Goal: Task Accomplishment & Management: Complete application form

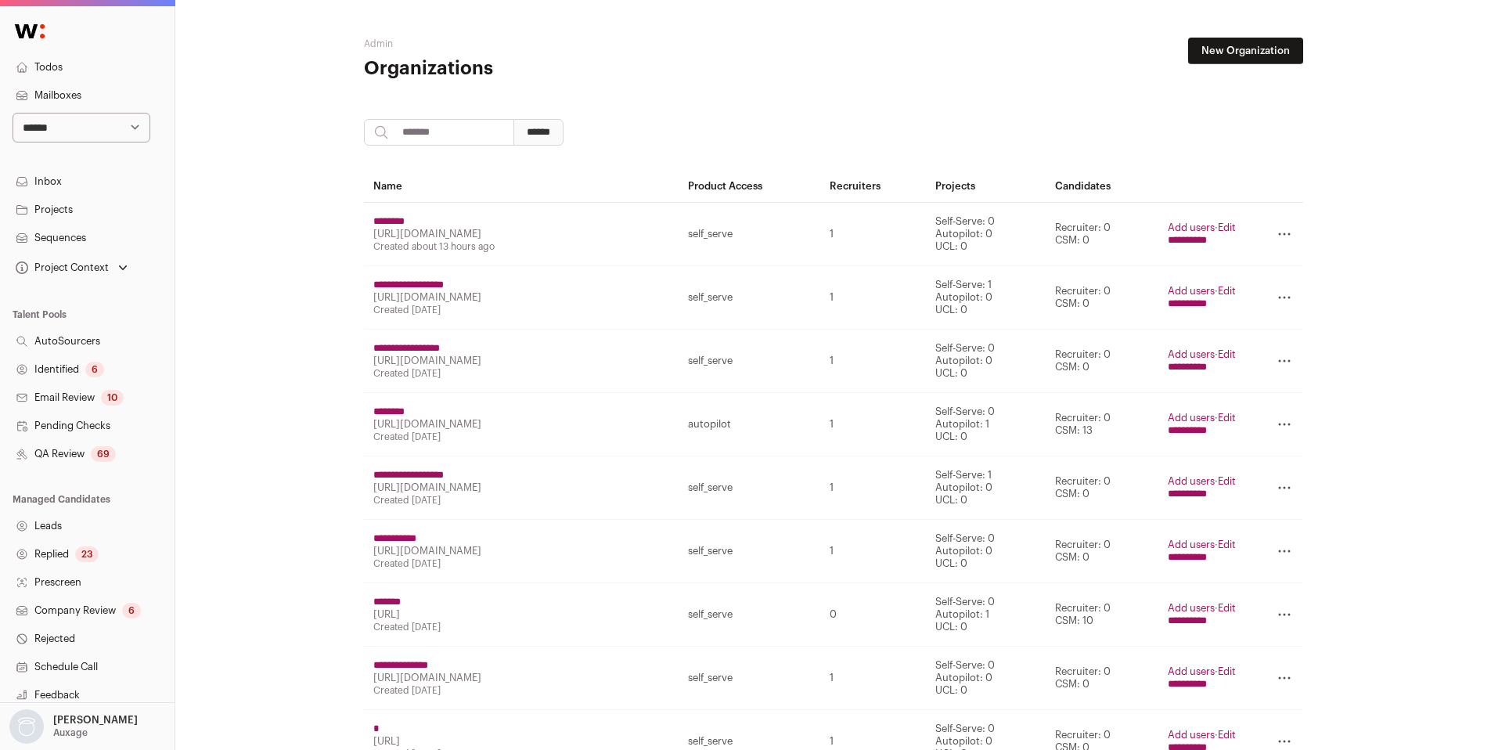
click at [458, 141] on input "search" at bounding box center [439, 132] width 150 height 27
paste input "*********"
type input "*********"
click at [563, 128] on input "******" at bounding box center [538, 132] width 50 height 27
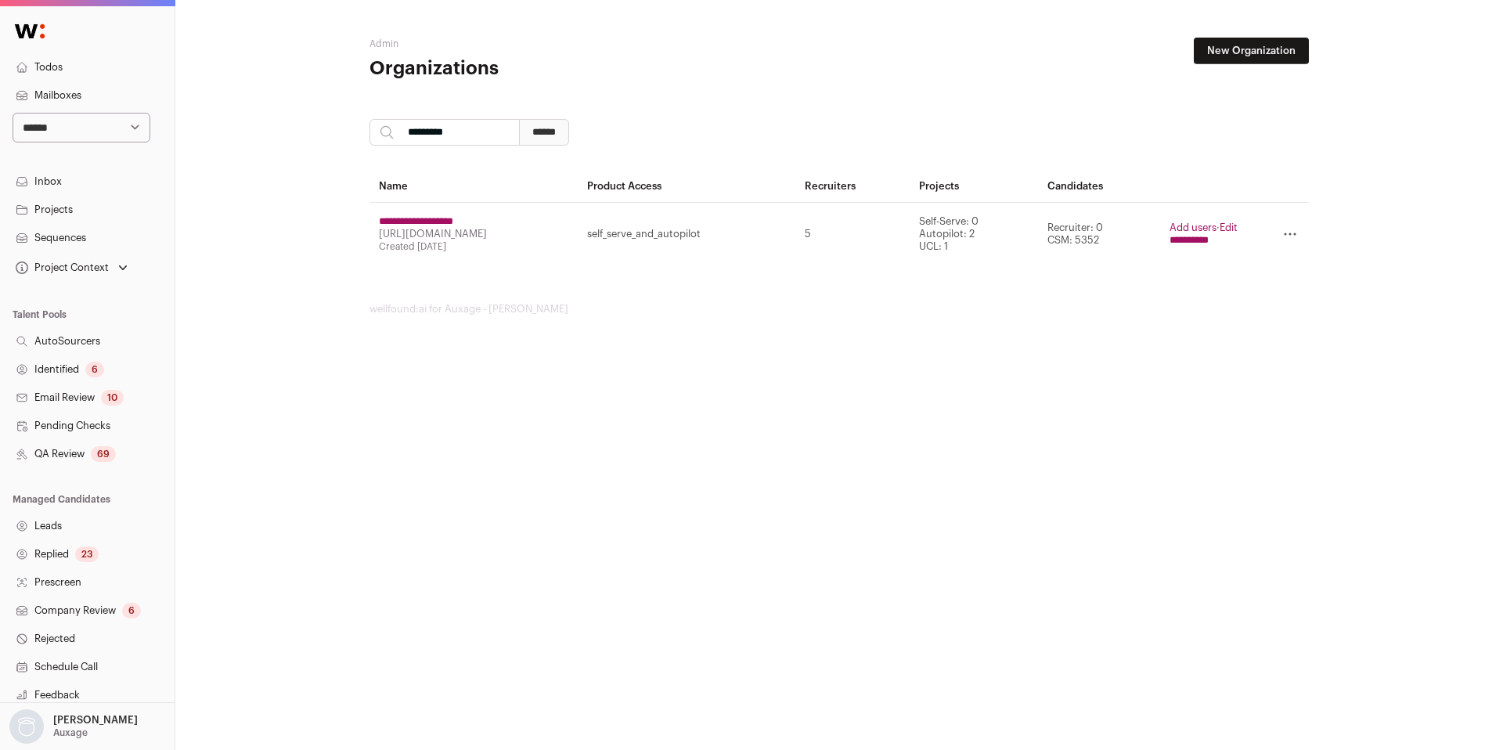
click at [1197, 243] on input "**********" at bounding box center [1188, 240] width 39 height 13
click at [1242, 36] on main "**********" at bounding box center [838, 176] width 939 height 353
click at [1258, 51] on link "New Organization" at bounding box center [1251, 51] width 115 height 27
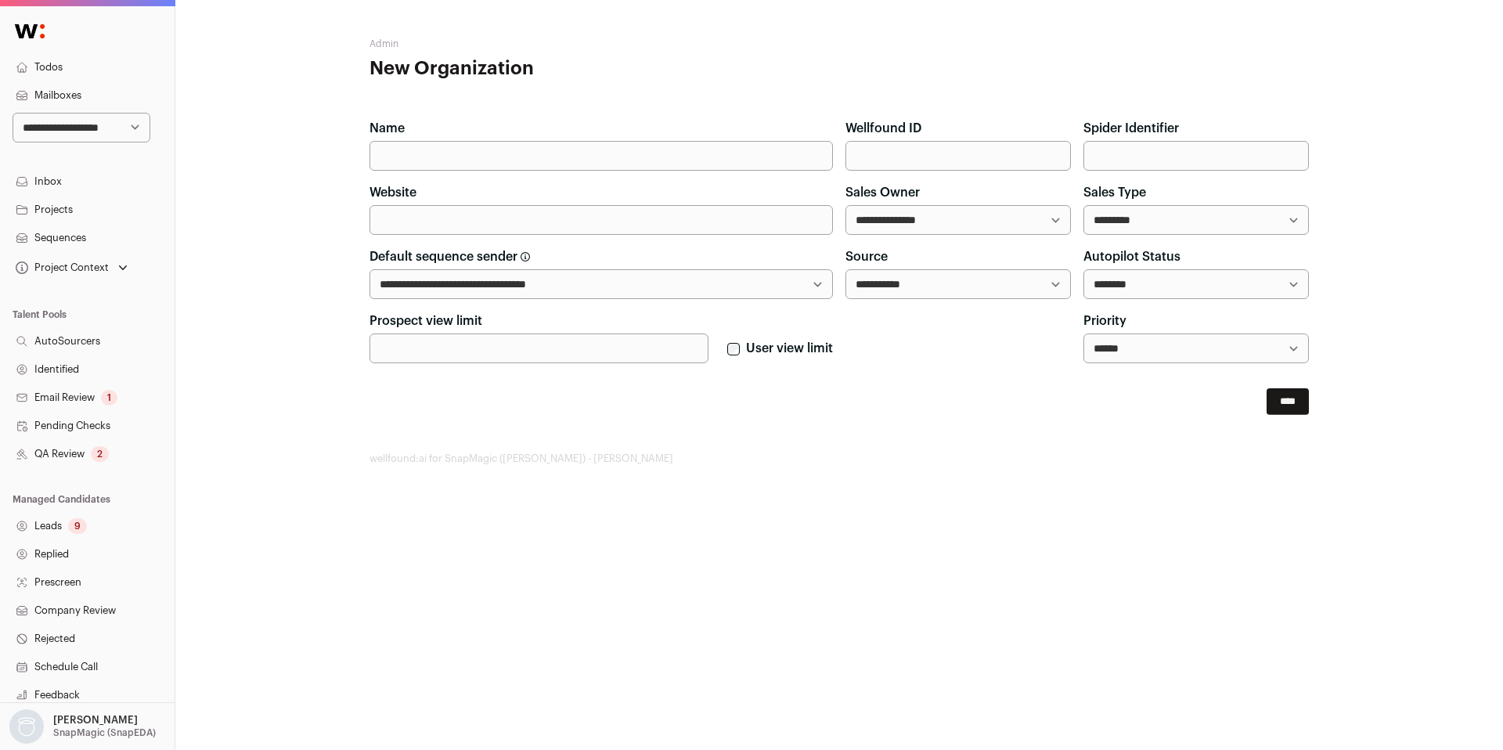
click at [454, 159] on input "Name" at bounding box center [600, 156] width 463 height 30
paste input "**********"
type input "**********"
click at [425, 217] on input "Website" at bounding box center [600, 220] width 463 height 30
paste input "**********"
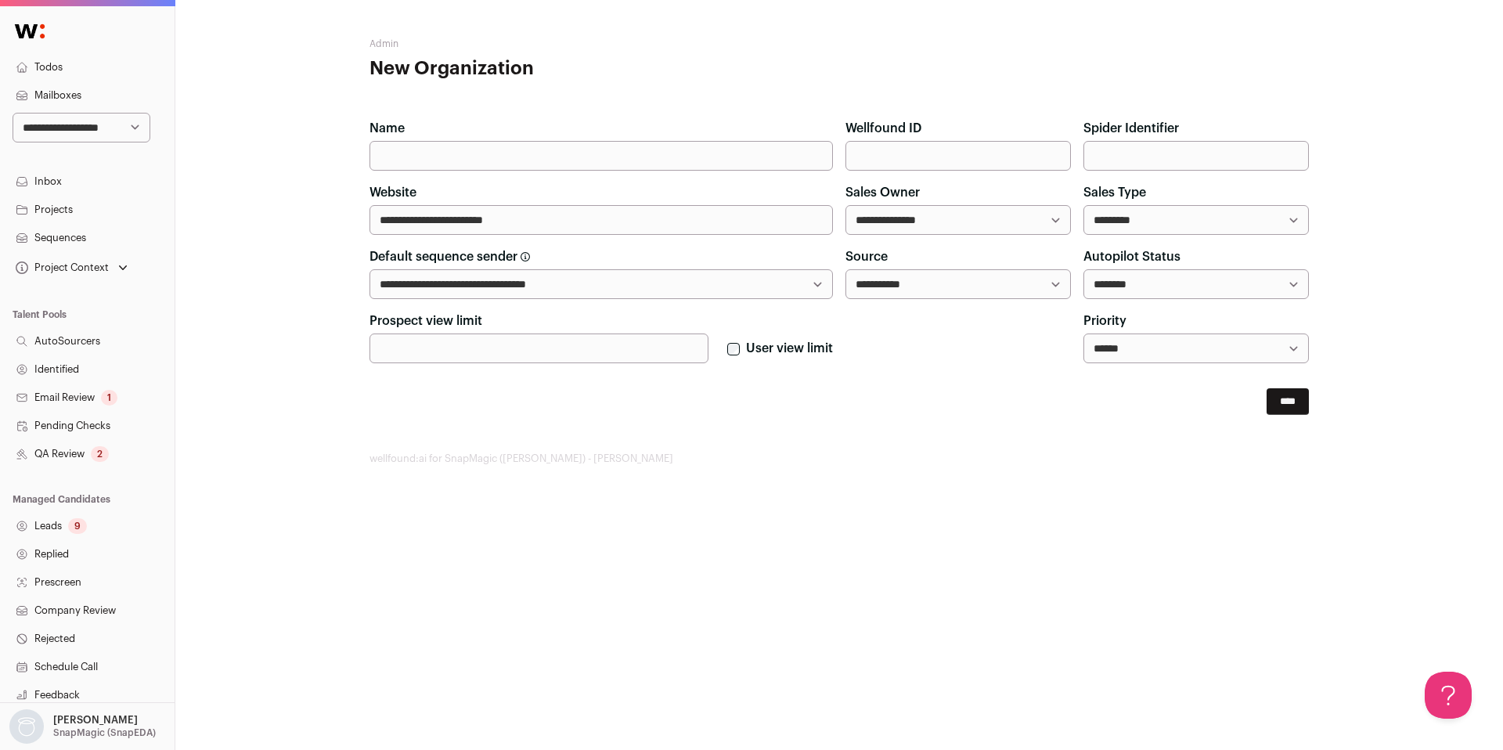
type input "**********"
click at [515, 153] on input "Name" at bounding box center [600, 156] width 463 height 30
paste input "*********"
type input "*********"
click at [1282, 393] on input "****" at bounding box center [1287, 401] width 42 height 27
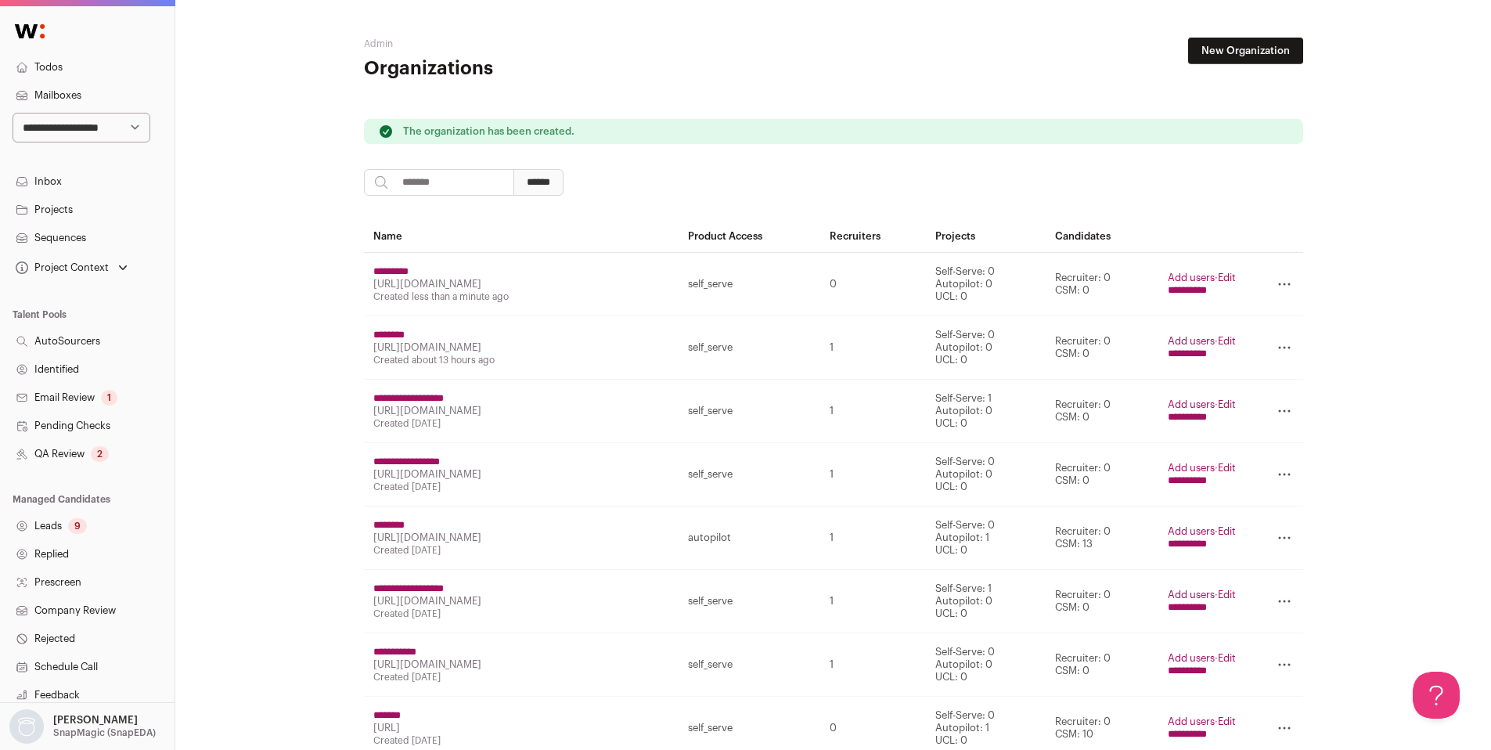
click at [1191, 290] on input "**********" at bounding box center [1187, 290] width 39 height 13
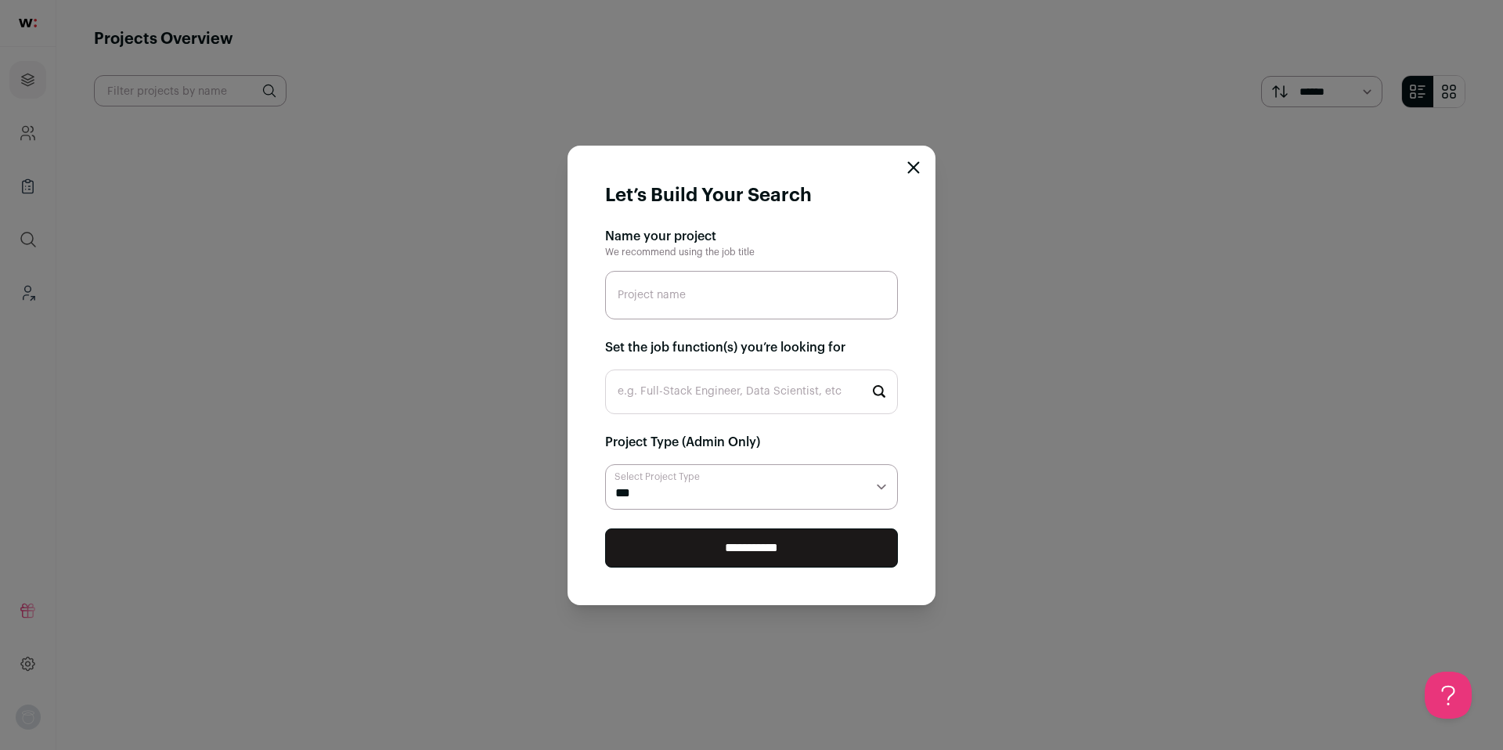
paste input "Customer Success Manager"
type input "Customer Success Manager"
click at [715, 387] on input "e.g. Full-Stack Engineer, Data Scientist, etc" at bounding box center [751, 391] width 293 height 45
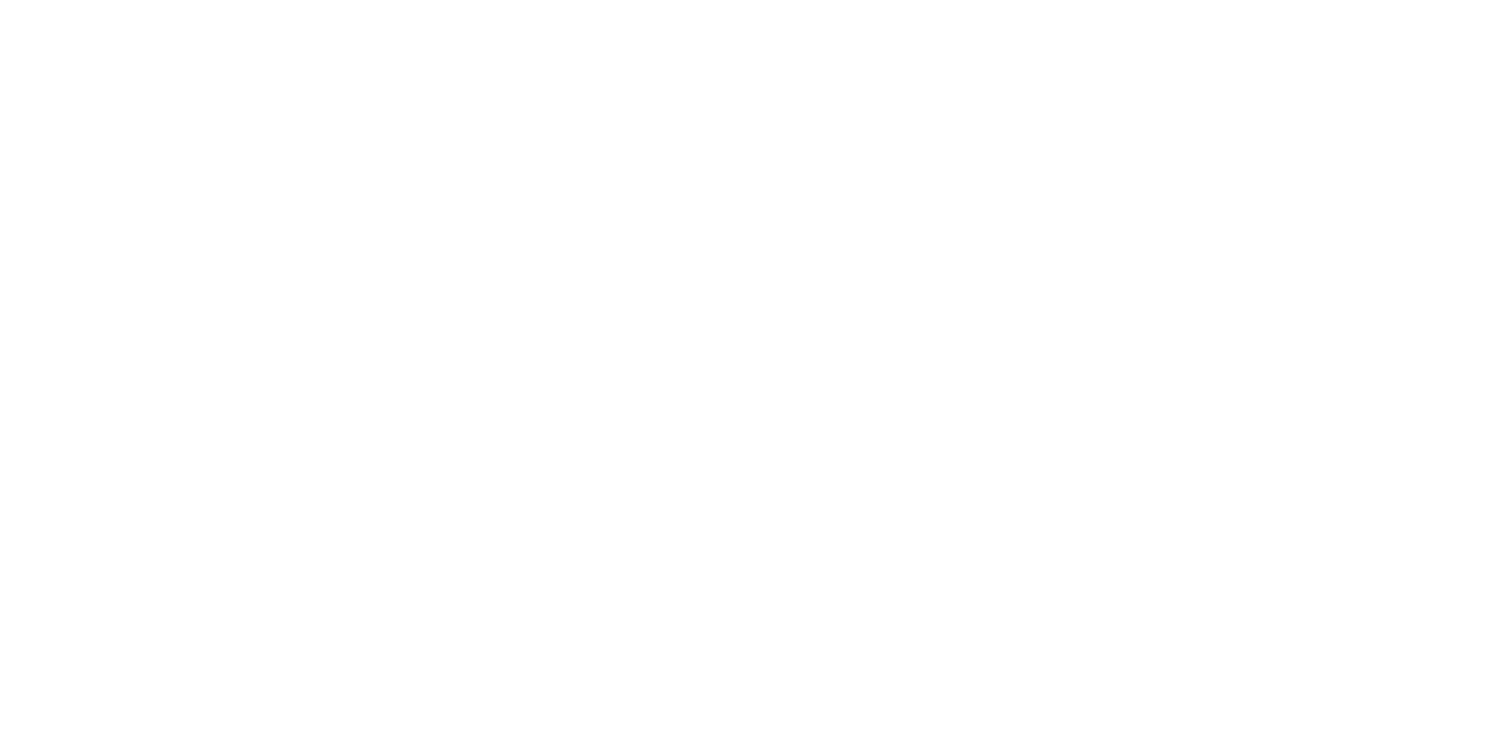
type input "c"
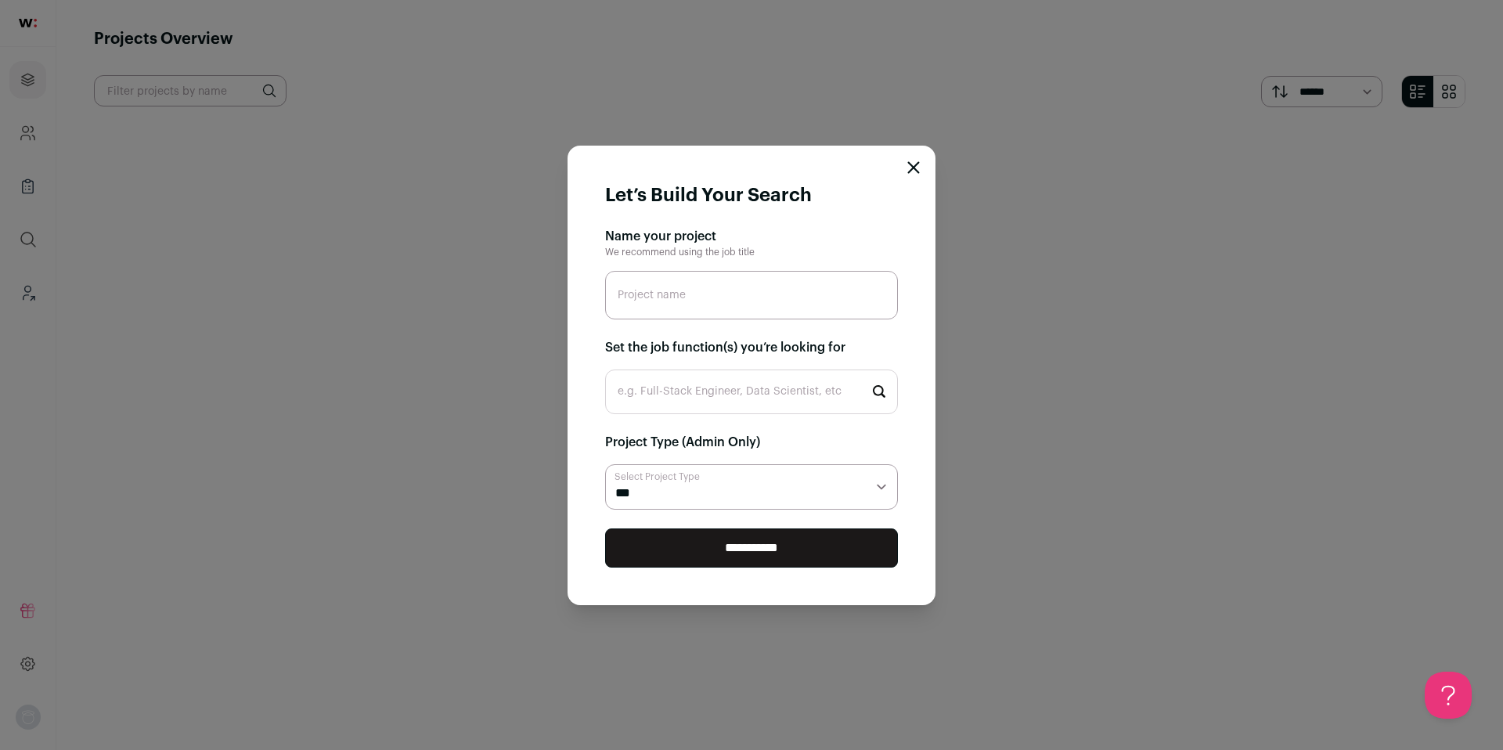
click at [657, 291] on input "Project name" at bounding box center [751, 295] width 293 height 49
type input "Customer Success Manager"
click at [709, 394] on input "e.g. Full-Stack Engineer, Data Scientist, etc" at bounding box center [751, 391] width 293 height 45
type input "c"
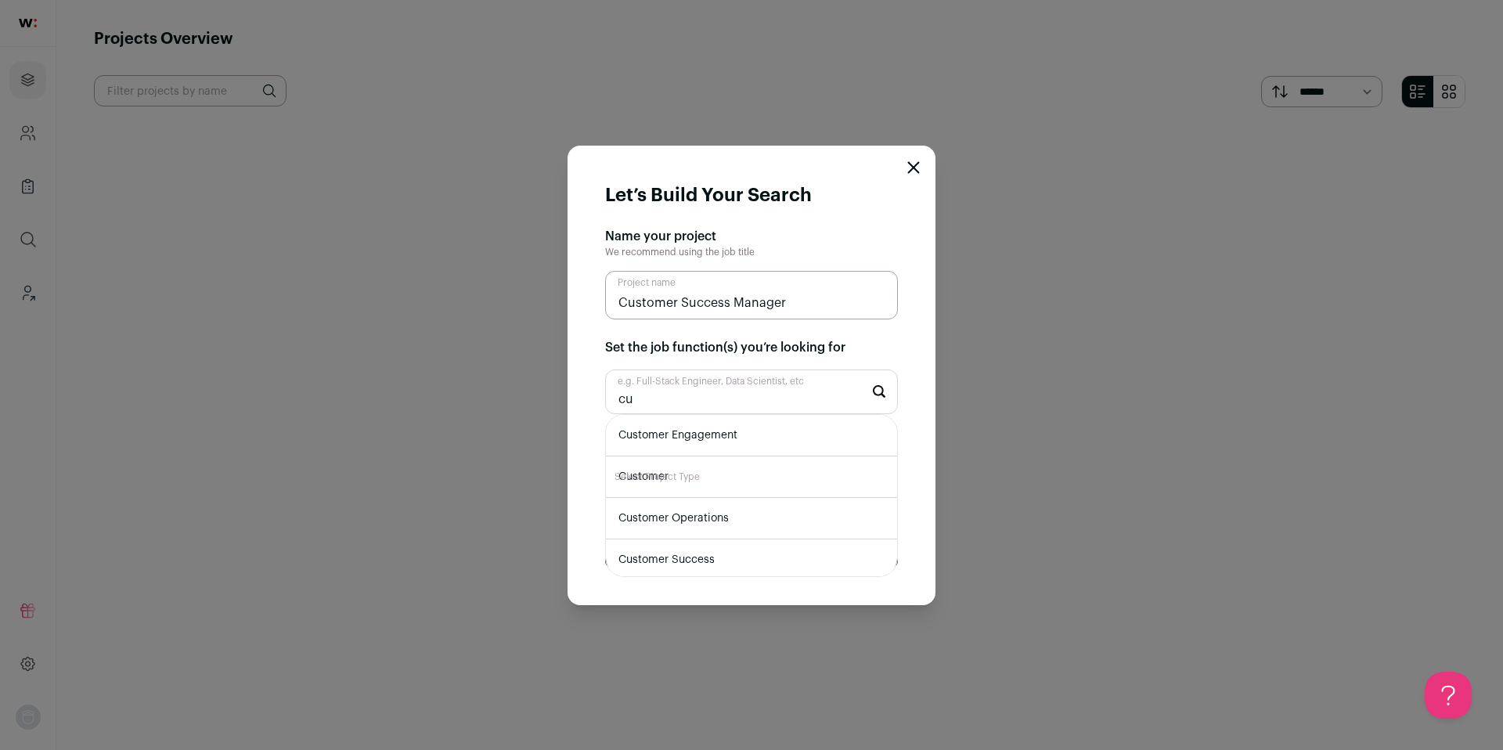
type input "c"
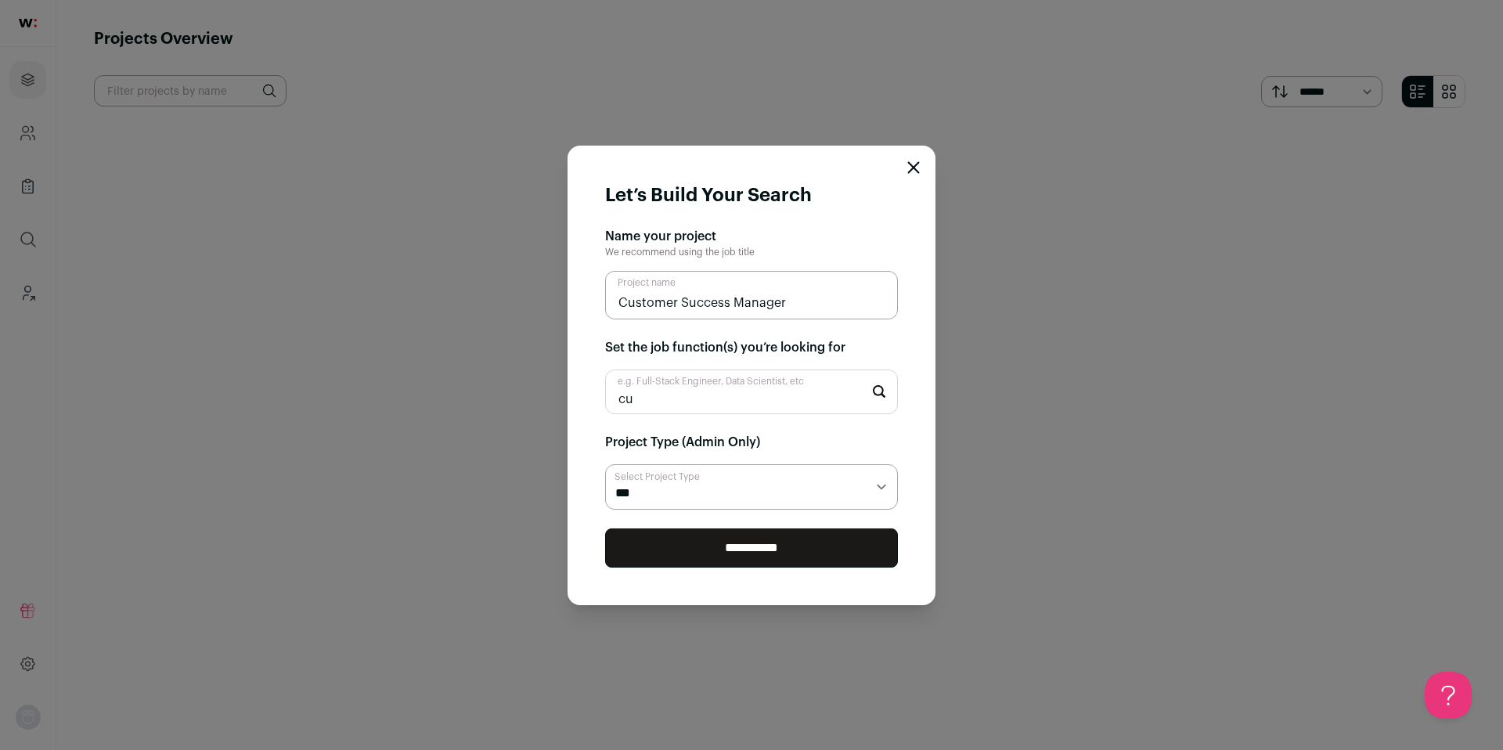
type input "c"
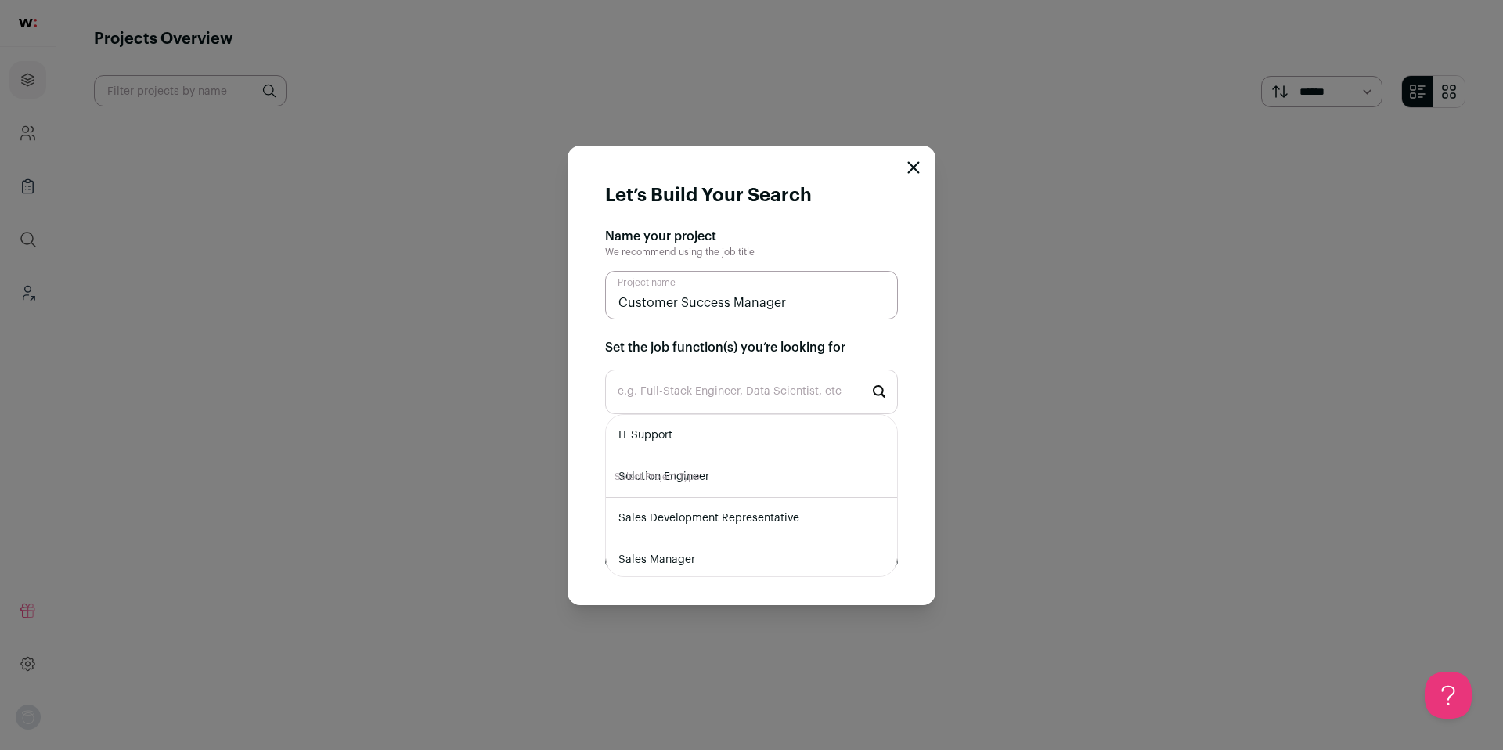
type input "c"
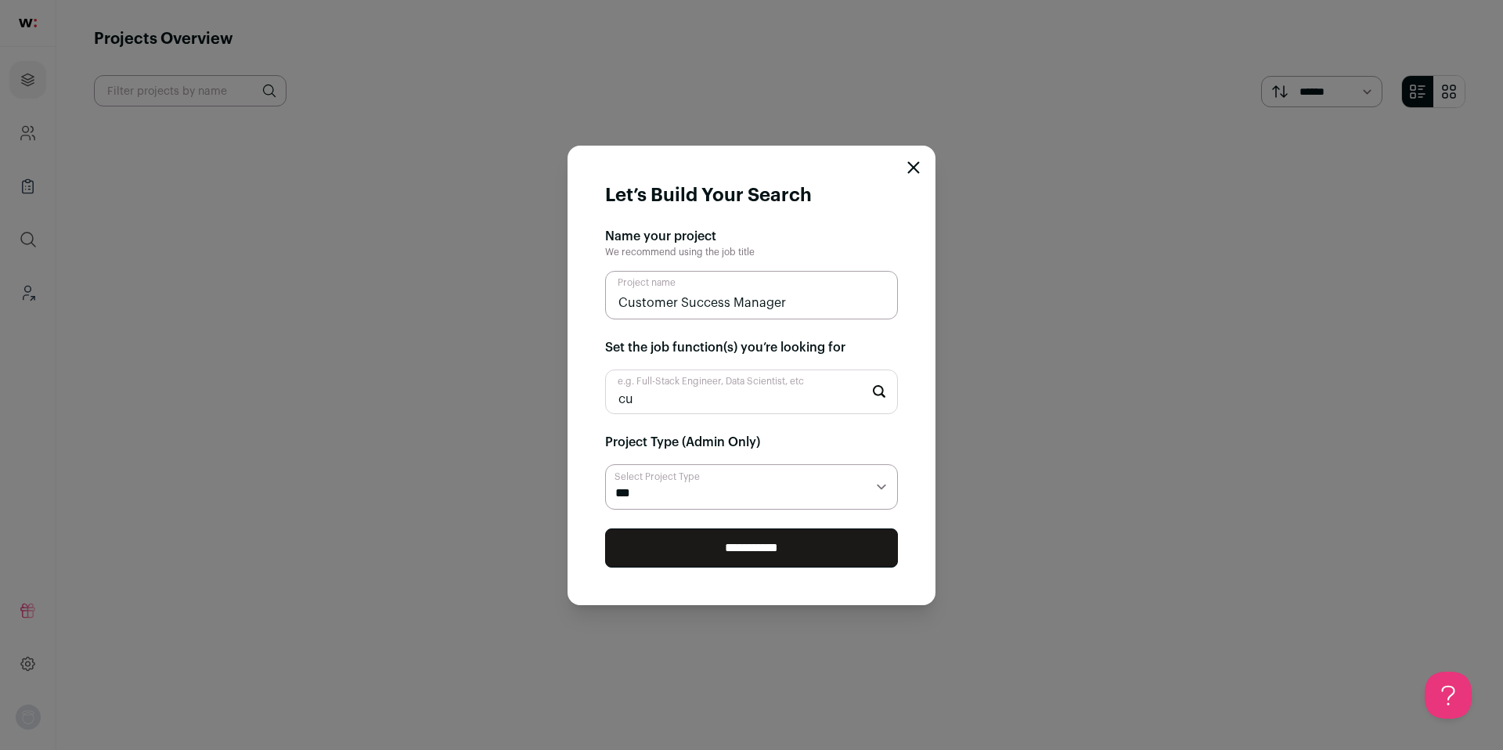
type input "c"
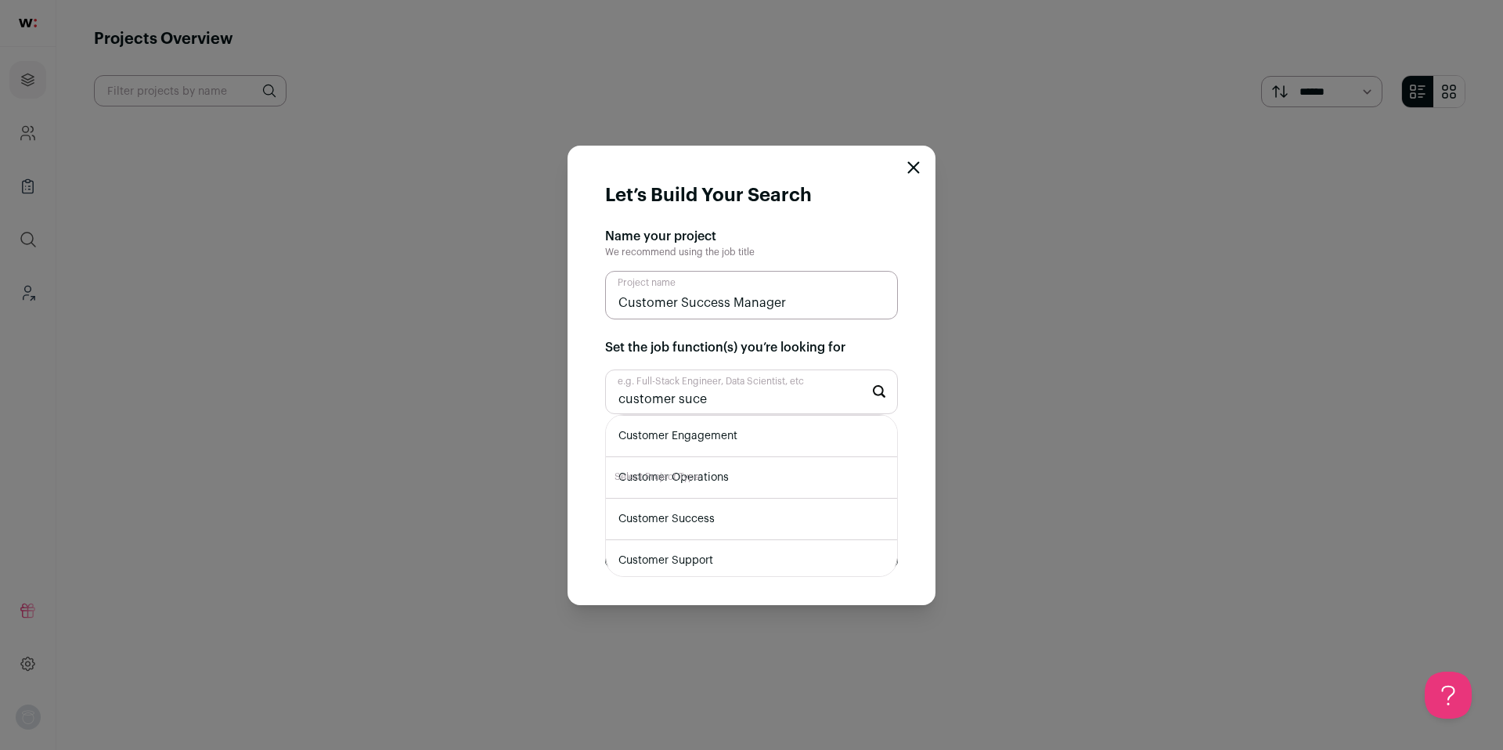
scroll to position [131, 0]
type input "customer suce"
click at [745, 512] on li "Customer Success" at bounding box center [751, 511] width 291 height 41
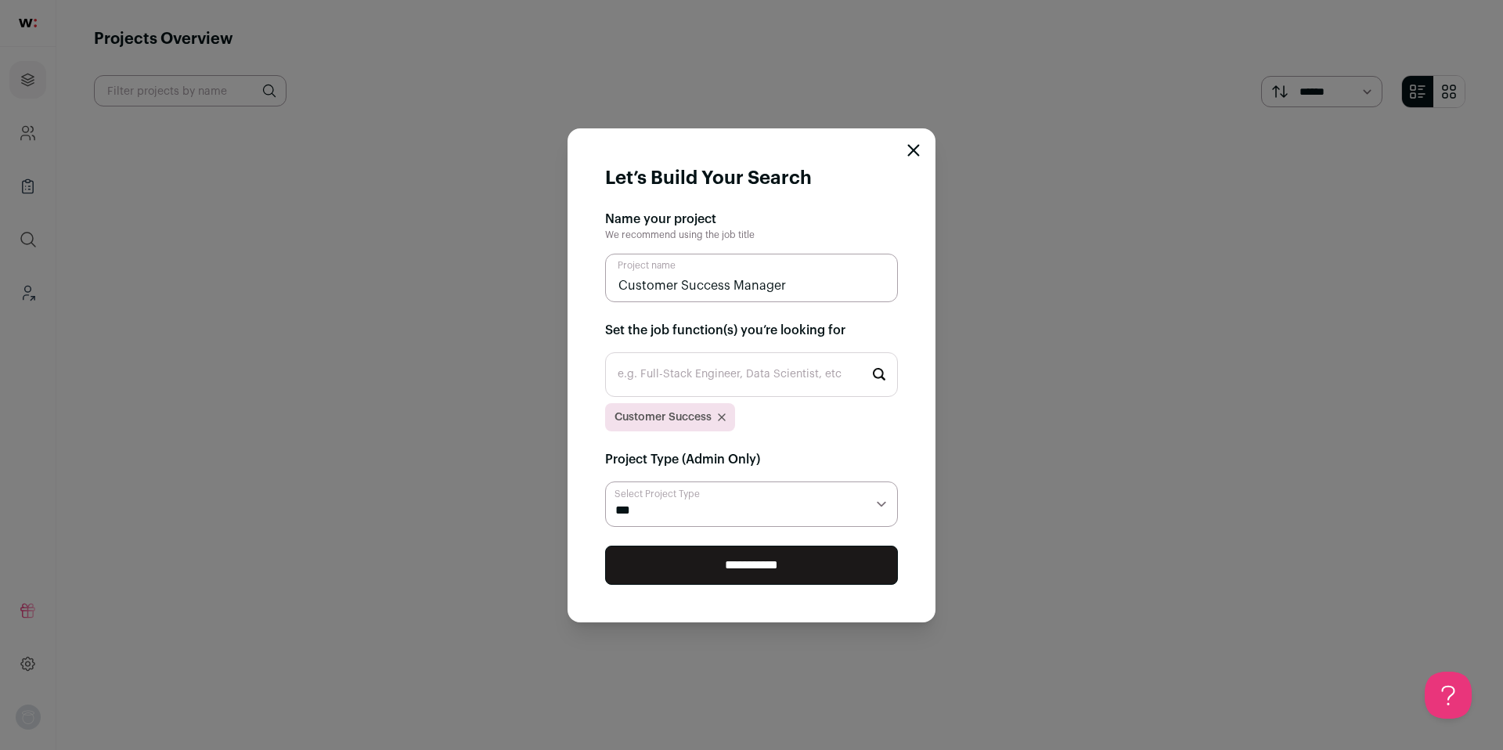
click at [733, 512] on select "**********" at bounding box center [751, 503] width 293 height 45
click at [605, 481] on select "**********" at bounding box center [751, 503] width 293 height 45
click at [761, 573] on input "**********" at bounding box center [751, 565] width 293 height 39
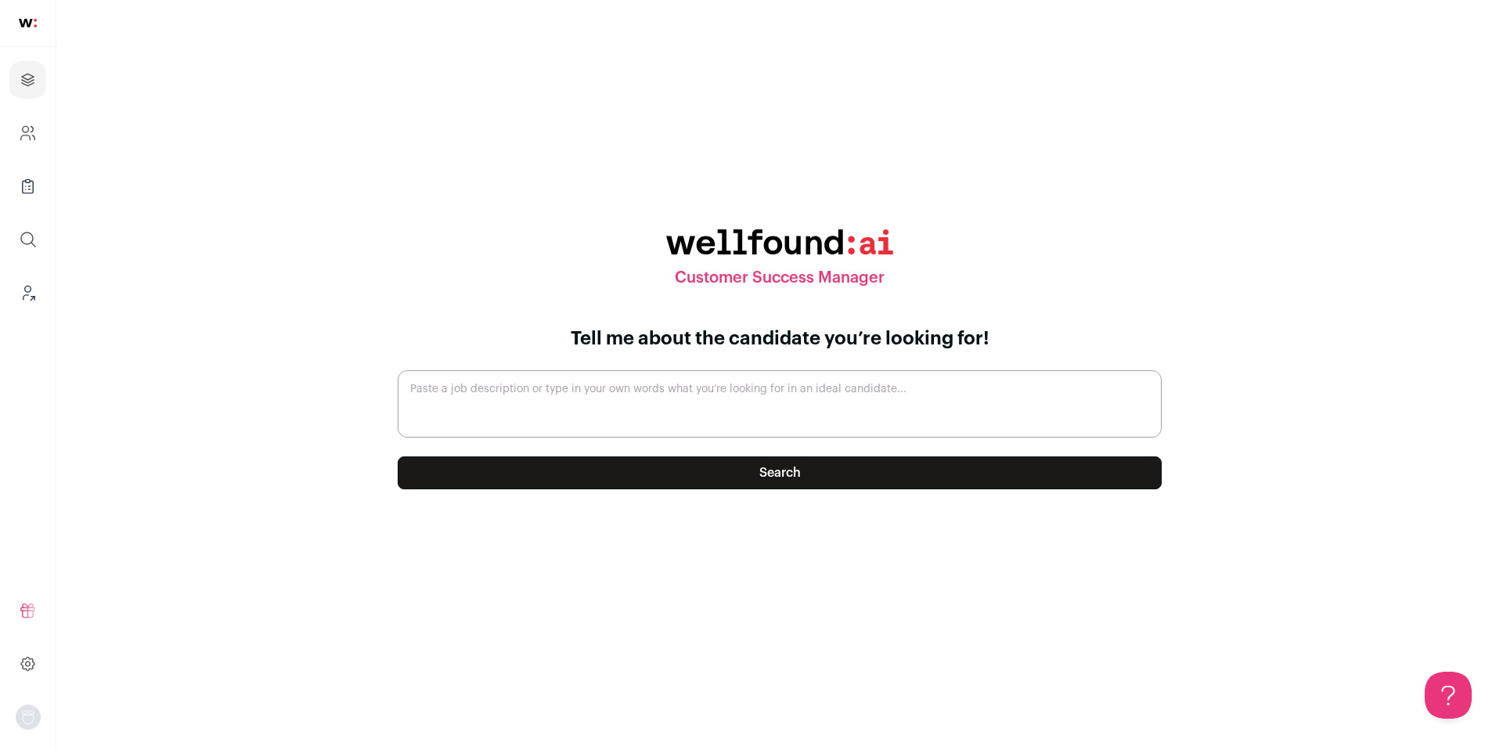
click at [763, 402] on textarea "Paste a job description or type in your own words what you’re looking for in an…" at bounding box center [780, 403] width 764 height 67
paste textarea "About the job SnapMagic, the leading platform for electrical engineers, is revo…"
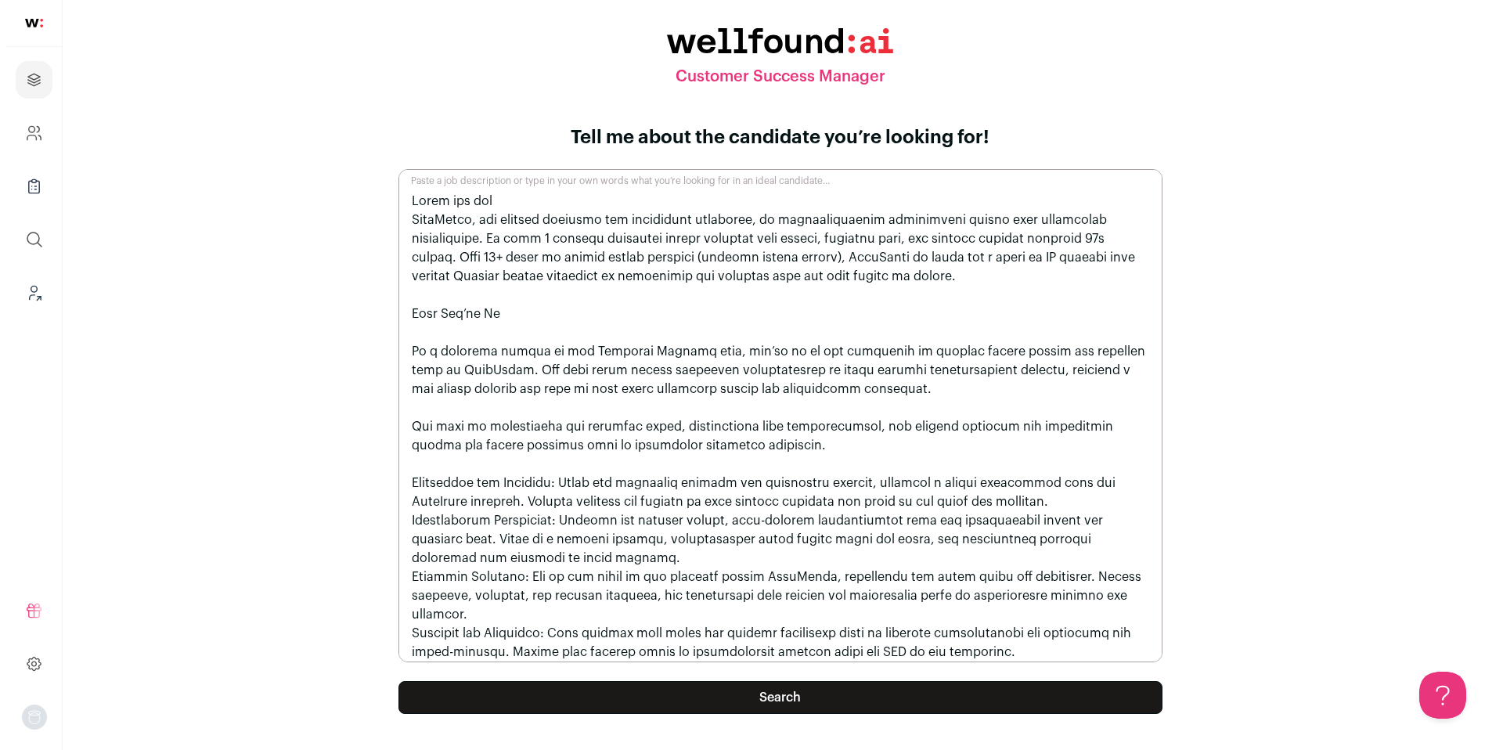
scroll to position [636, 0]
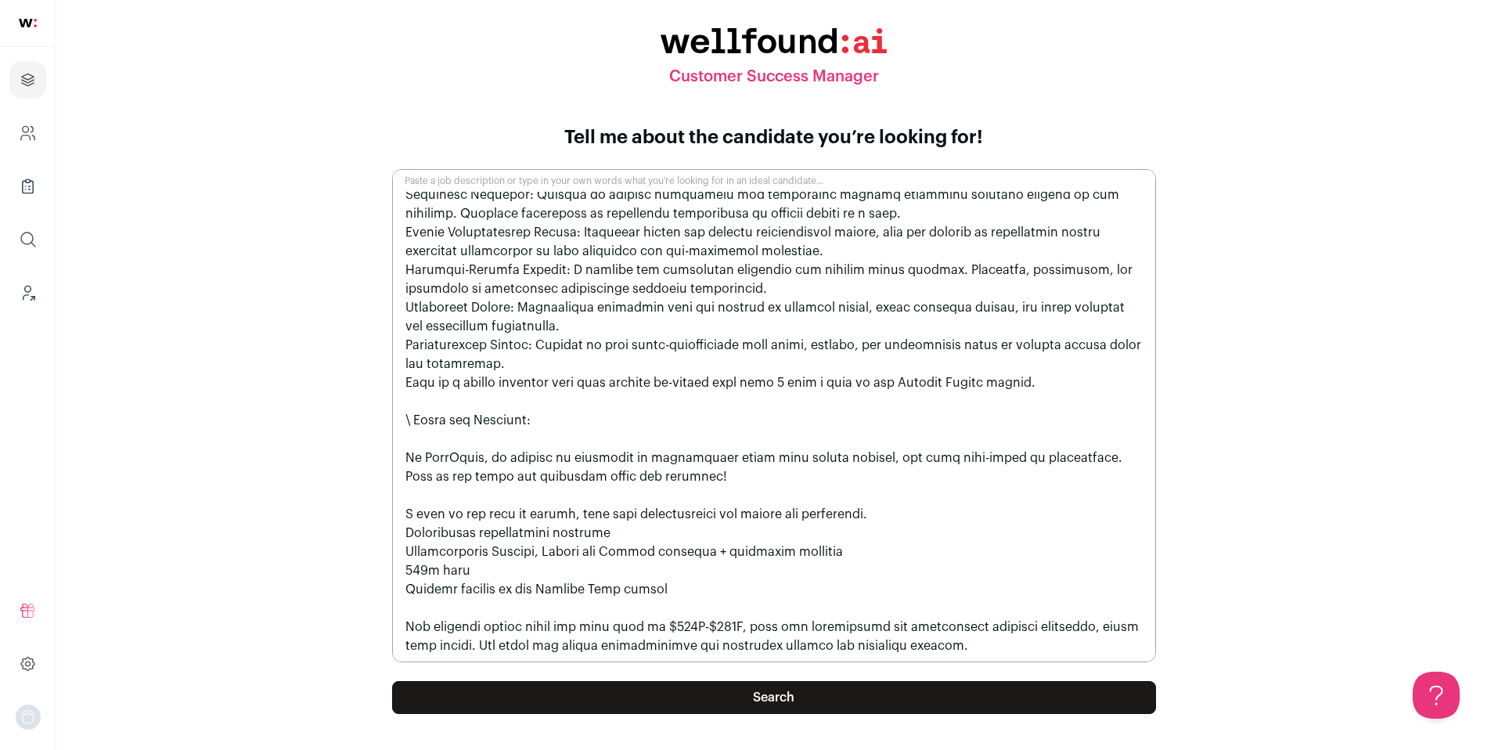
type textarea "About the job SnapMagic, the leading platform for electrical engineers, is revo…"
click at [799, 690] on button "Search" at bounding box center [774, 697] width 764 height 33
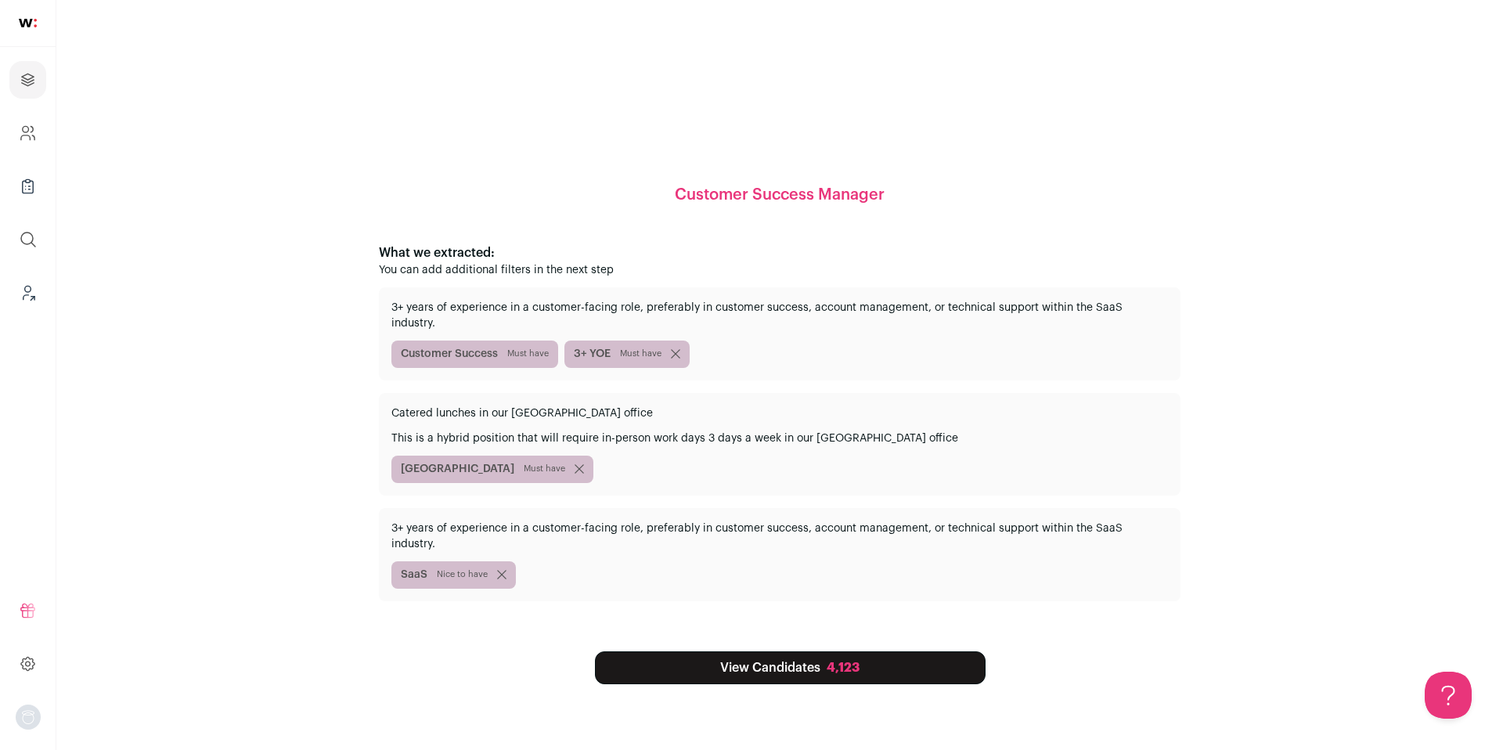
click at [773, 656] on link "View Candidates 4,123" at bounding box center [790, 667] width 391 height 33
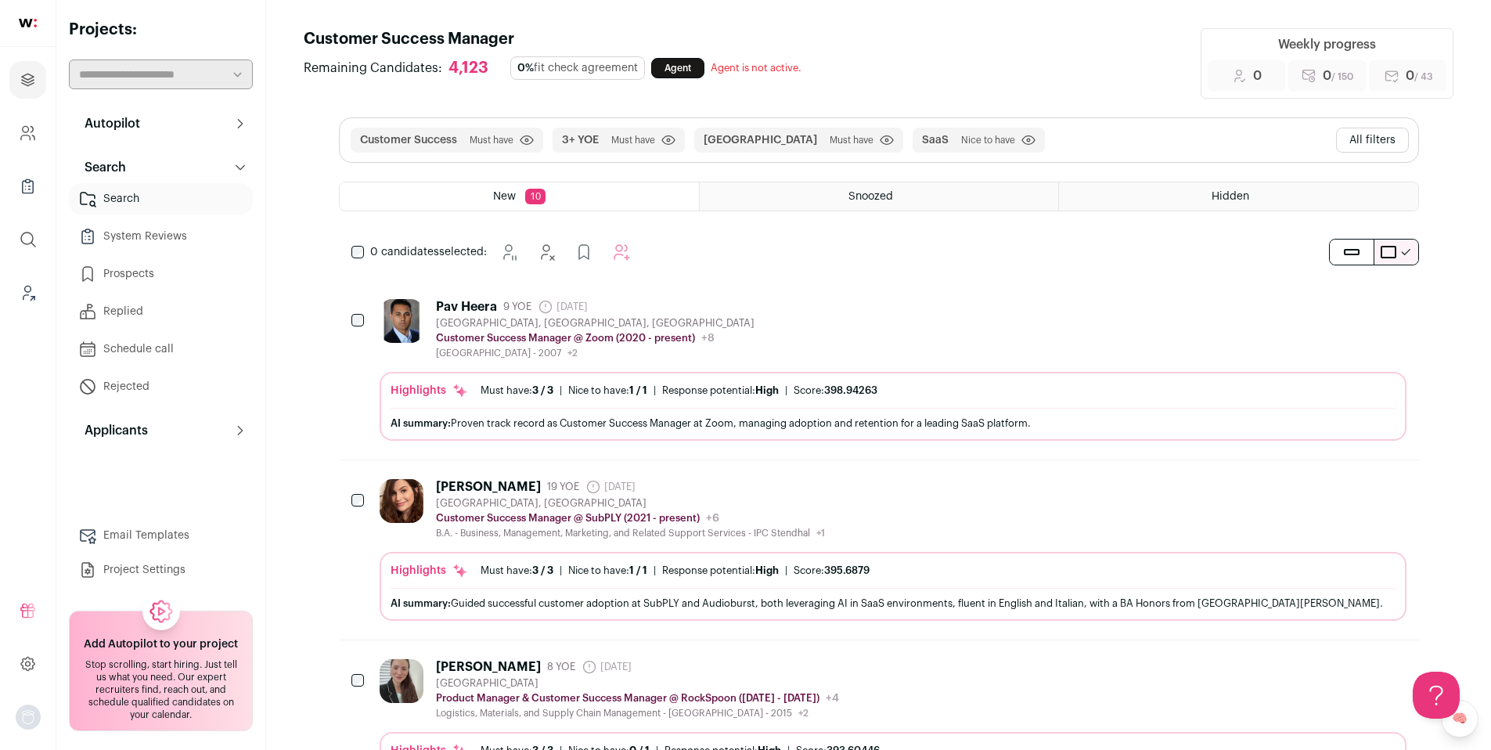
click at [1369, 137] on button "All filters" at bounding box center [1372, 140] width 73 height 25
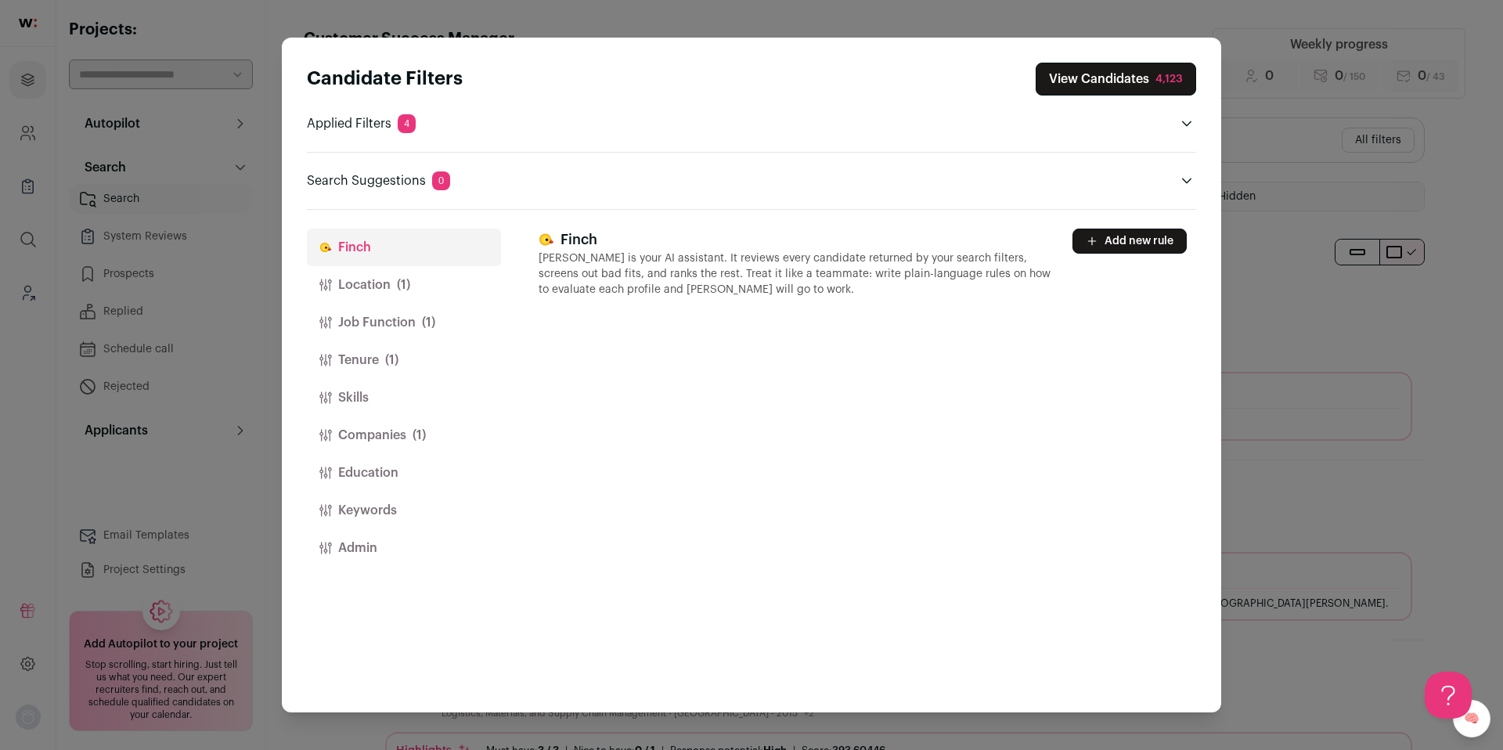
click at [368, 286] on button "Location (1)" at bounding box center [404, 285] width 194 height 38
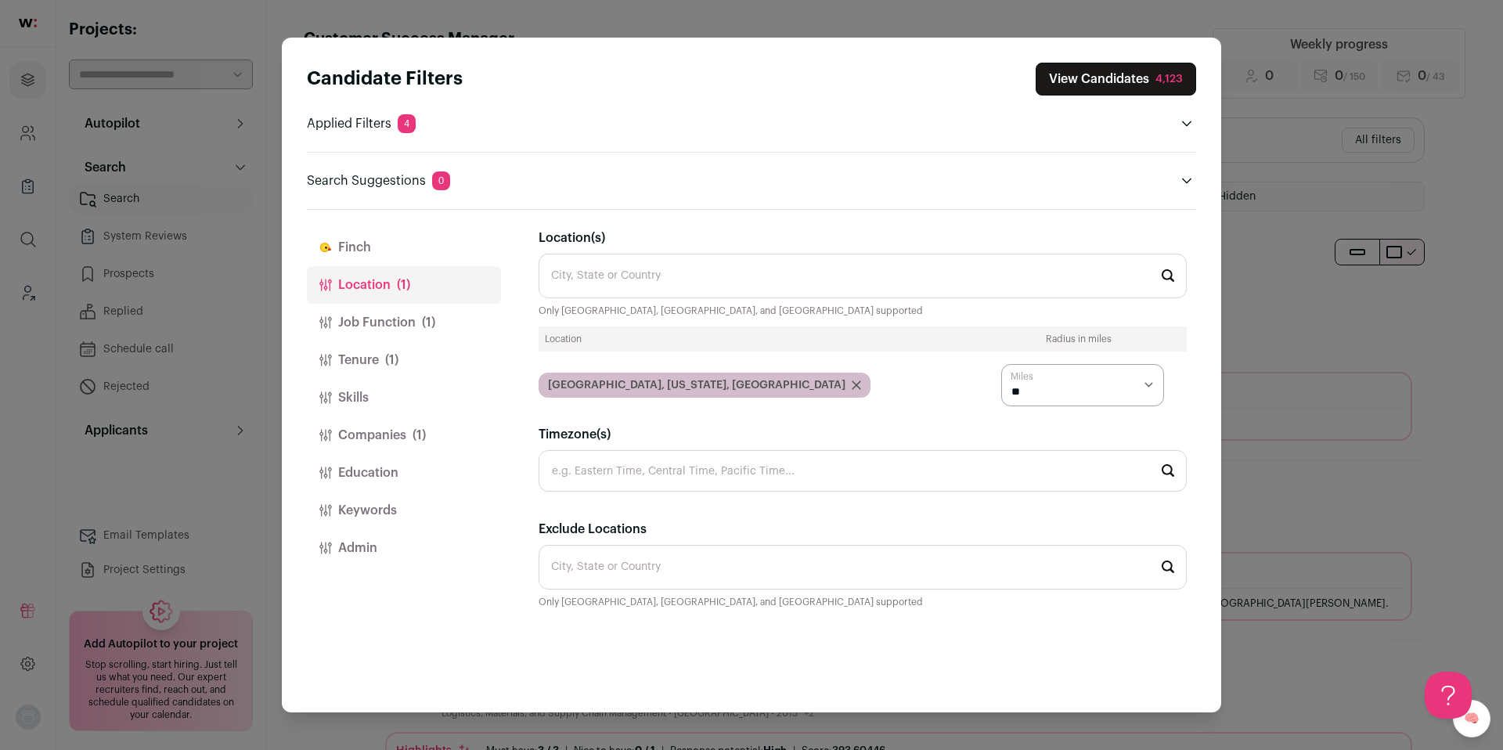
click at [374, 324] on button "Job Function (1)" at bounding box center [404, 323] width 194 height 38
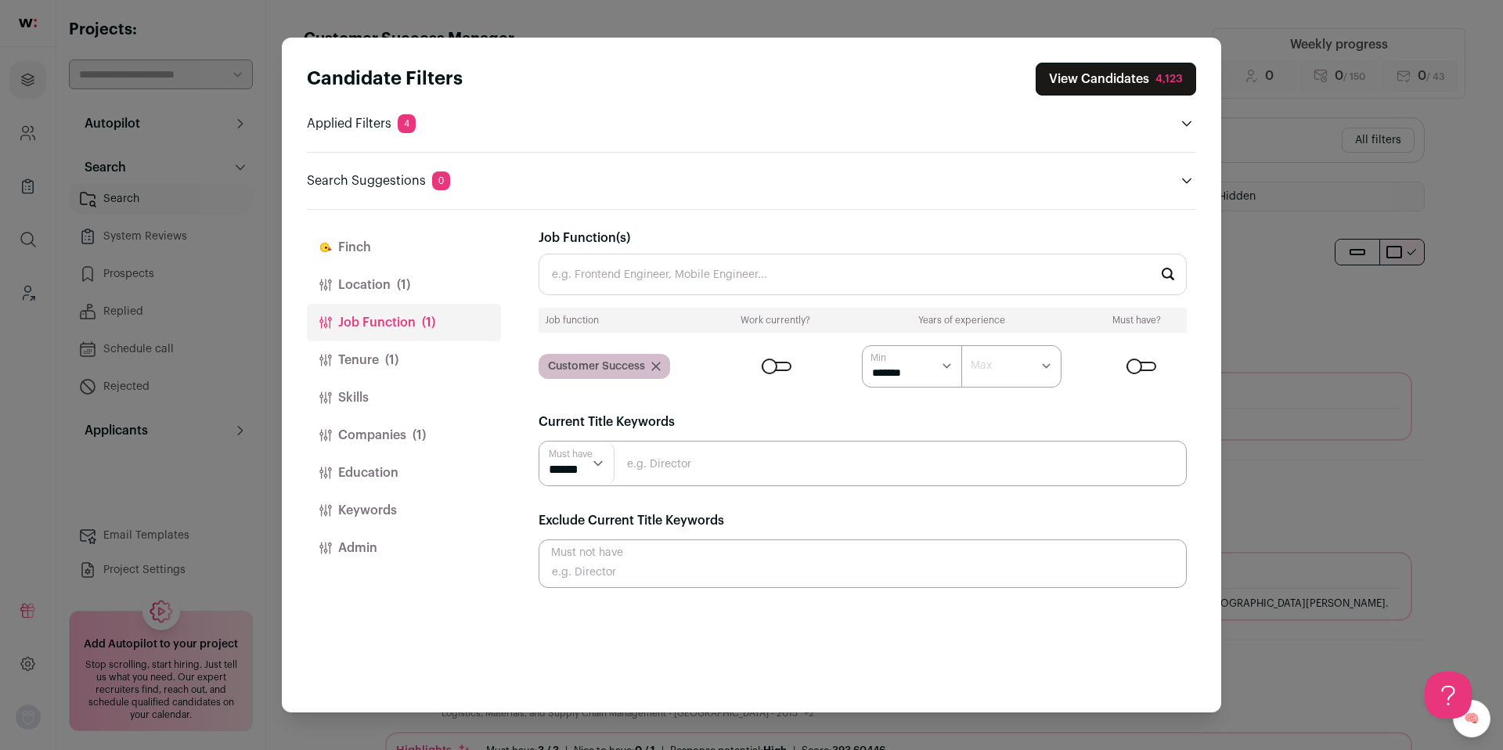
click at [373, 351] on button "Tenure (1)" at bounding box center [404, 360] width 194 height 38
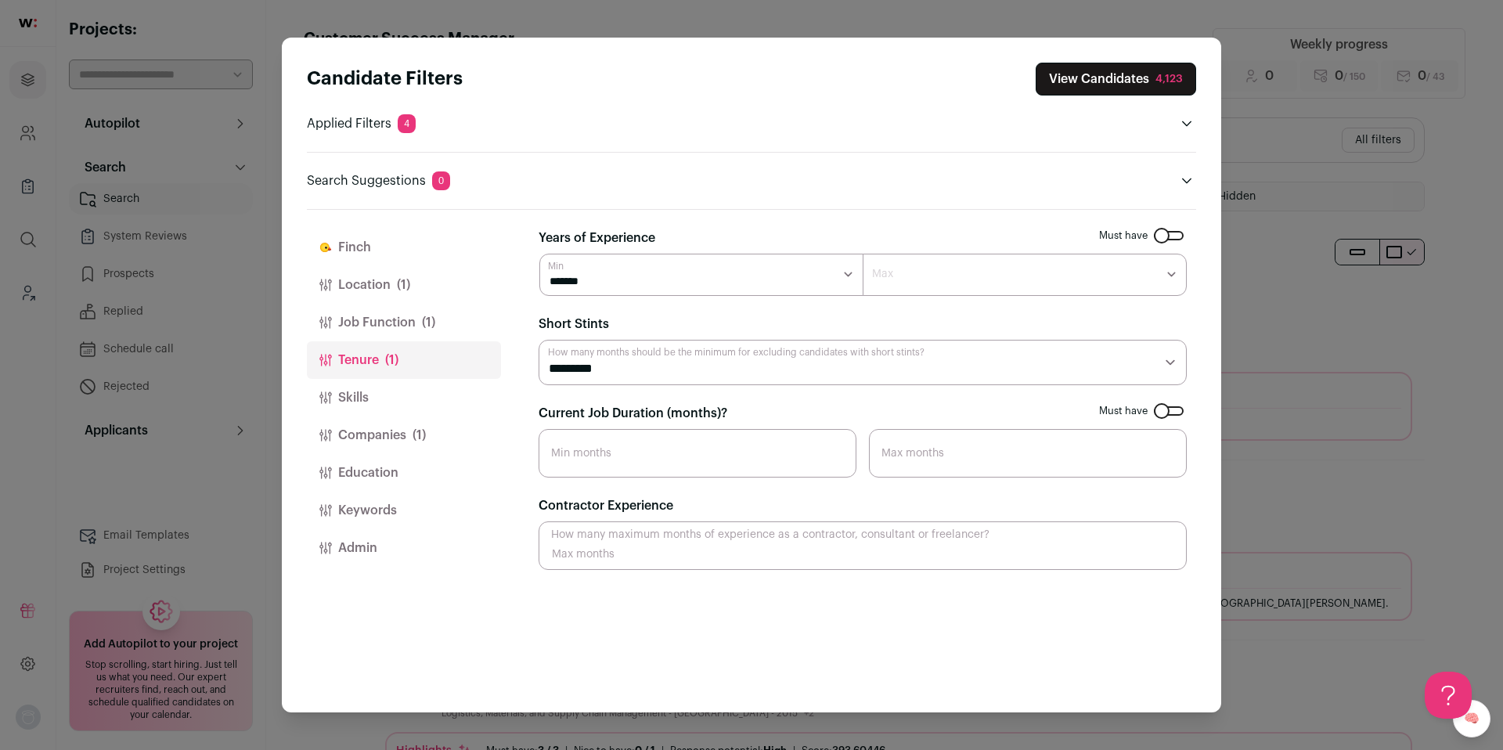
click at [608, 446] on input "Current Job Duration (months)?" at bounding box center [697, 453] width 318 height 49
type input "10"
click at [362, 403] on button "Skills" at bounding box center [404, 398] width 194 height 38
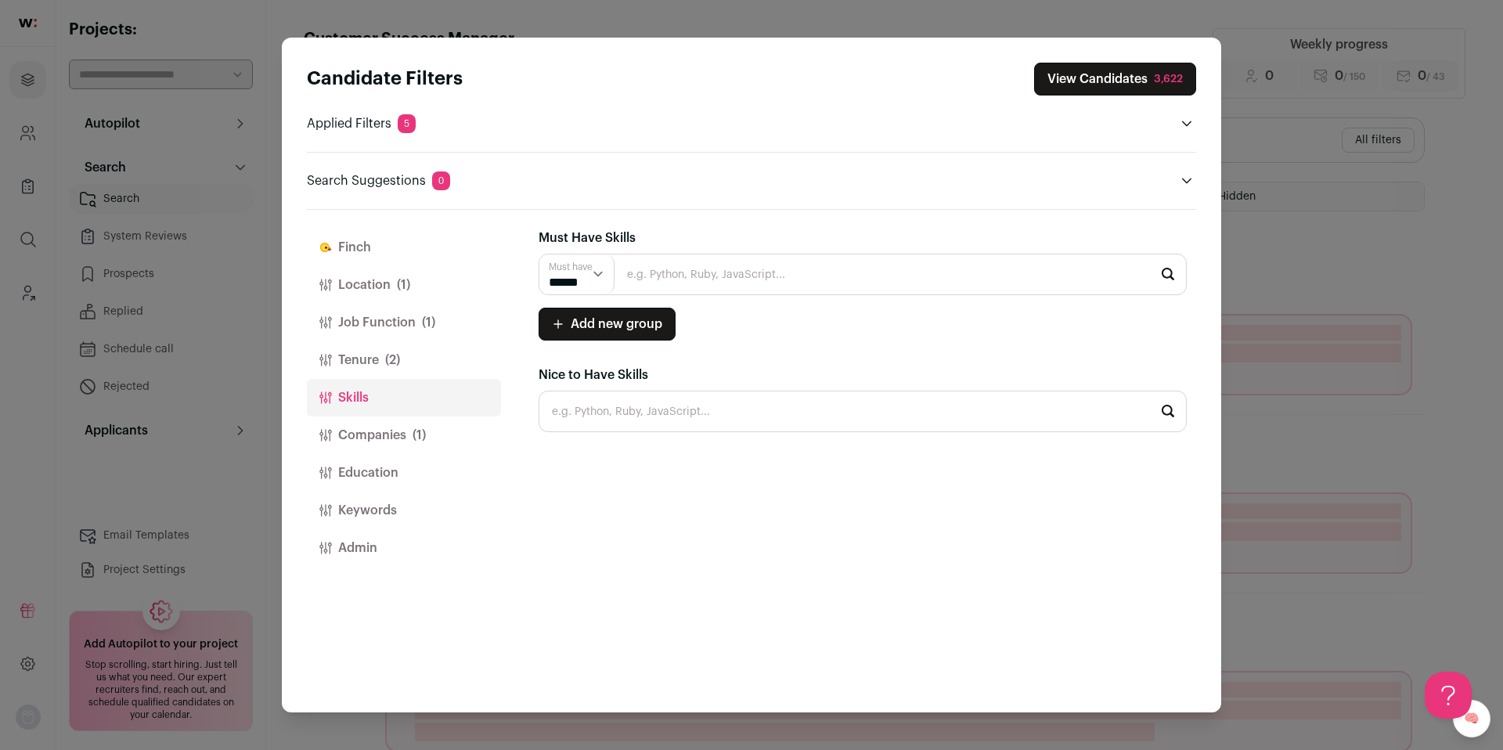
click at [372, 427] on button "Companies (1)" at bounding box center [404, 435] width 194 height 38
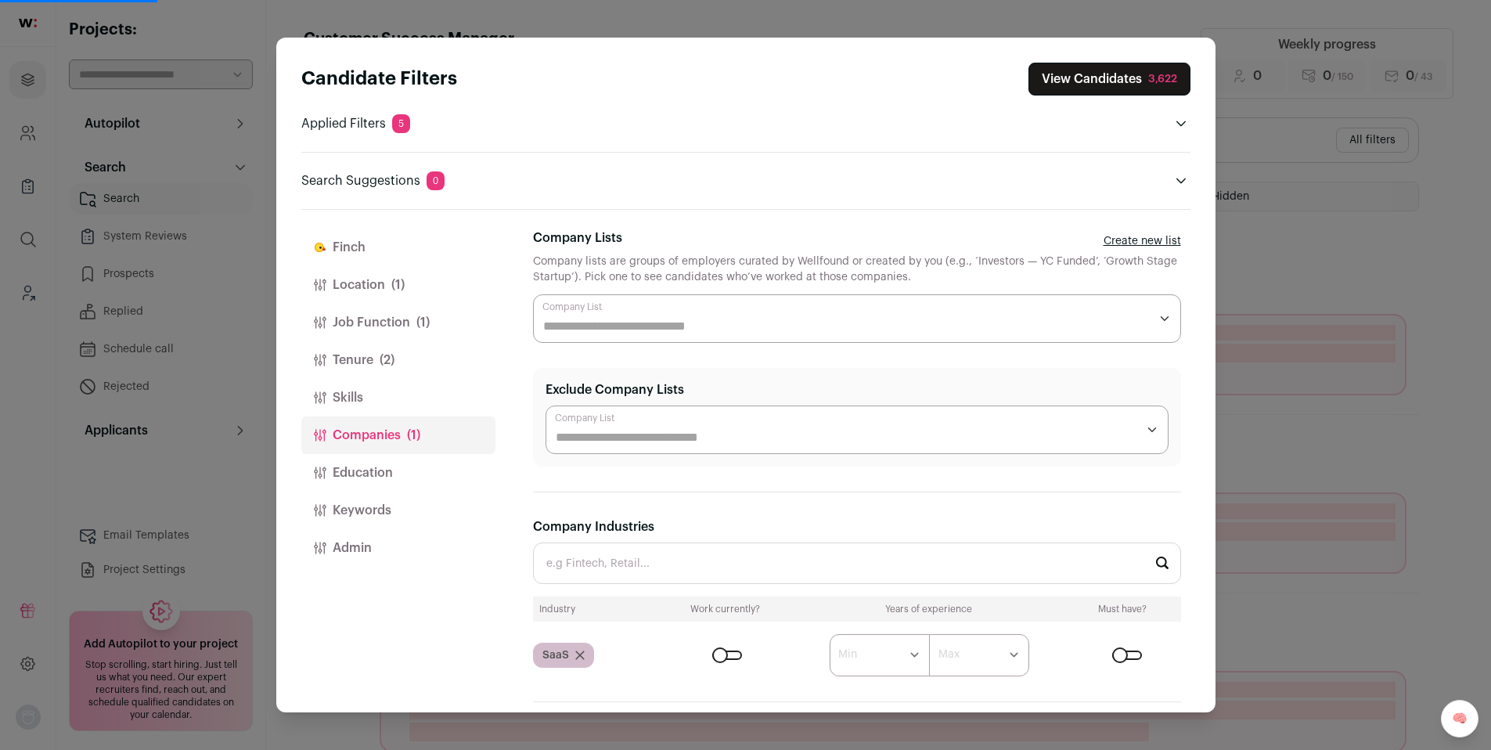
click at [583, 655] on icon "Close modal via background" at bounding box center [579, 654] width 9 height 9
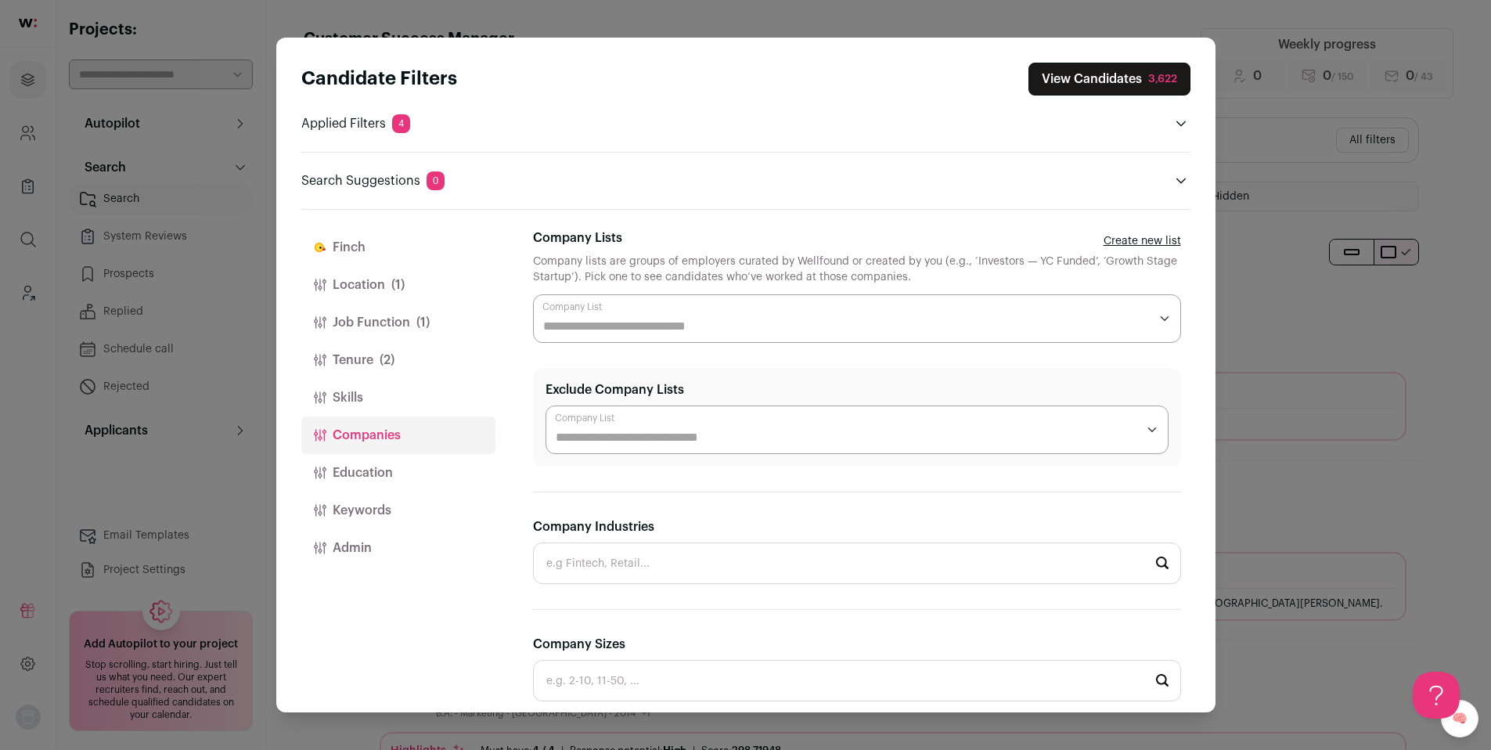
click at [592, 322] on input "Company Lists" at bounding box center [846, 326] width 606 height 19
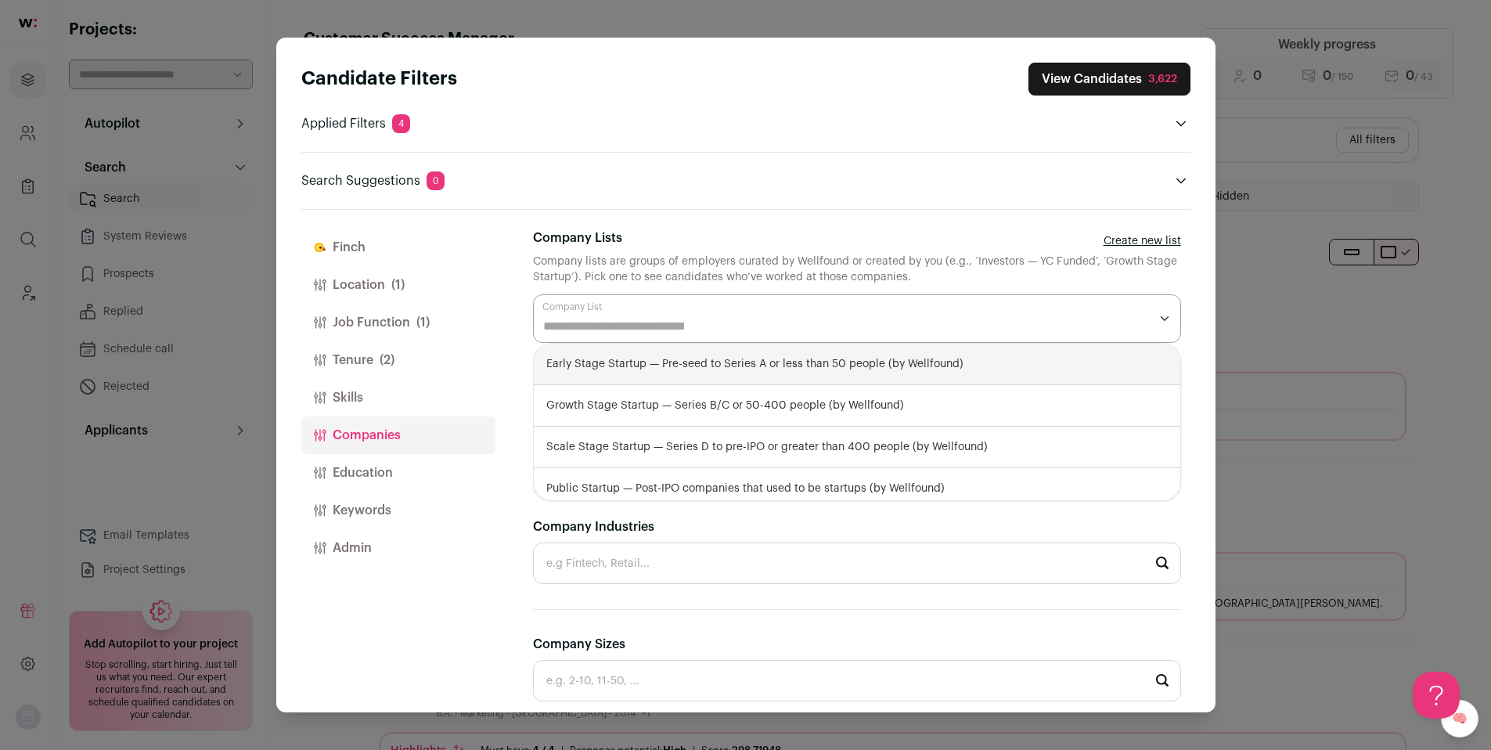
click at [596, 358] on div "Early Stage Startup — Pre-seed to Series A or less than 50 people (by Wellfound)" at bounding box center [857, 364] width 646 height 41
select select "**********"
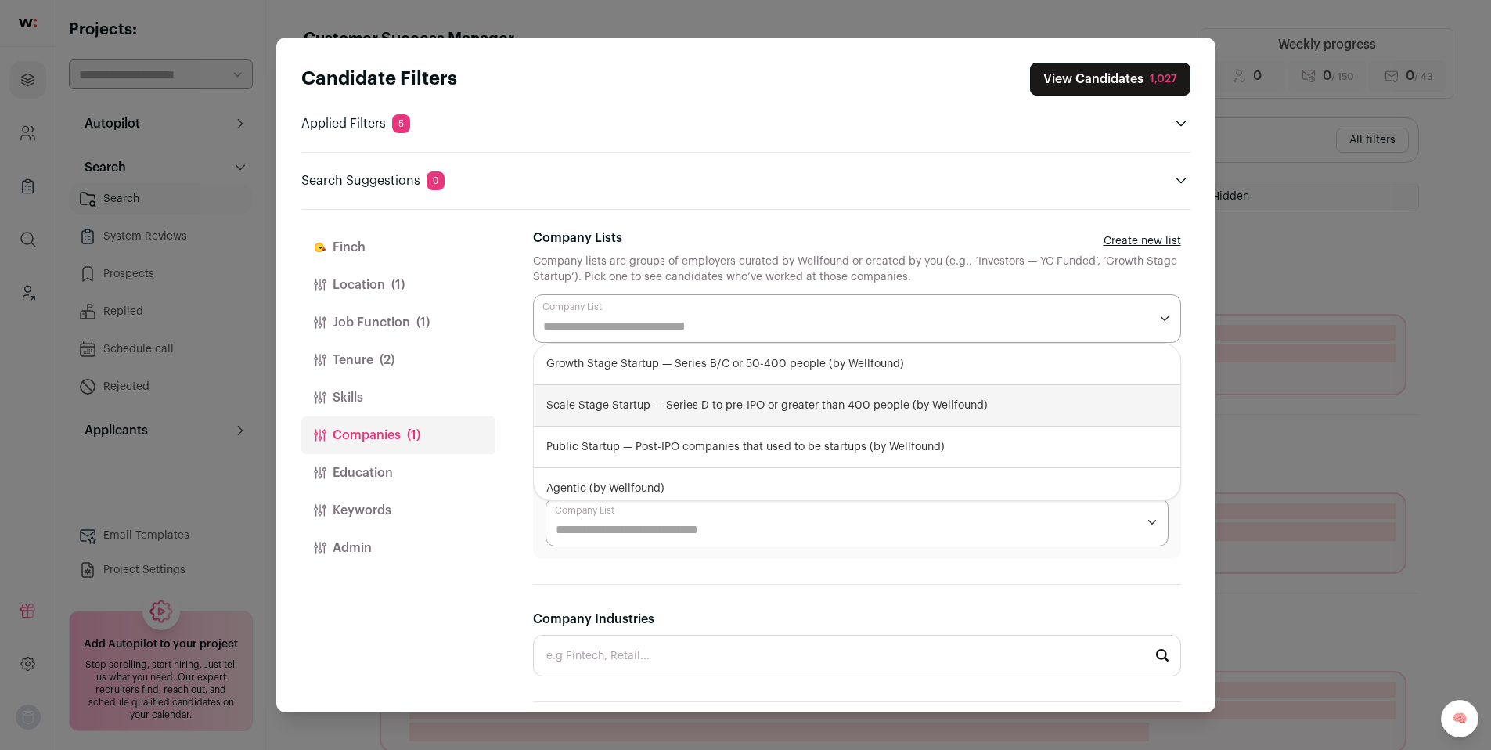
click at [1201, 352] on div "Candidate Filters View Candidates 1,027 Applied Filters 5 Customer Success Must…" at bounding box center [745, 375] width 939 height 675
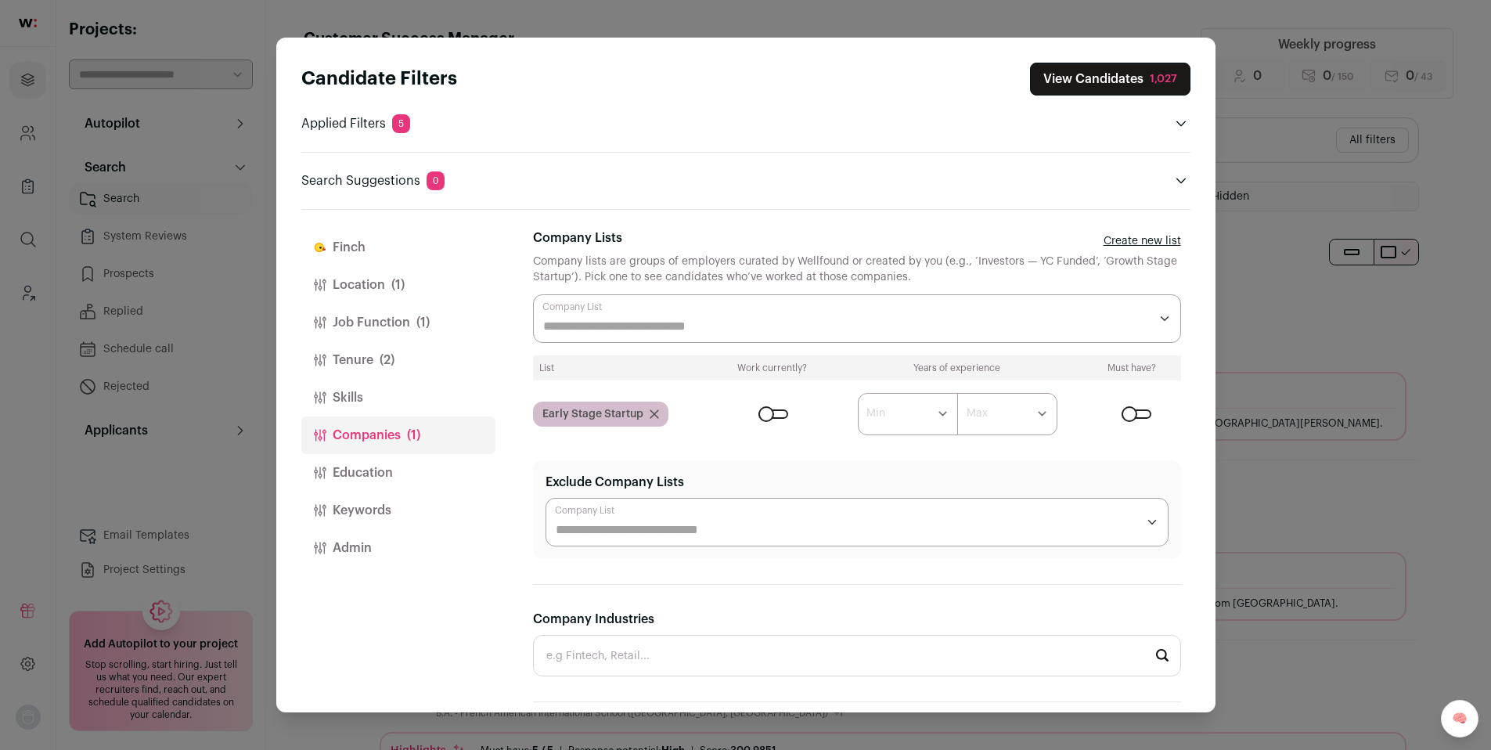
click at [776, 415] on div "Close modal via background" at bounding box center [773, 413] width 30 height 9
click at [1309, 348] on div "Candidate Filters View Candidates 352 Applied Filters 5 Customer Success Must h…" at bounding box center [745, 375] width 1491 height 750
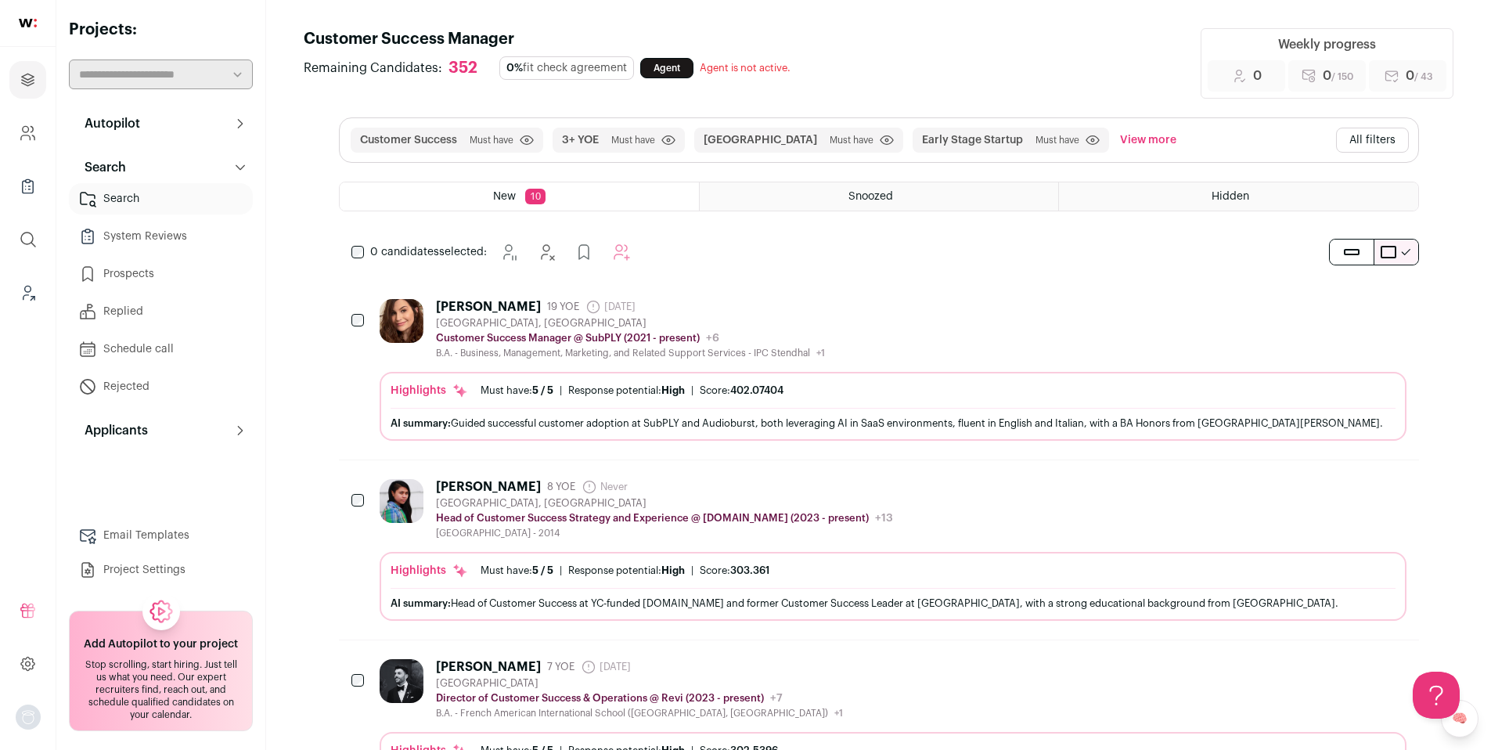
click at [1377, 145] on button "All filters" at bounding box center [1372, 140] width 73 height 25
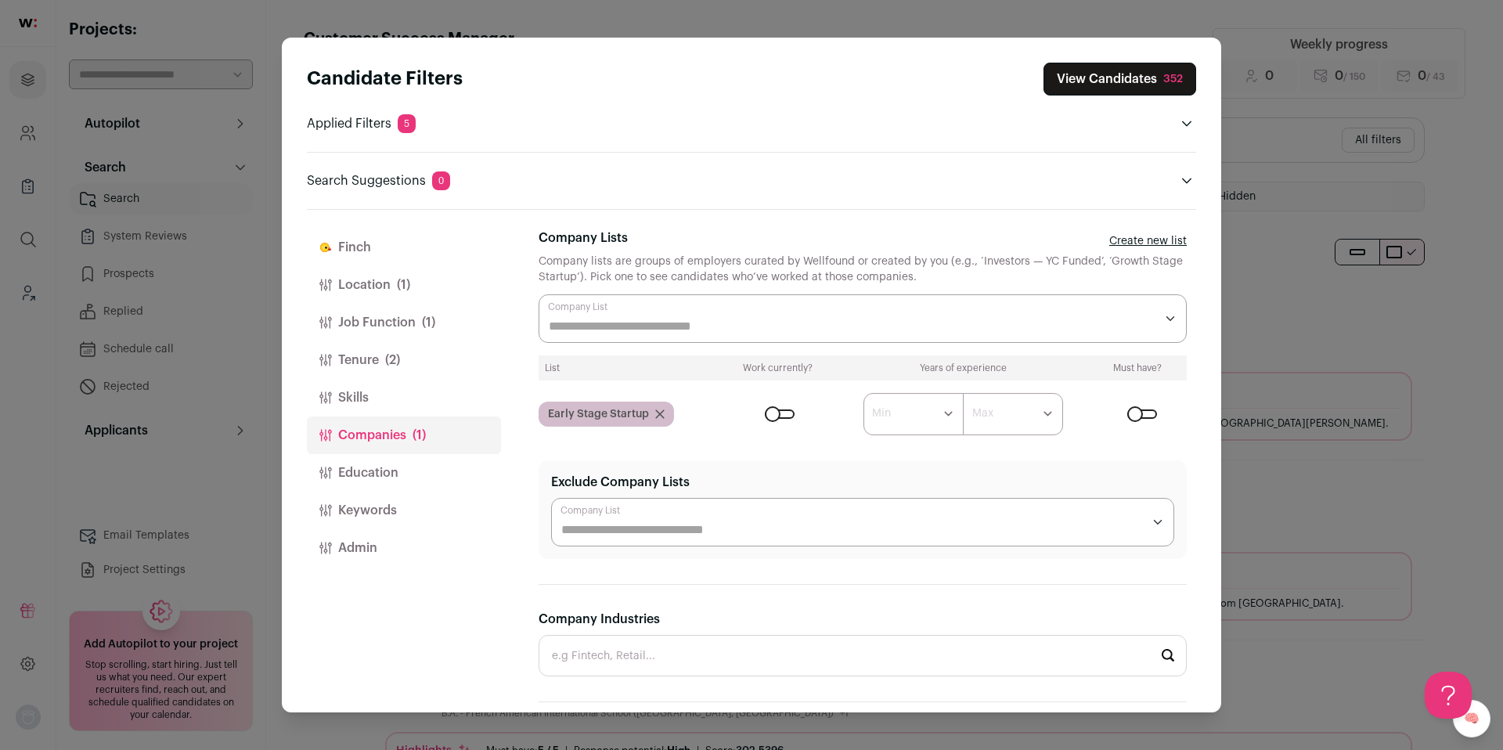
click at [1248, 257] on div "Candidate Filters View Candidates 352 Applied Filters 5 Customer Success Must h…" at bounding box center [751, 375] width 1503 height 750
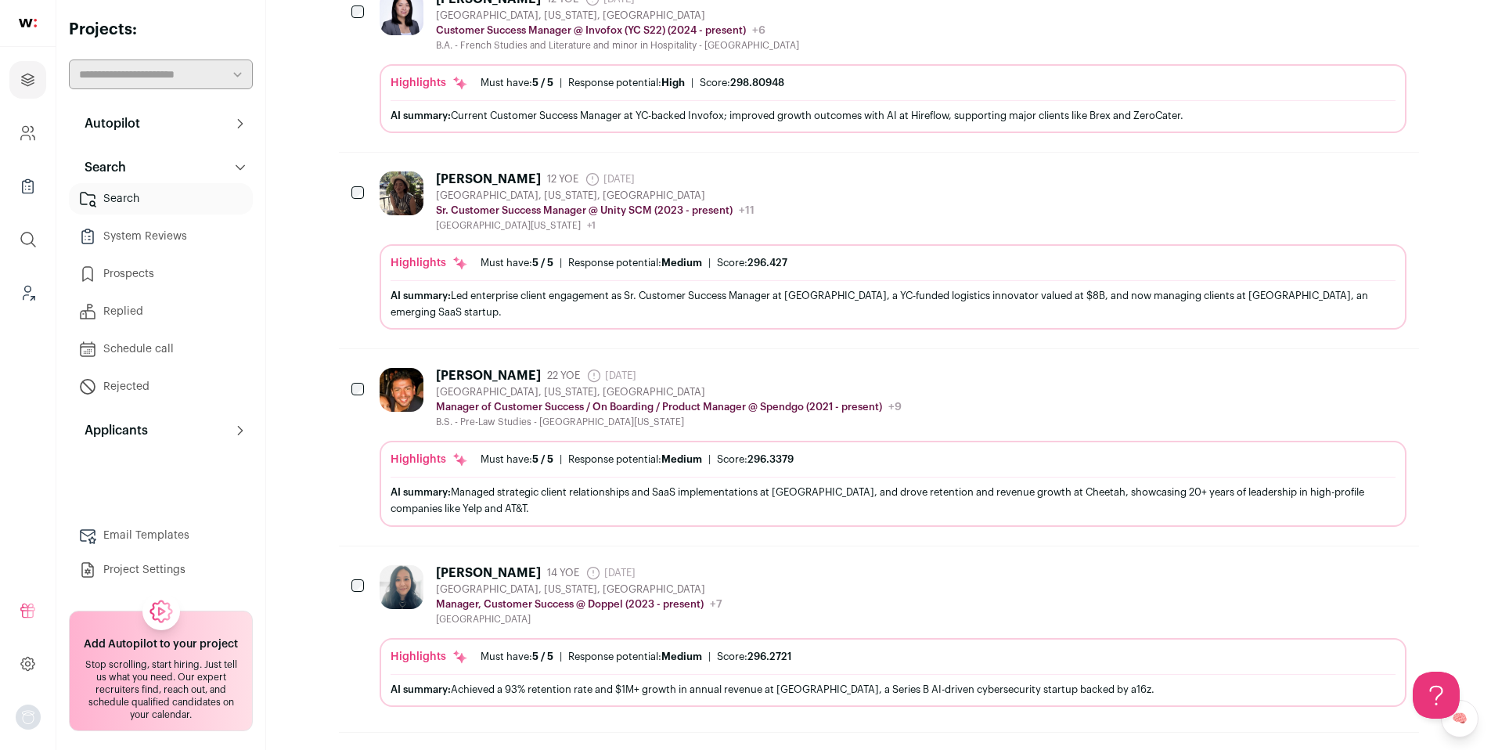
scroll to position [1410, 0]
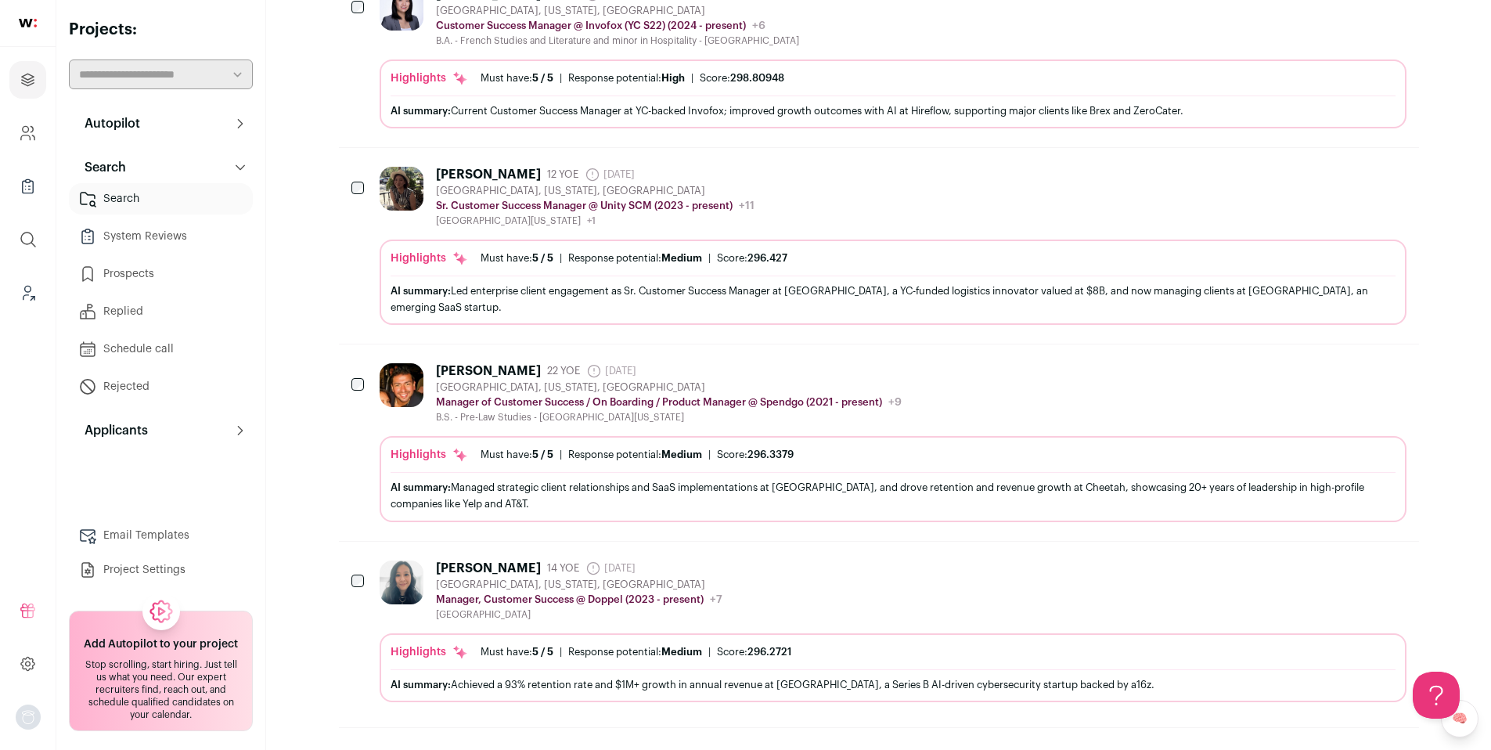
click at [1346, 167] on icon "Add to Prospects" at bounding box center [1350, 174] width 9 height 14
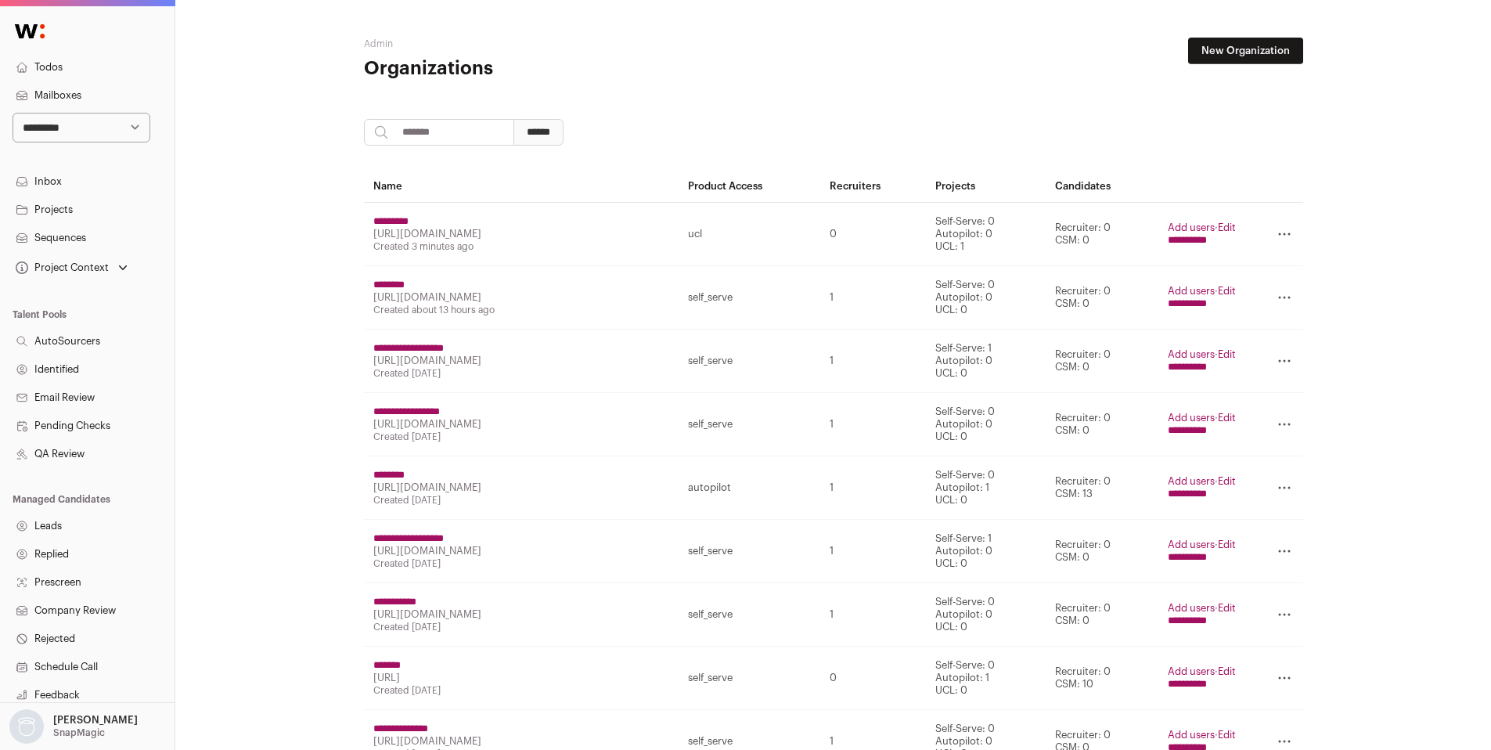
click at [410, 129] on input "search" at bounding box center [439, 132] width 150 height 27
type input "*********"
click at [513, 119] on input "******" at bounding box center [538, 132] width 50 height 27
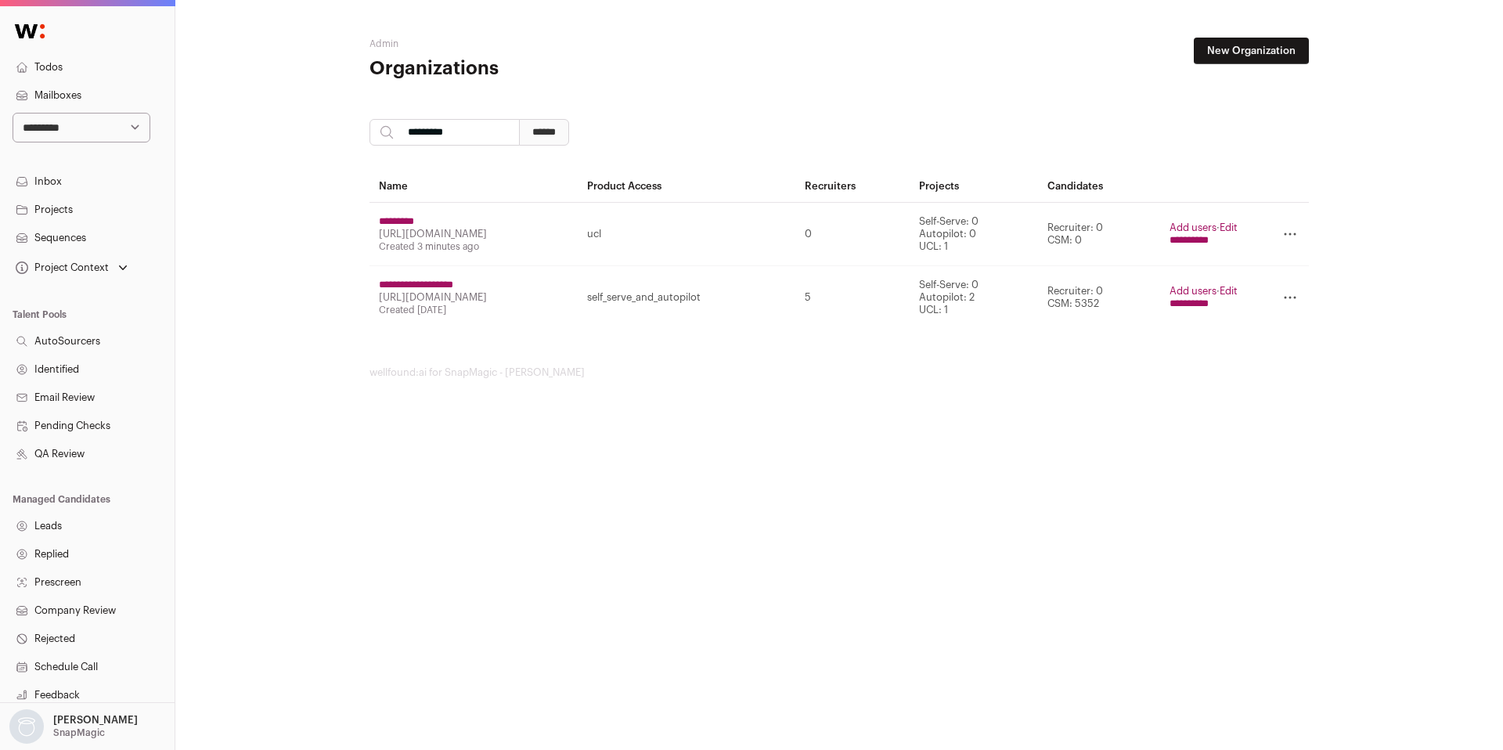
click at [1182, 305] on input "**********" at bounding box center [1188, 303] width 39 height 13
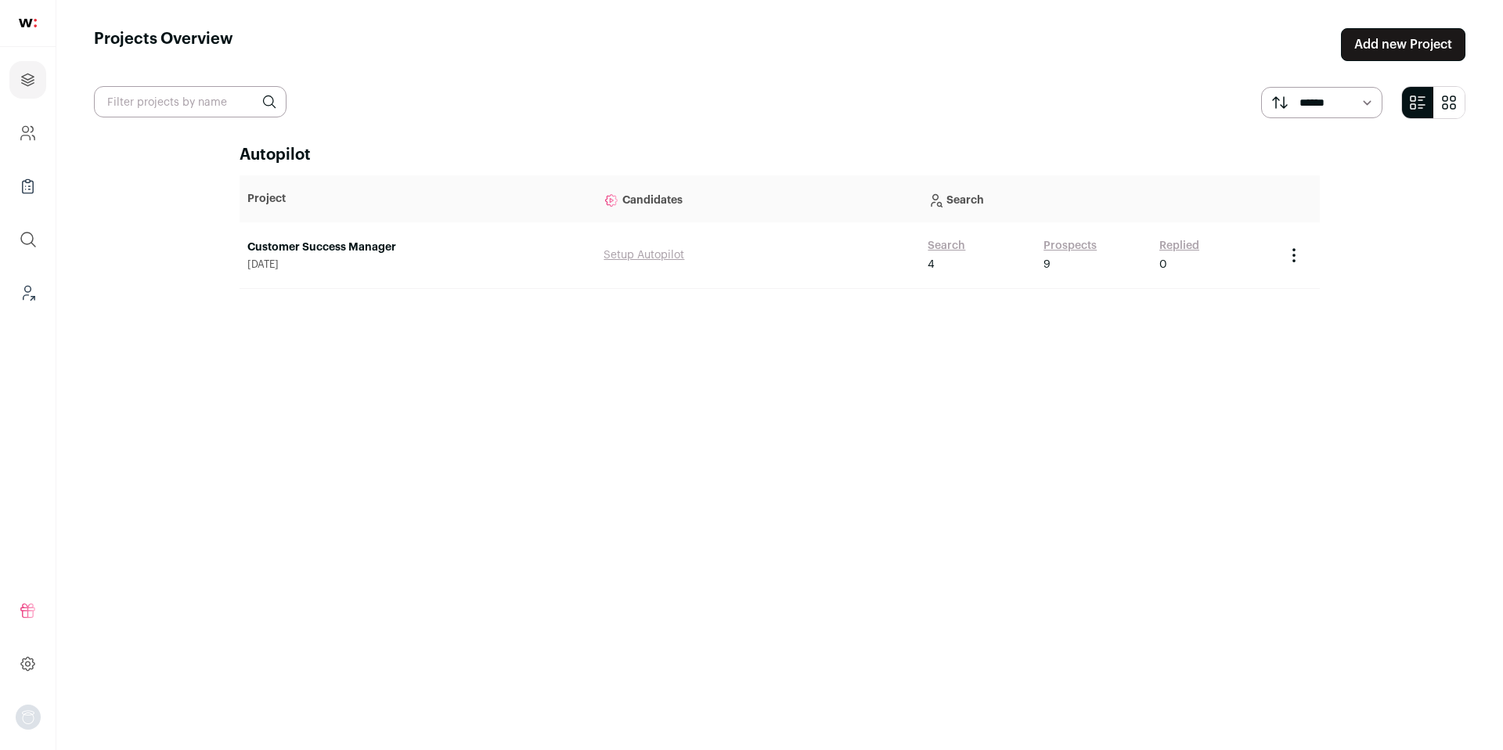
click at [286, 243] on link "Customer Success Manager" at bounding box center [417, 247] width 340 height 16
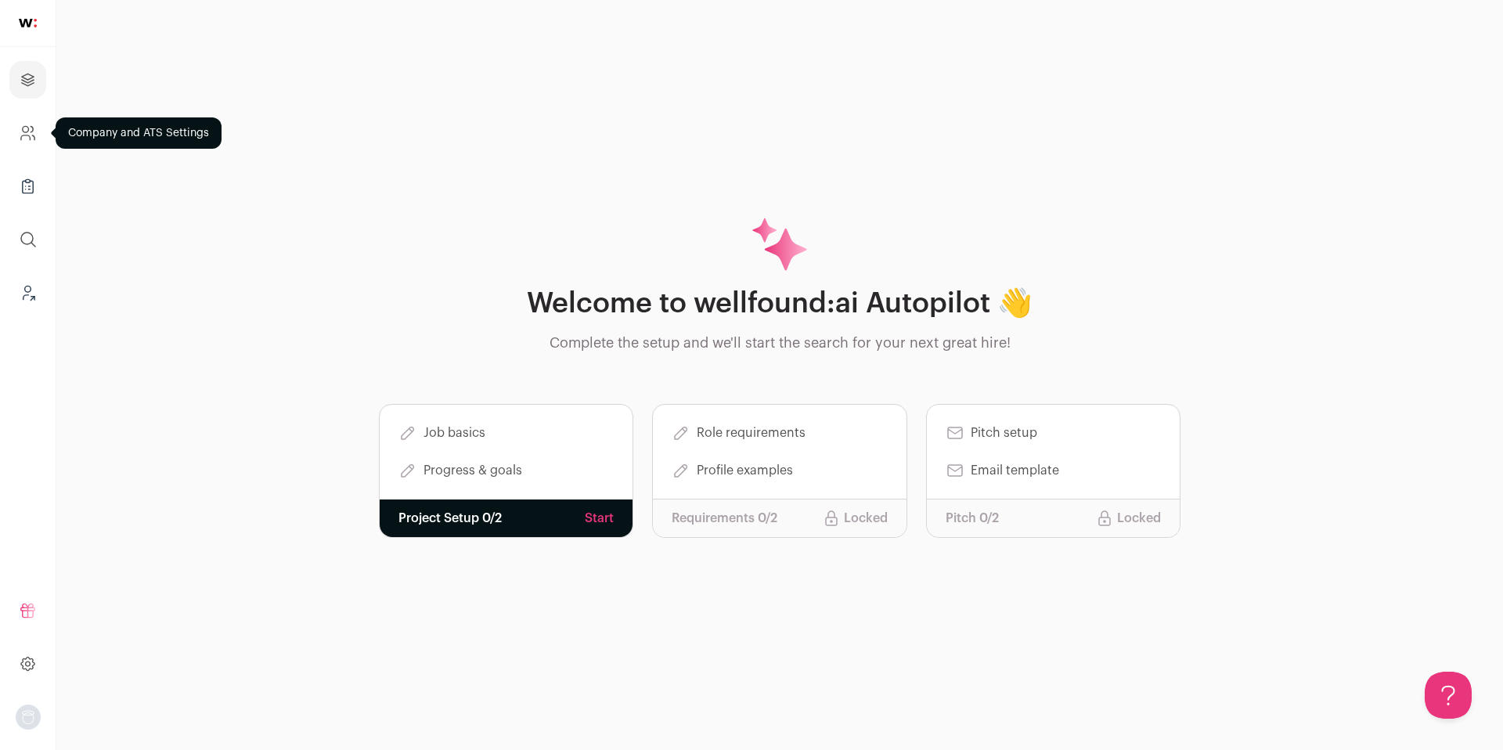
click at [23, 127] on icon "Company and ATS Settings" at bounding box center [26, 129] width 6 height 6
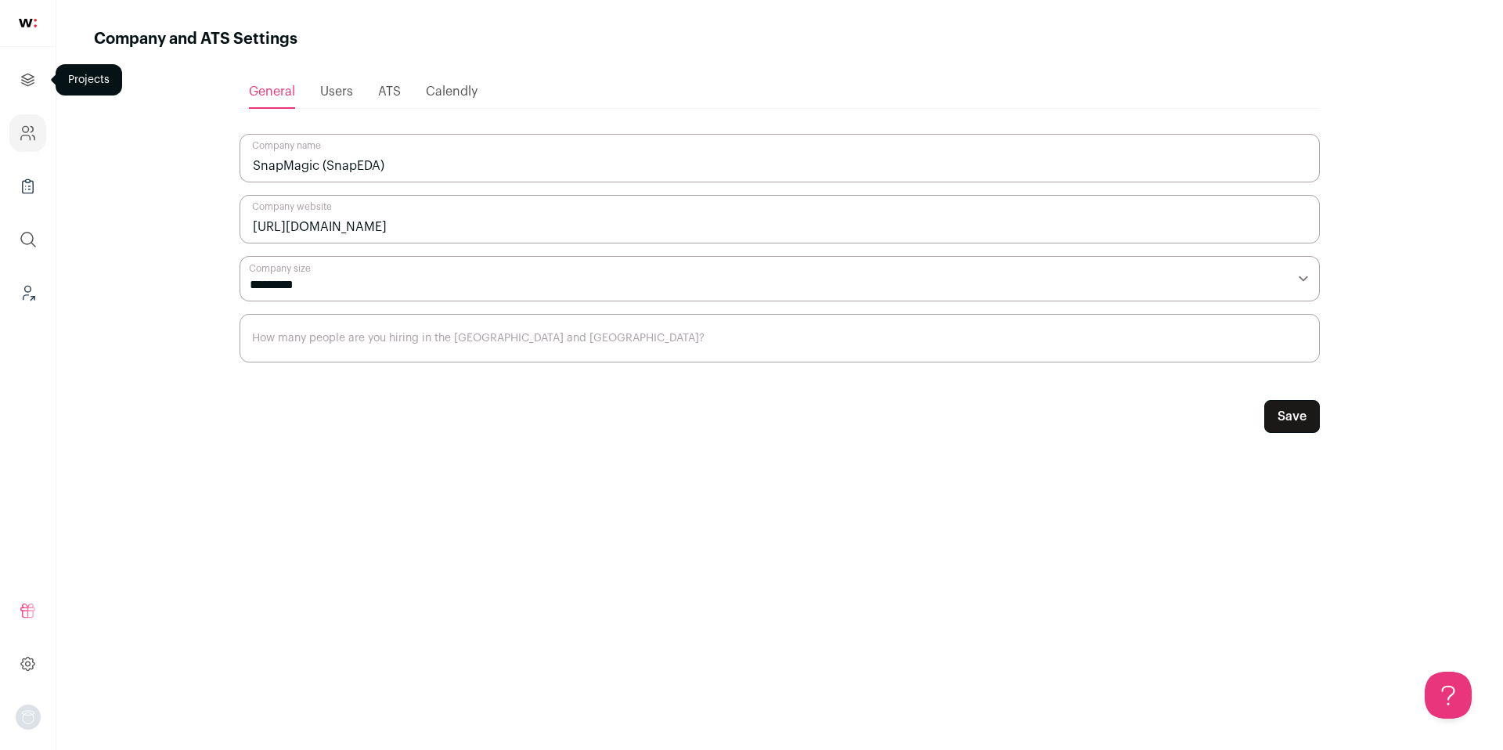
click at [28, 74] on icon "Projects" at bounding box center [28, 80] width 12 height 12
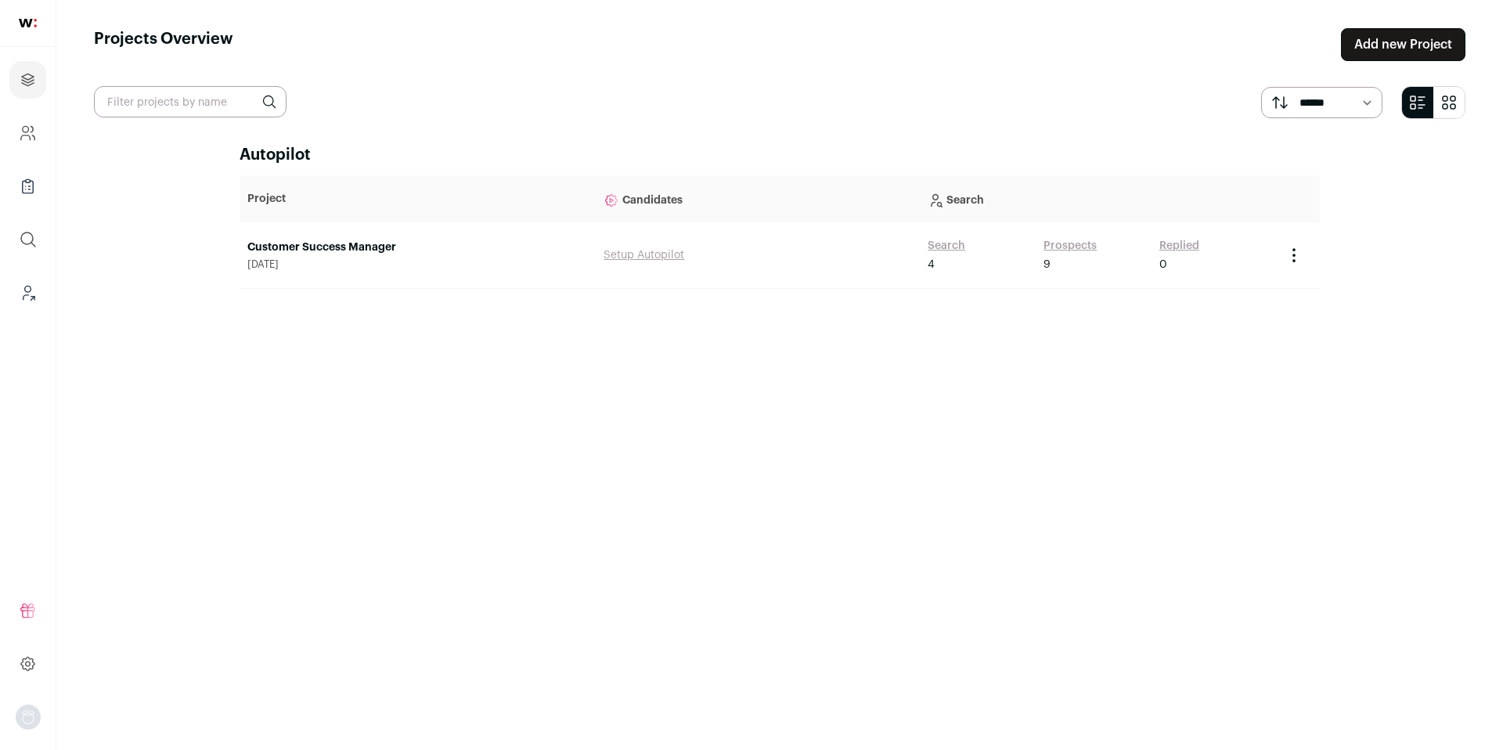
click at [1068, 243] on link "Prospects" at bounding box center [1069, 246] width 53 height 16
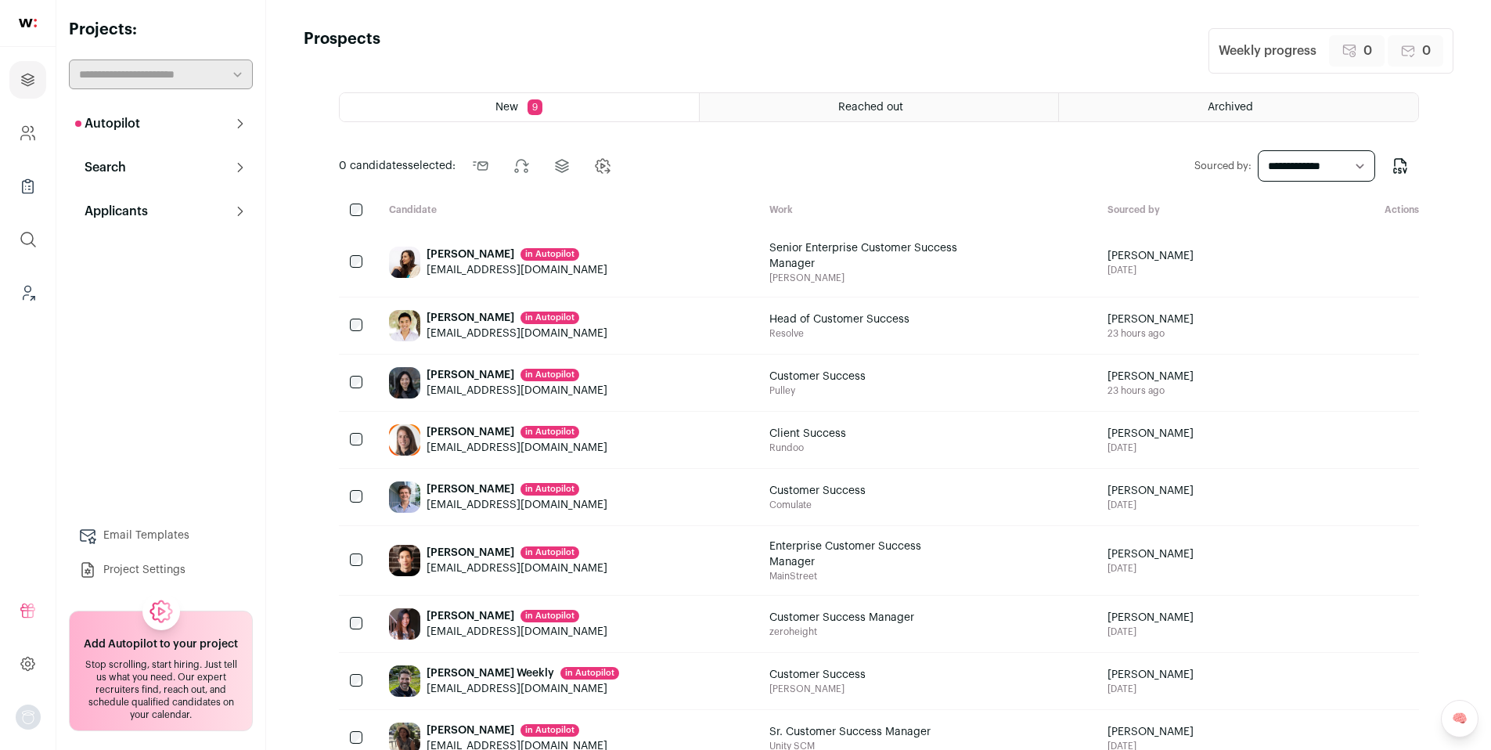
scroll to position [45, 0]
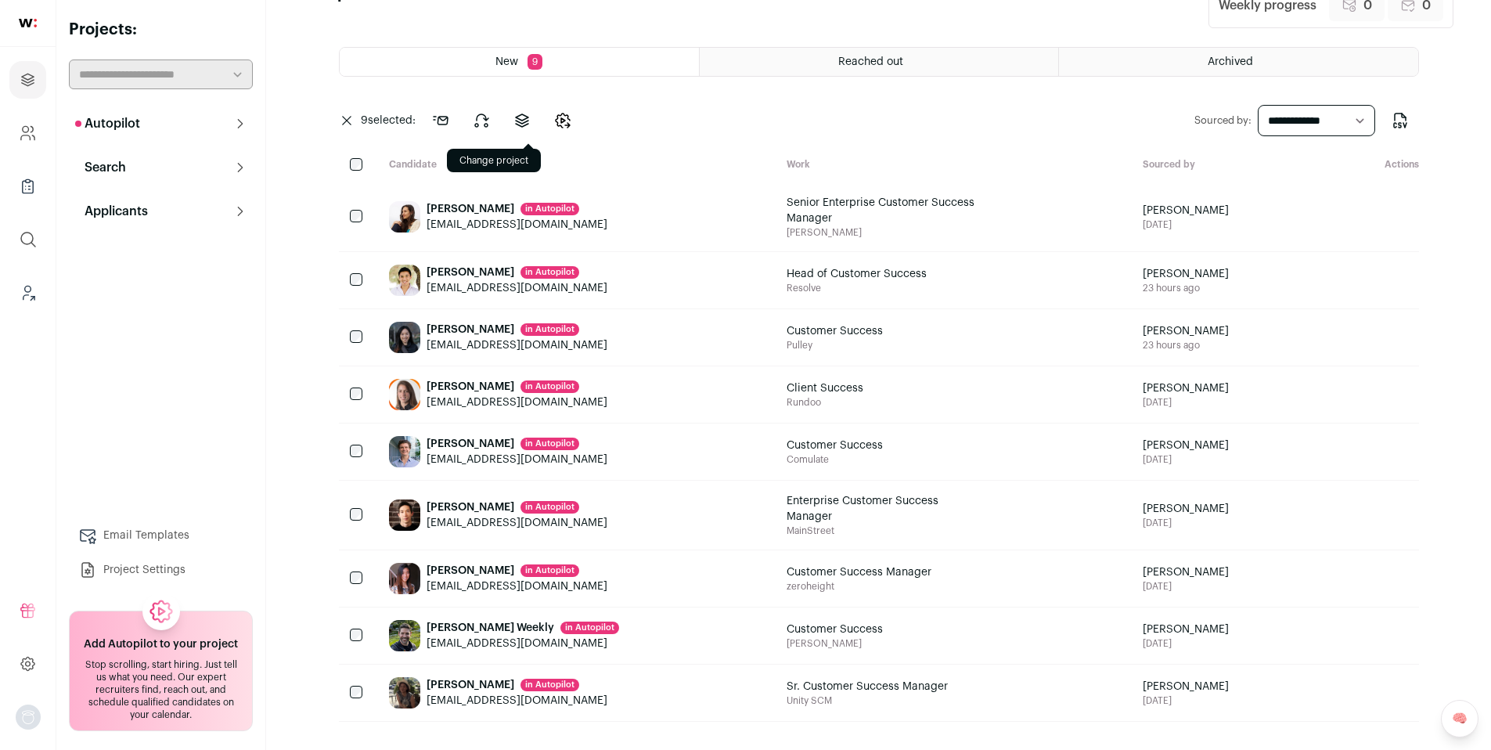
click at [516, 124] on icon at bounding box center [522, 120] width 19 height 19
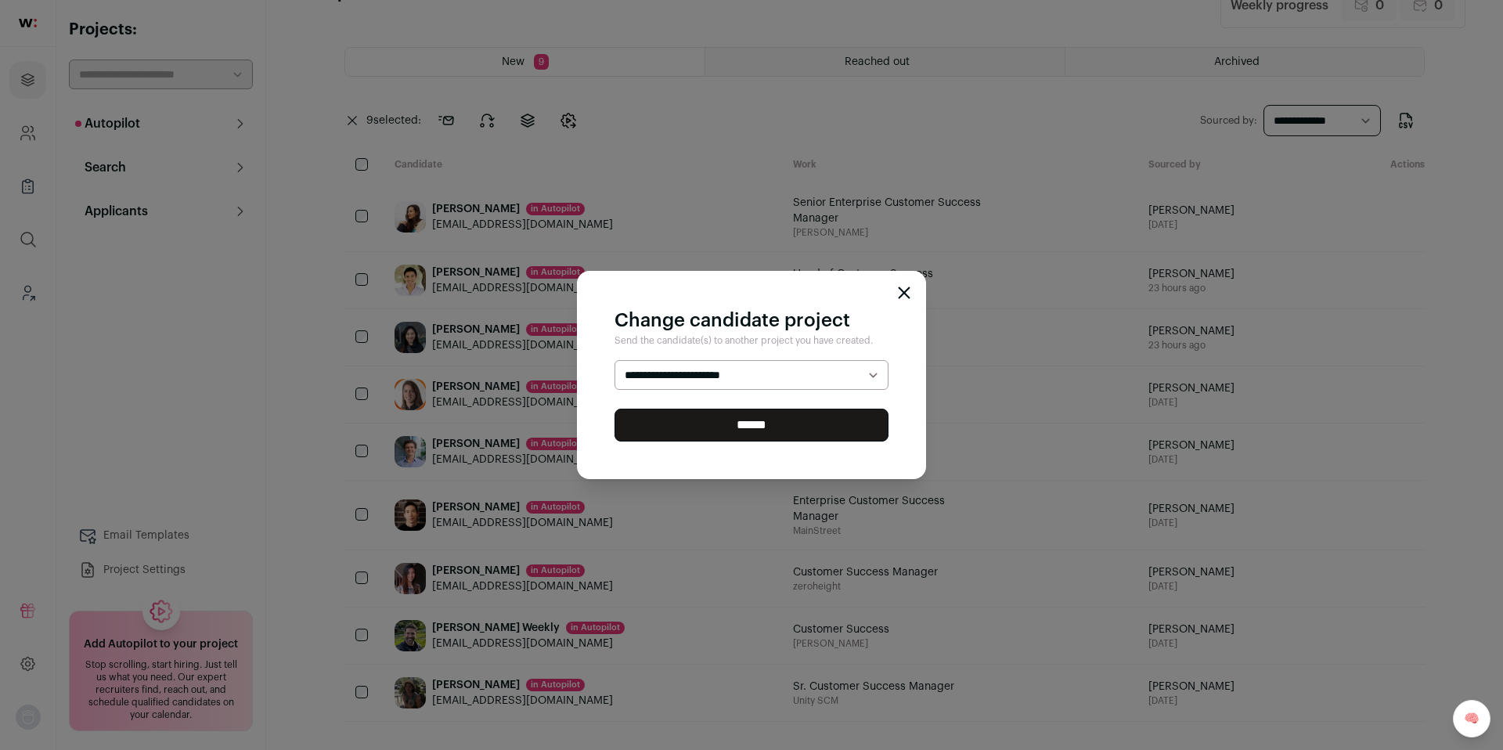
click at [718, 383] on select "**********" at bounding box center [751, 375] width 274 height 30
click at [614, 360] on select "**********" at bounding box center [751, 375] width 274 height 30
click at [901, 293] on icon "Close modal" at bounding box center [904, 292] width 13 height 13
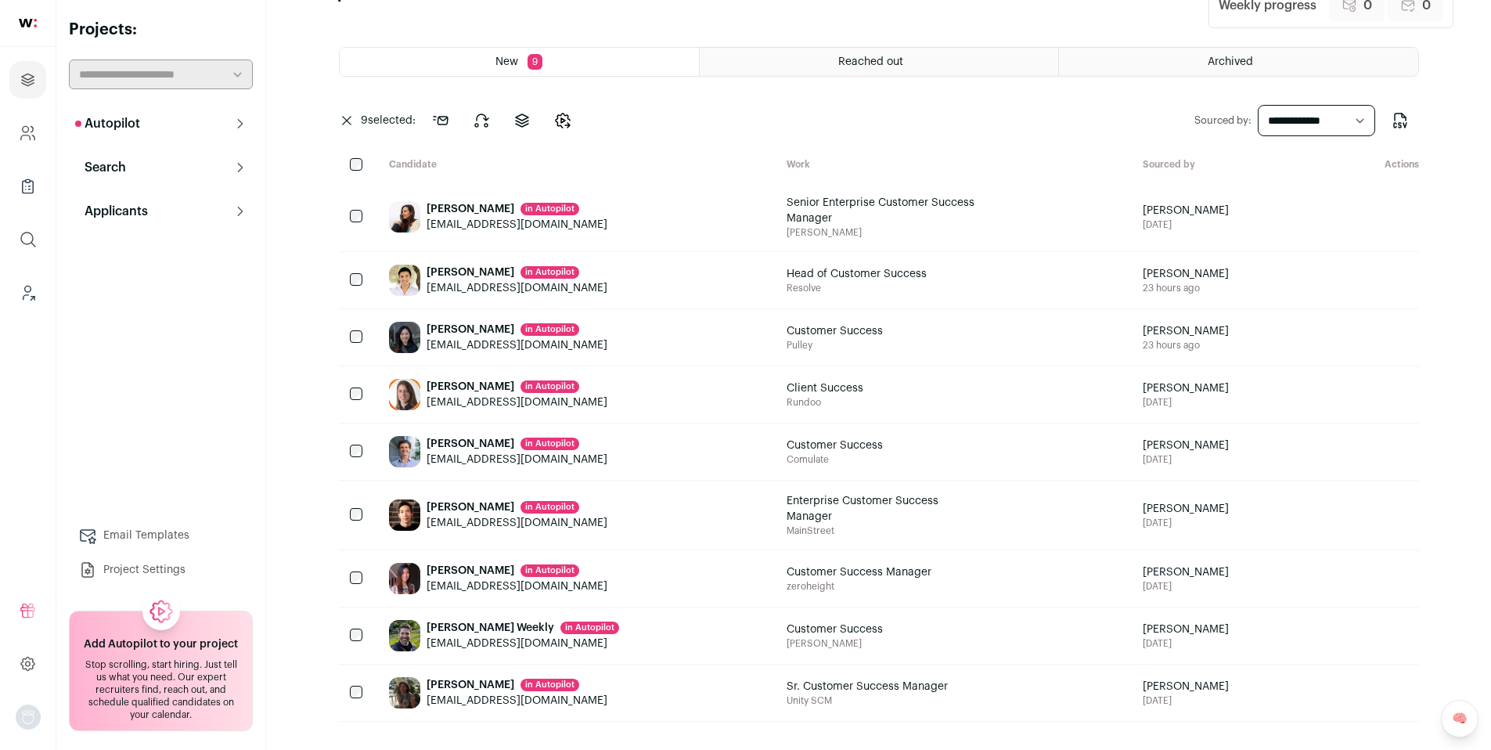
scroll to position [0, 0]
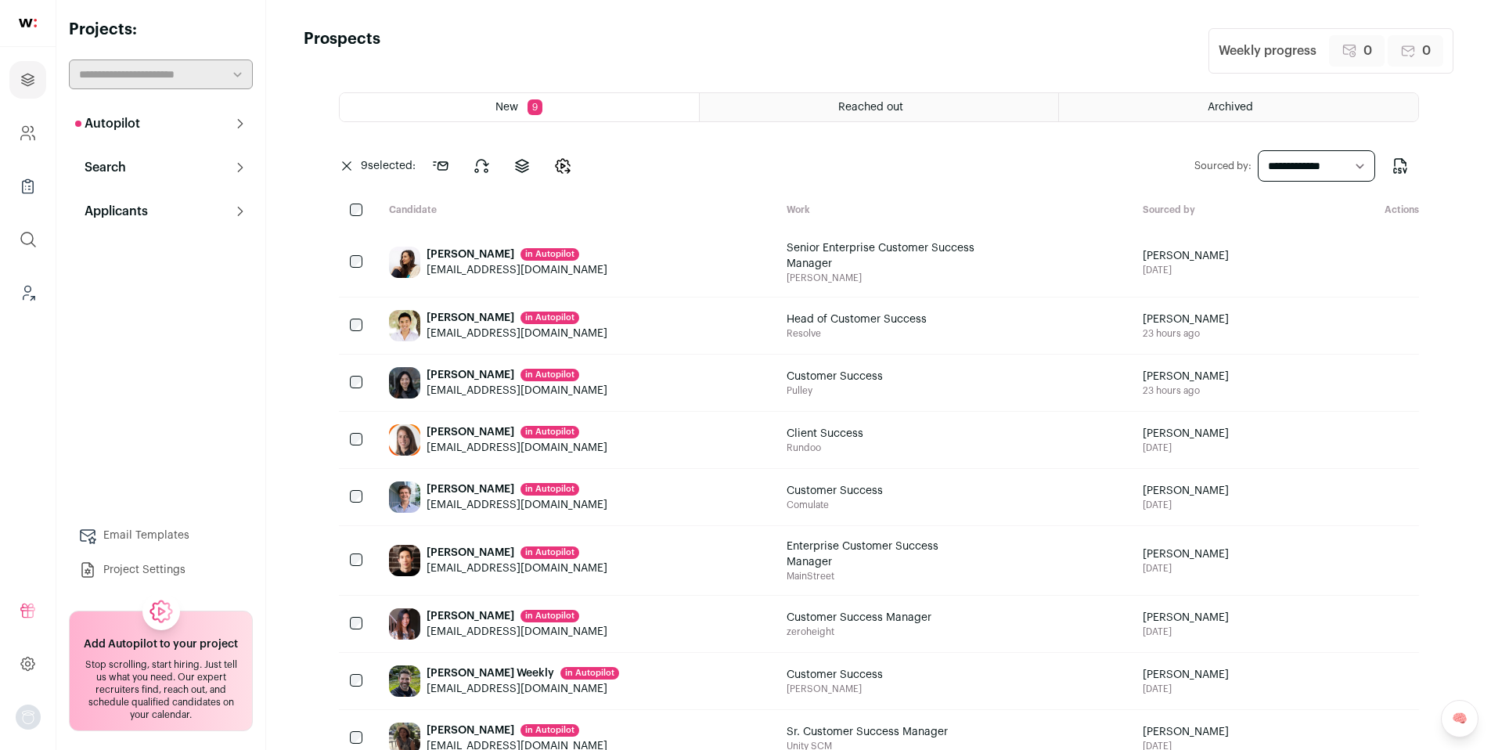
click at [313, 263] on main "Prospects Weekly progress 0 Reach outs pending 0 Reach outs sent New 9 Reached …" at bounding box center [878, 397] width 1225 height 795
click at [474, 254] on div "Sanjana Magee in Autopilot" at bounding box center [517, 255] width 181 height 16
click at [1403, 171] on icon "Export to CSV" at bounding box center [1400, 166] width 19 height 19
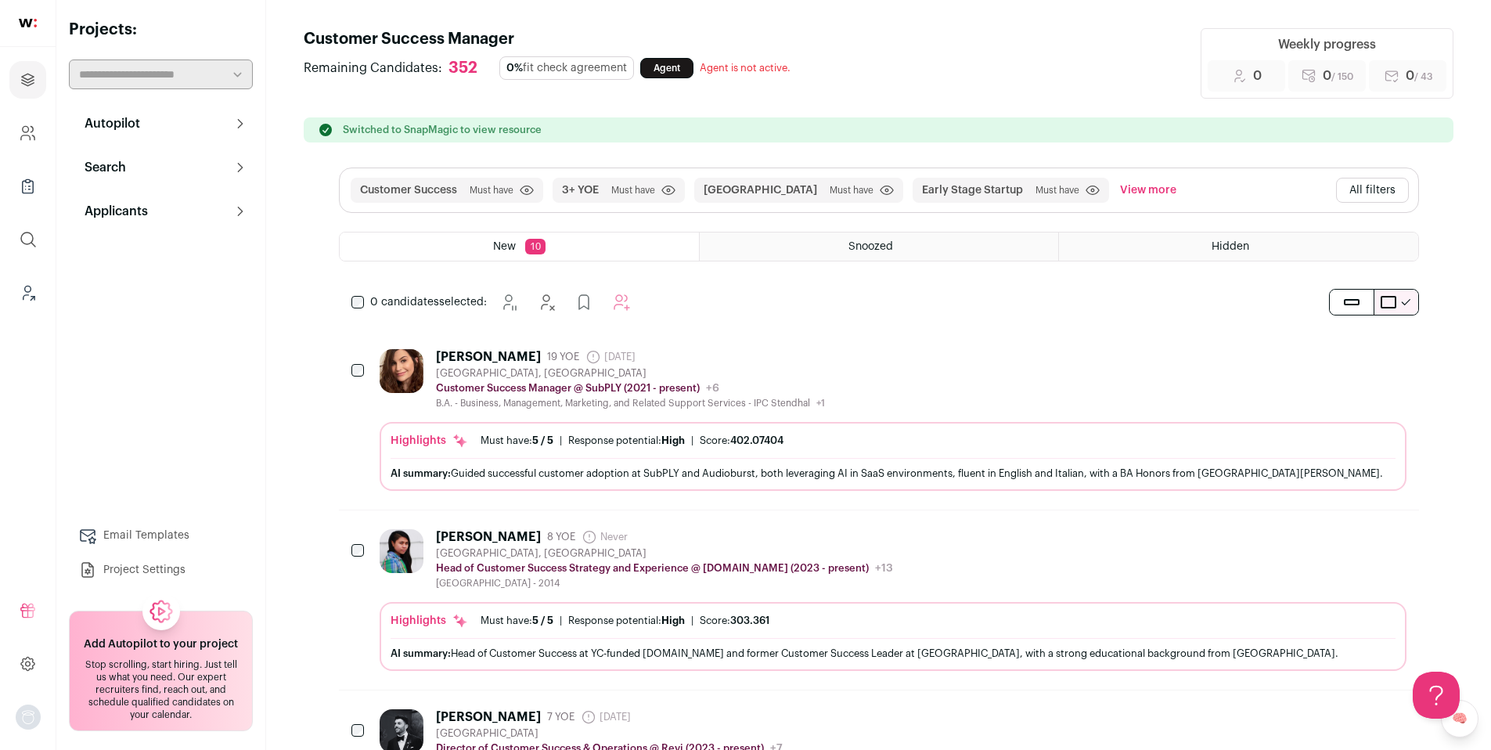
click at [236, 167] on icon at bounding box center [240, 167] width 13 height 13
click at [160, 238] on link "System Reviews" at bounding box center [161, 236] width 184 height 31
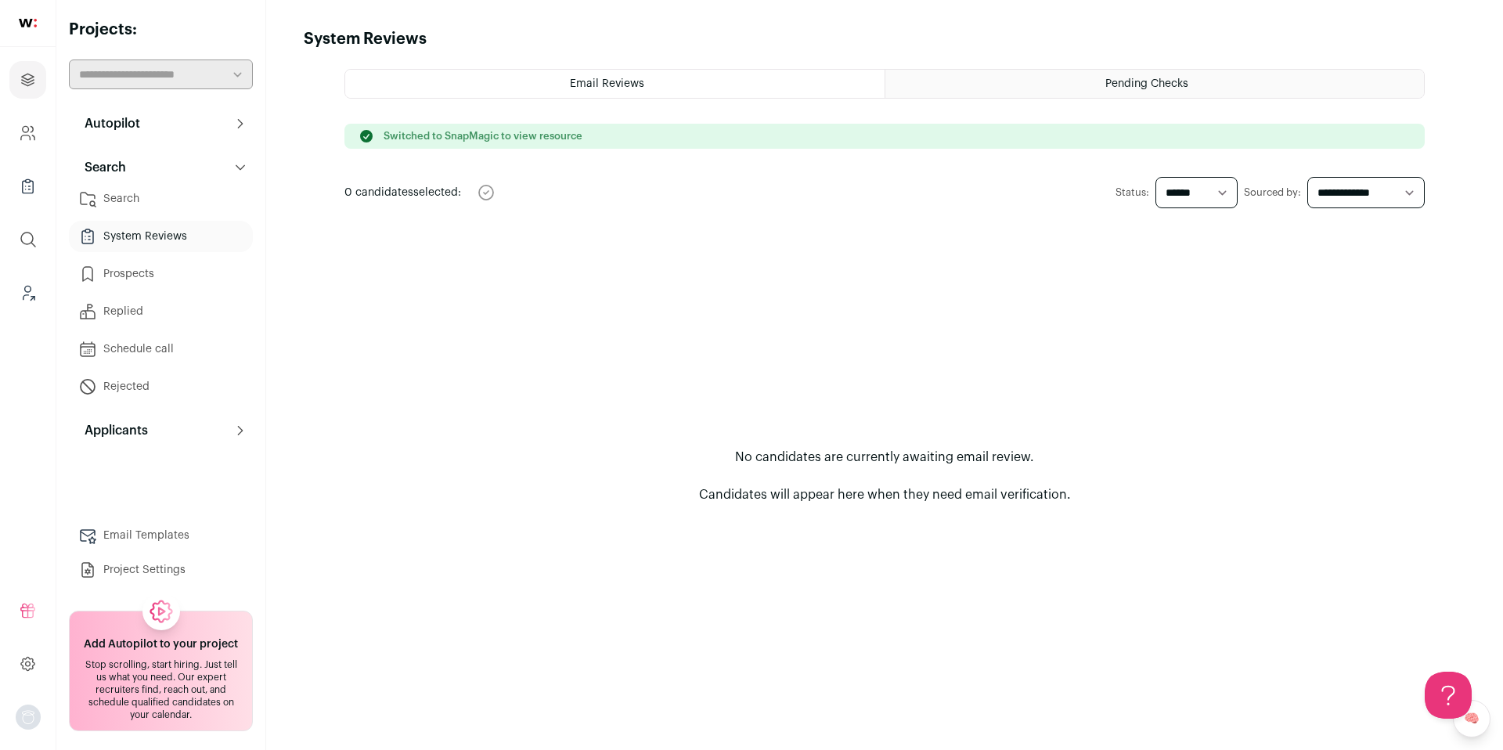
click at [124, 196] on link "Search" at bounding box center [161, 198] width 184 height 31
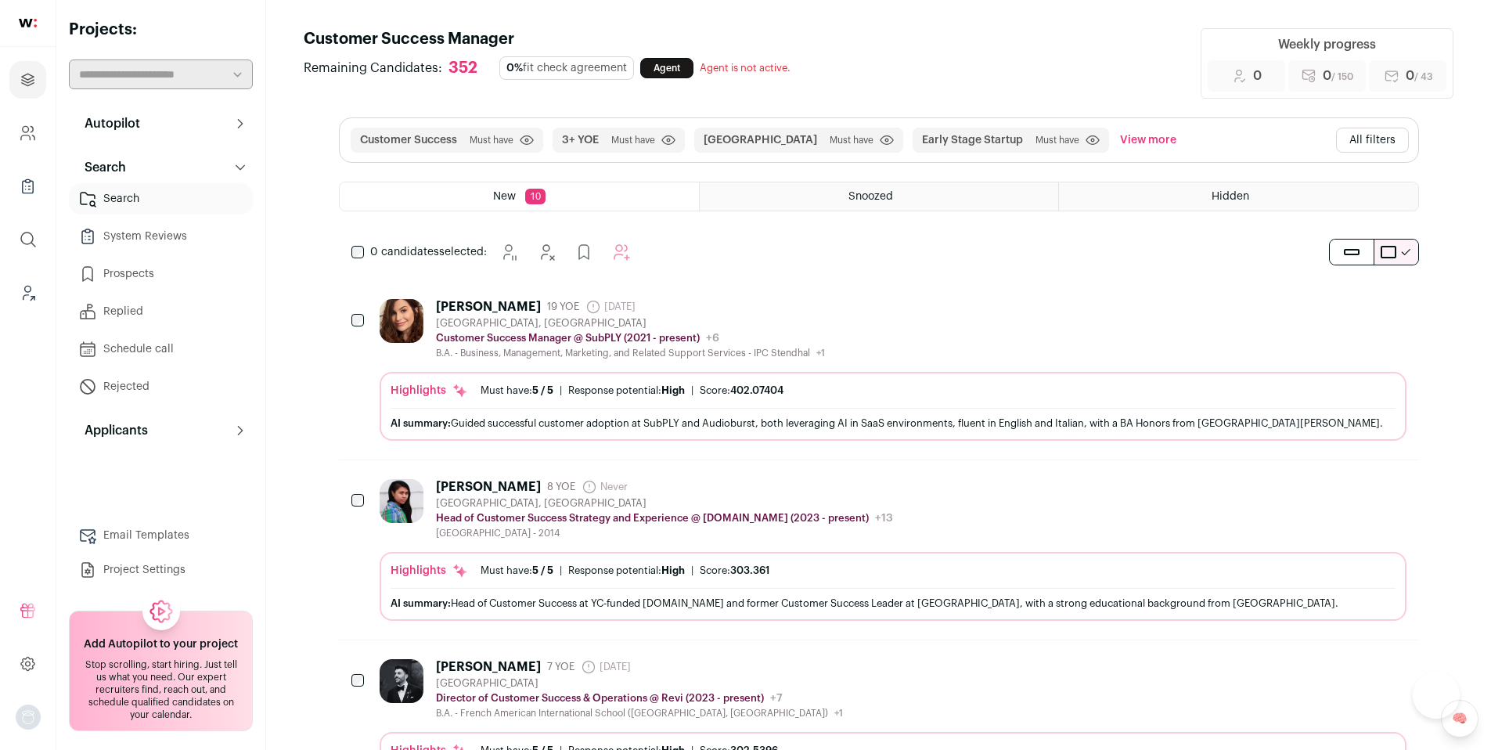
click at [129, 235] on link "System Reviews" at bounding box center [161, 236] width 184 height 31
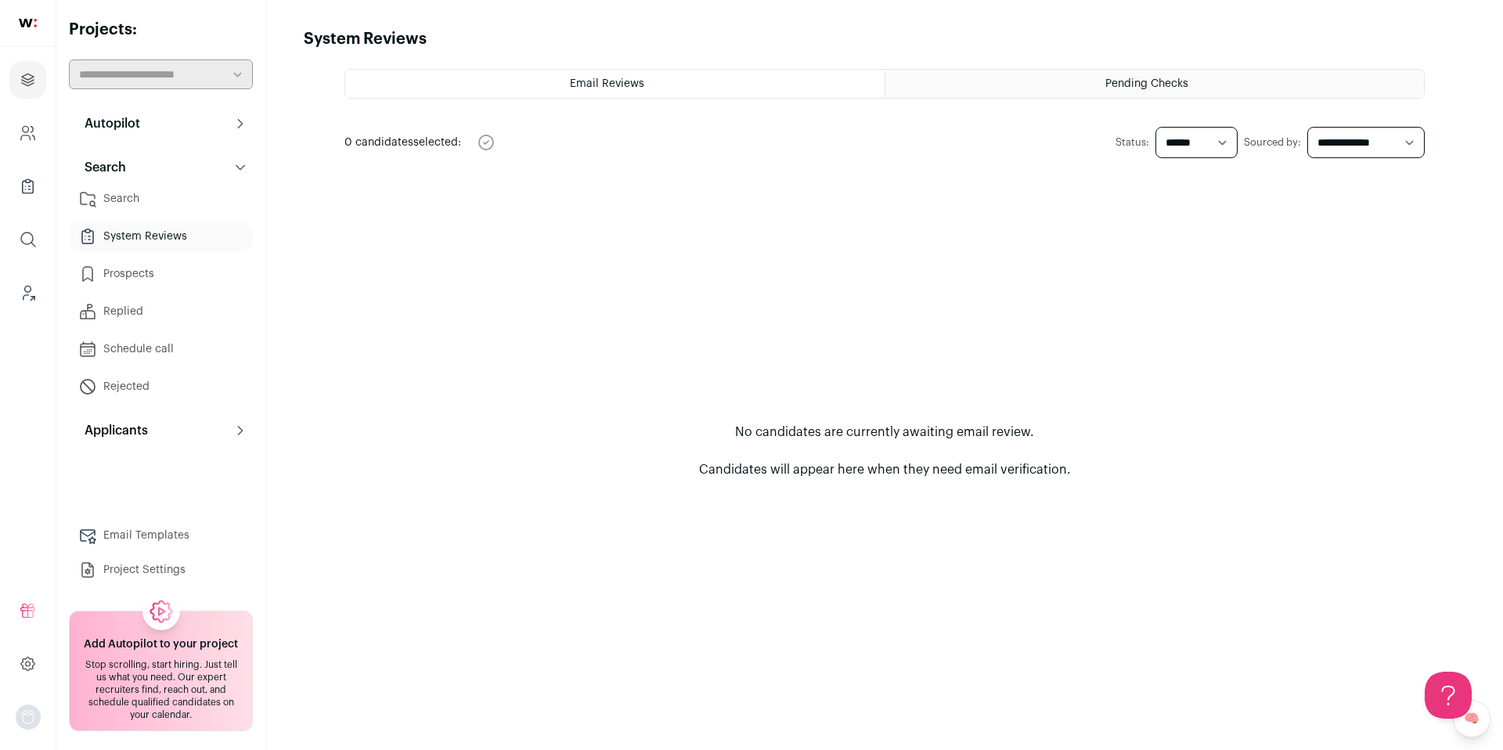
click at [126, 273] on html "Projects Company and ATS Settings Company Lists (Experimental) Global Search Le…" at bounding box center [751, 375] width 1503 height 750
click at [124, 167] on p "Search" at bounding box center [100, 167] width 51 height 19
click at [135, 209] on p "Applicants" at bounding box center [111, 211] width 73 height 19
click at [129, 247] on link "Applicants" at bounding box center [161, 242] width 184 height 31
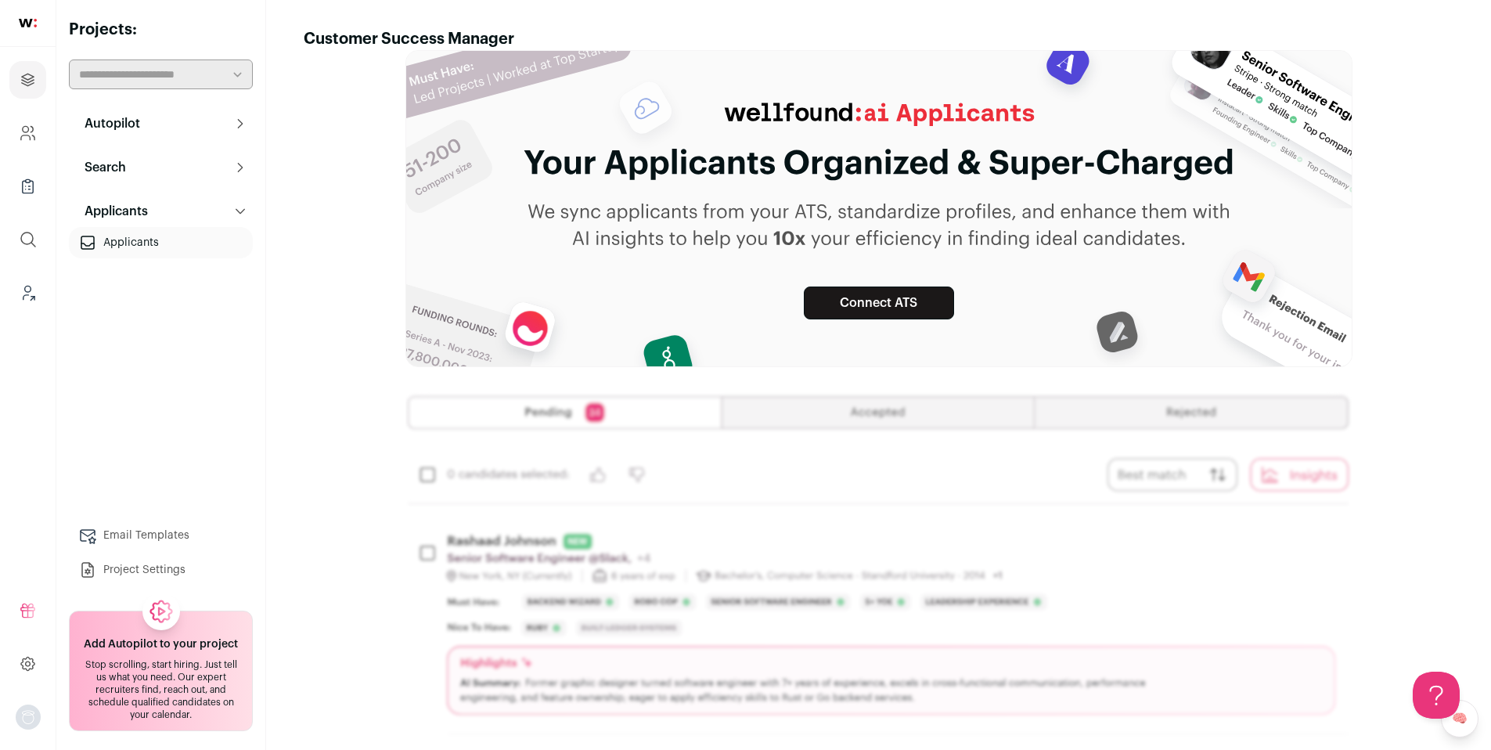
click at [139, 160] on button "Search" at bounding box center [161, 167] width 184 height 31
click at [155, 203] on link "Search" at bounding box center [161, 198] width 184 height 31
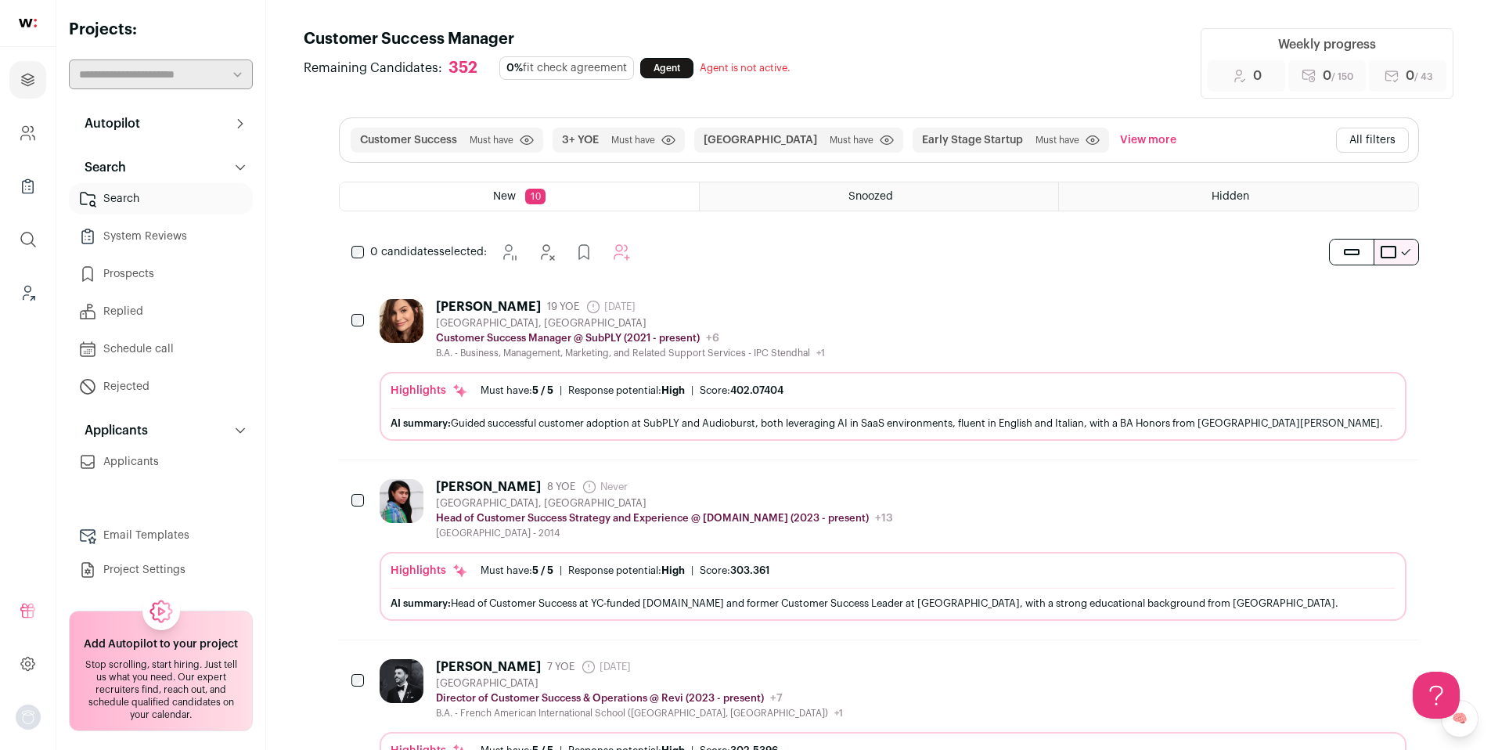
click at [157, 232] on link "System Reviews" at bounding box center [161, 236] width 184 height 31
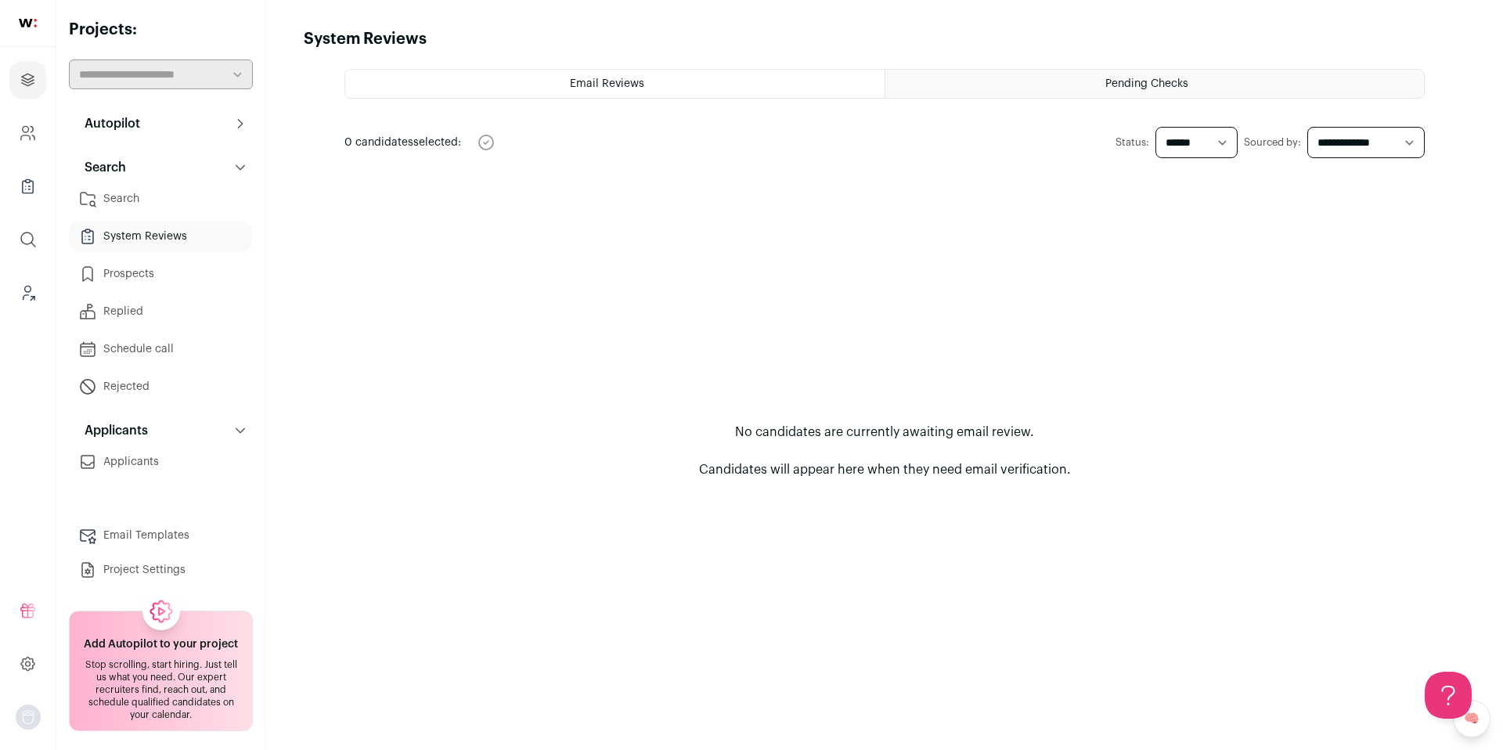
click at [1125, 86] on span "Pending Checks" at bounding box center [1146, 83] width 83 height 11
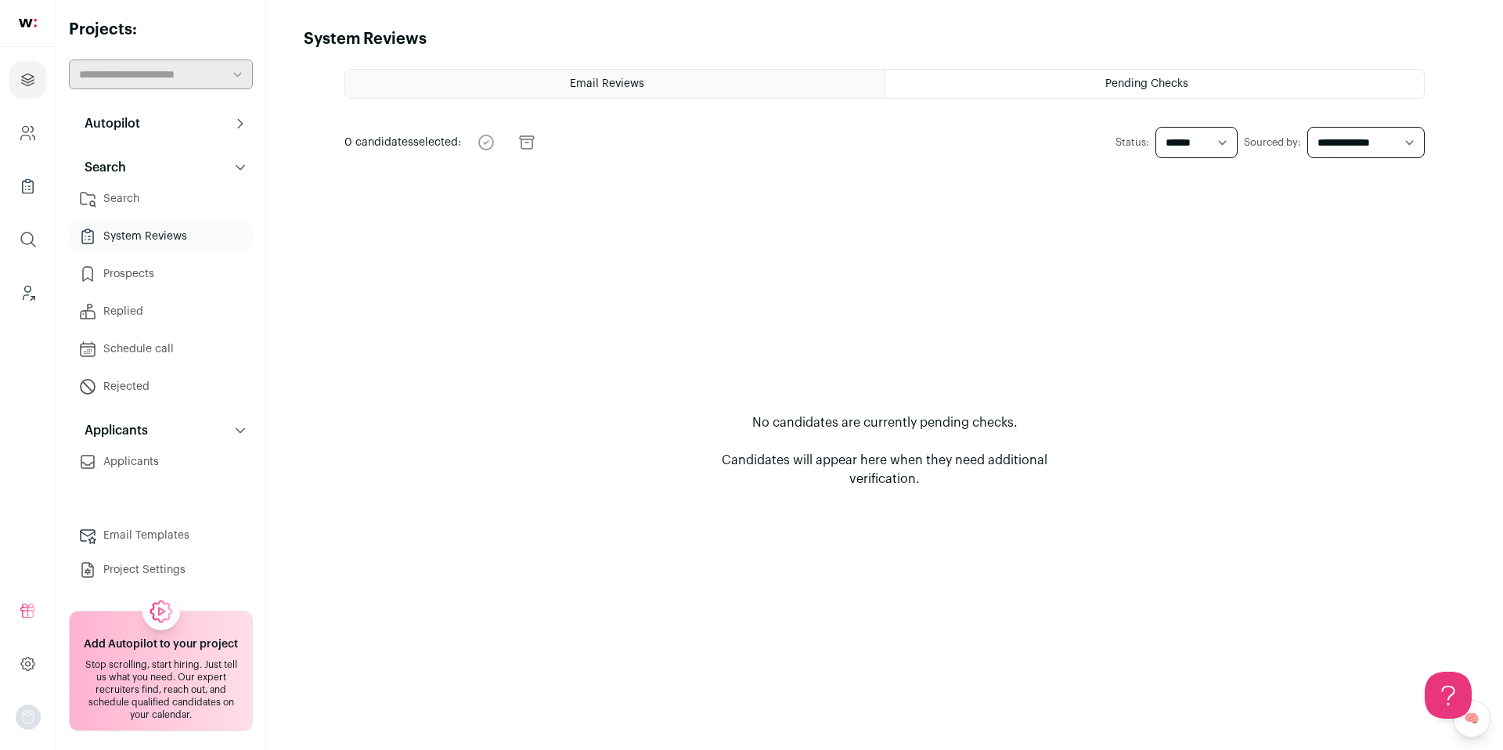
click at [731, 88] on div "Email Reviews" at bounding box center [614, 84] width 539 height 28
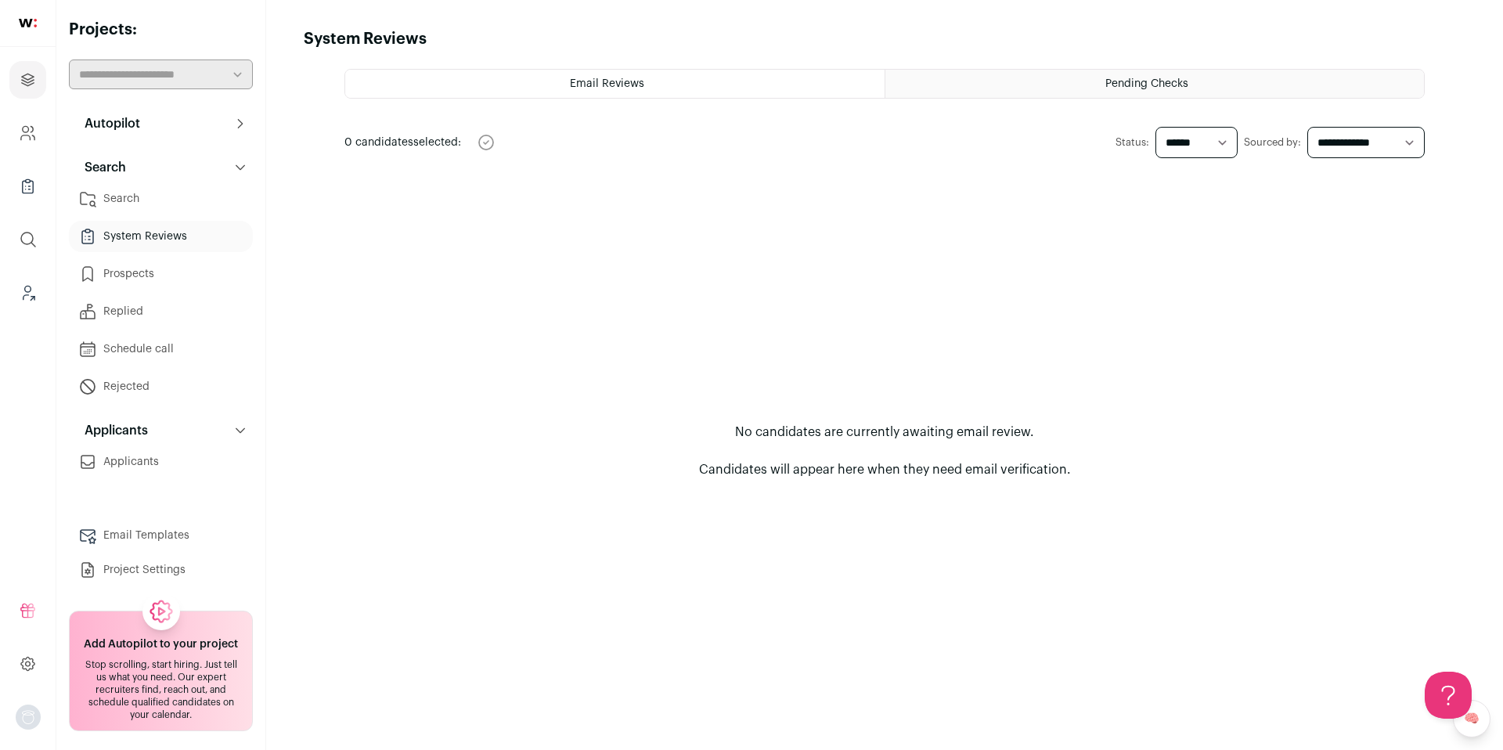
click at [139, 200] on link "Search" at bounding box center [161, 198] width 184 height 31
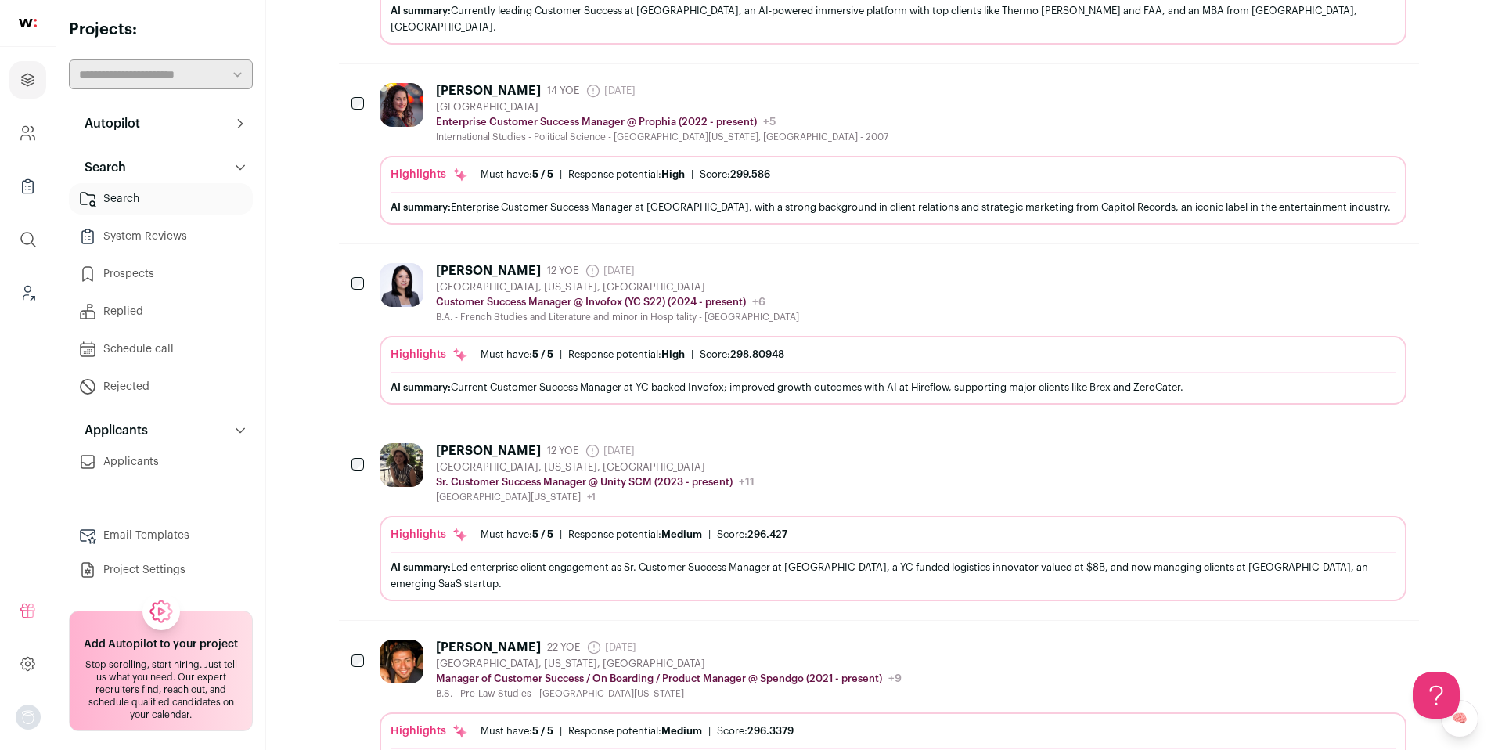
scroll to position [1126, 0]
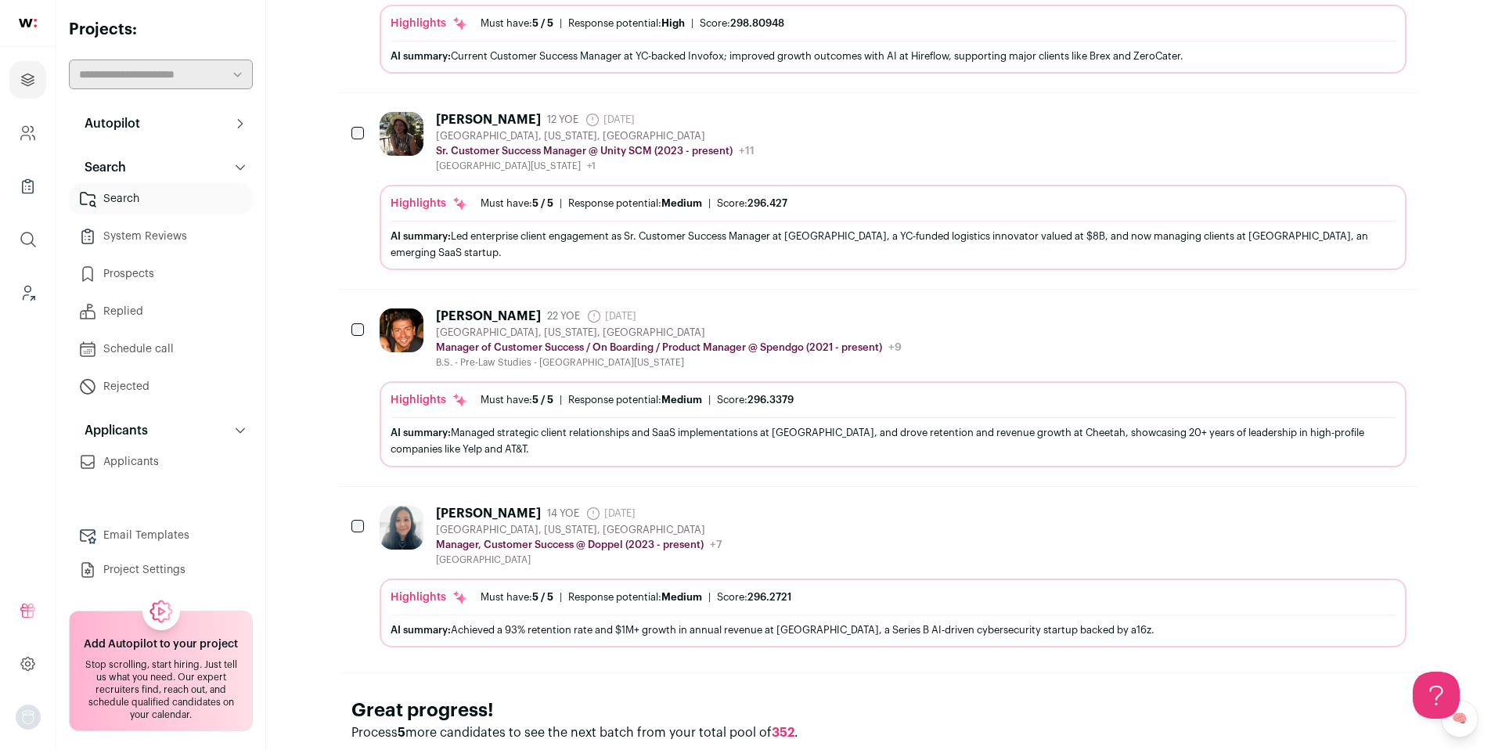
scroll to position [1476, 0]
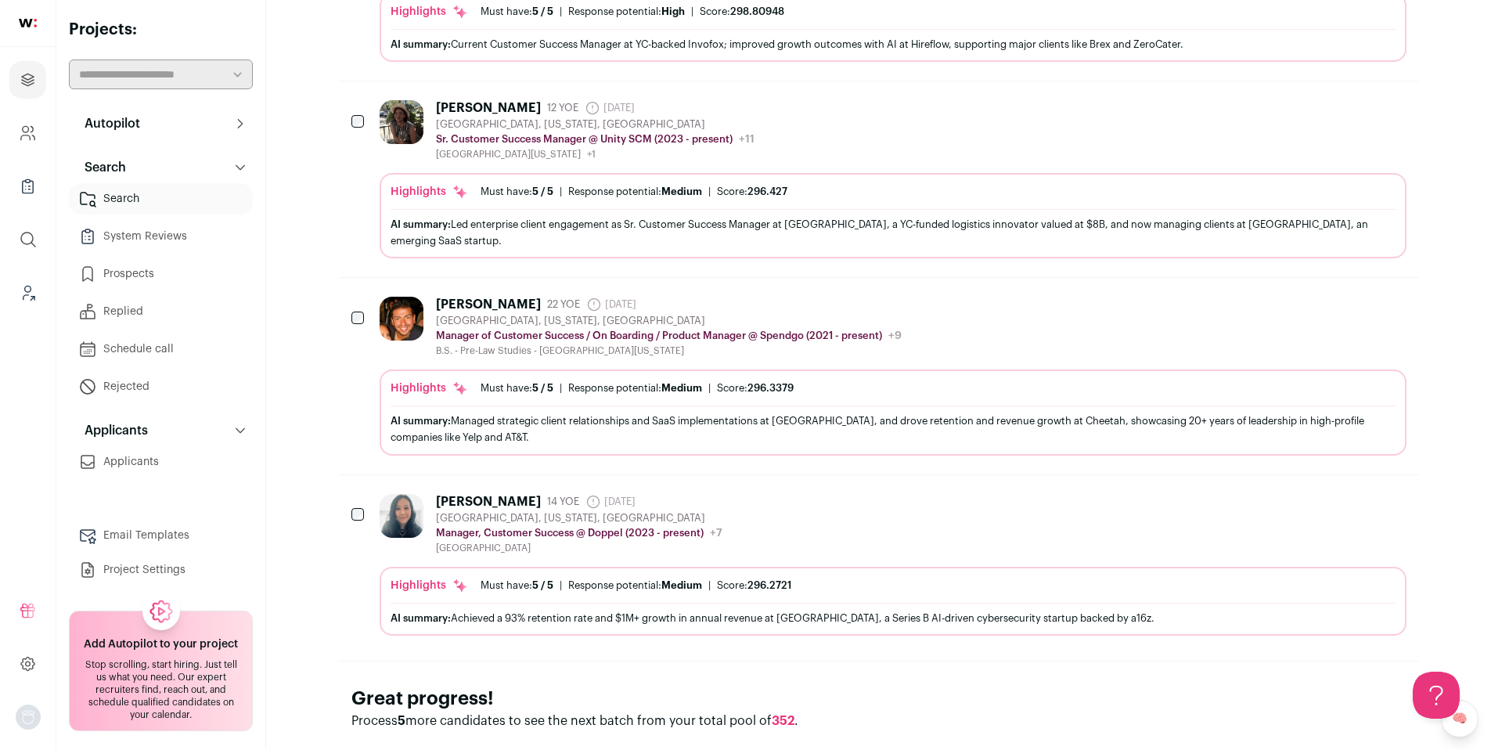
click at [1356, 98] on icon "Add to Prospects" at bounding box center [1350, 107] width 19 height 19
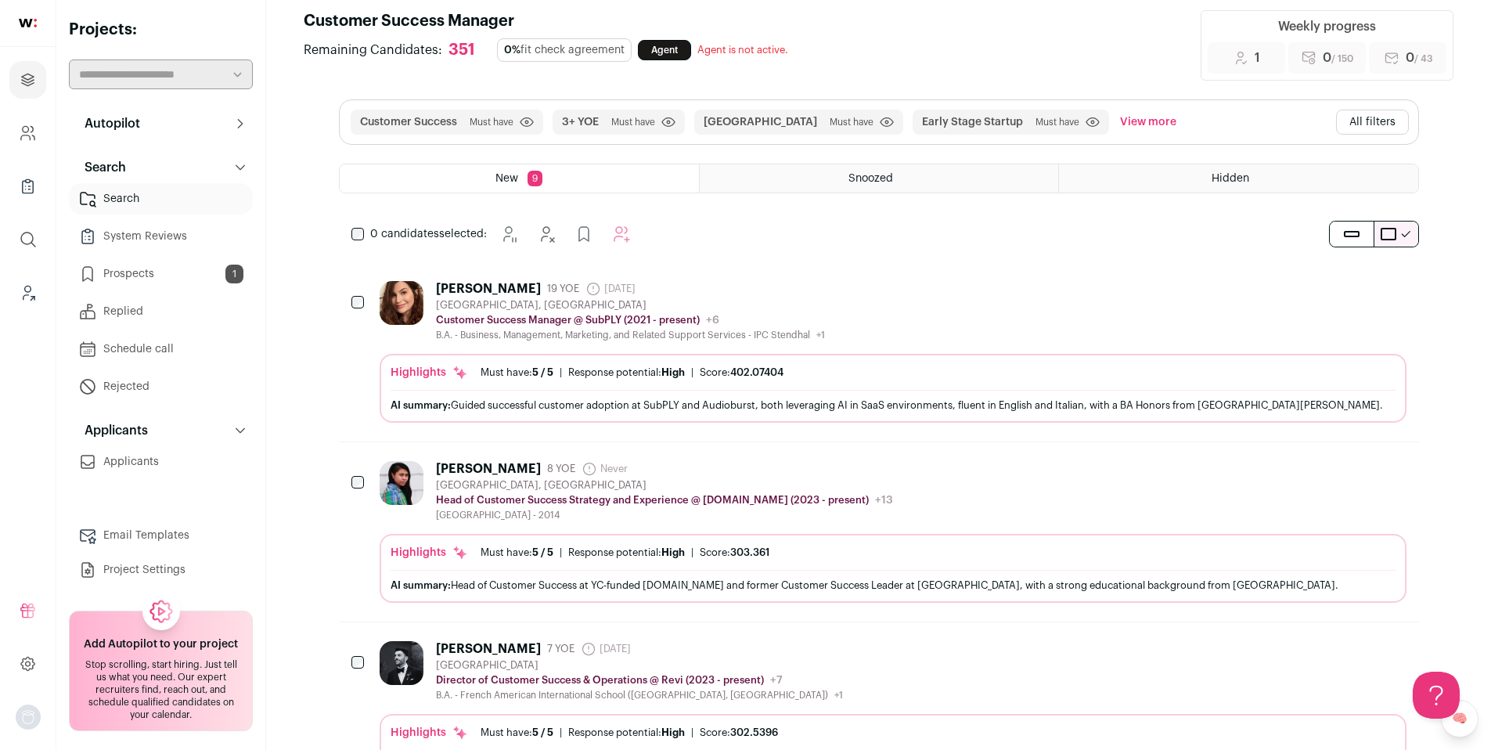
scroll to position [8, 0]
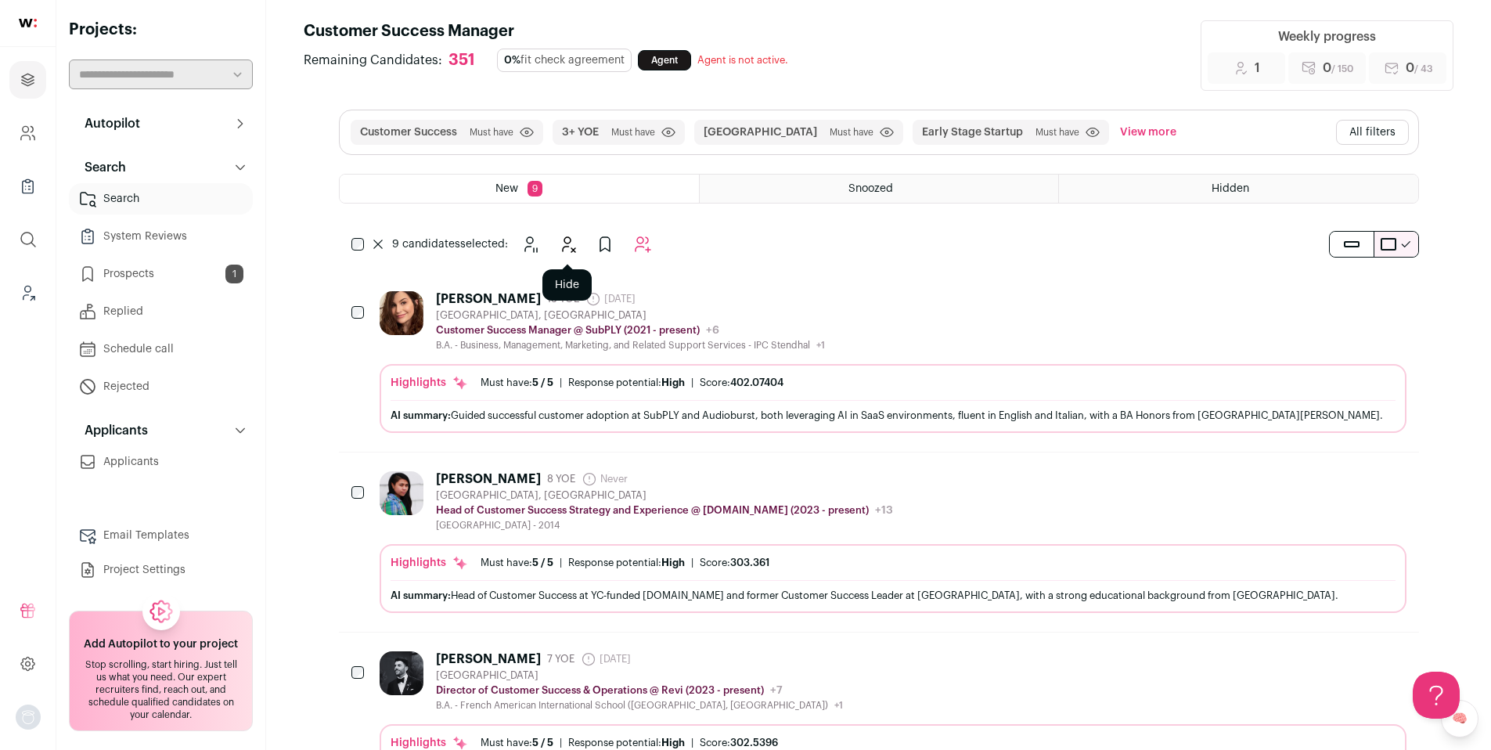
click at [568, 250] on icon "Hide" at bounding box center [567, 244] width 19 height 19
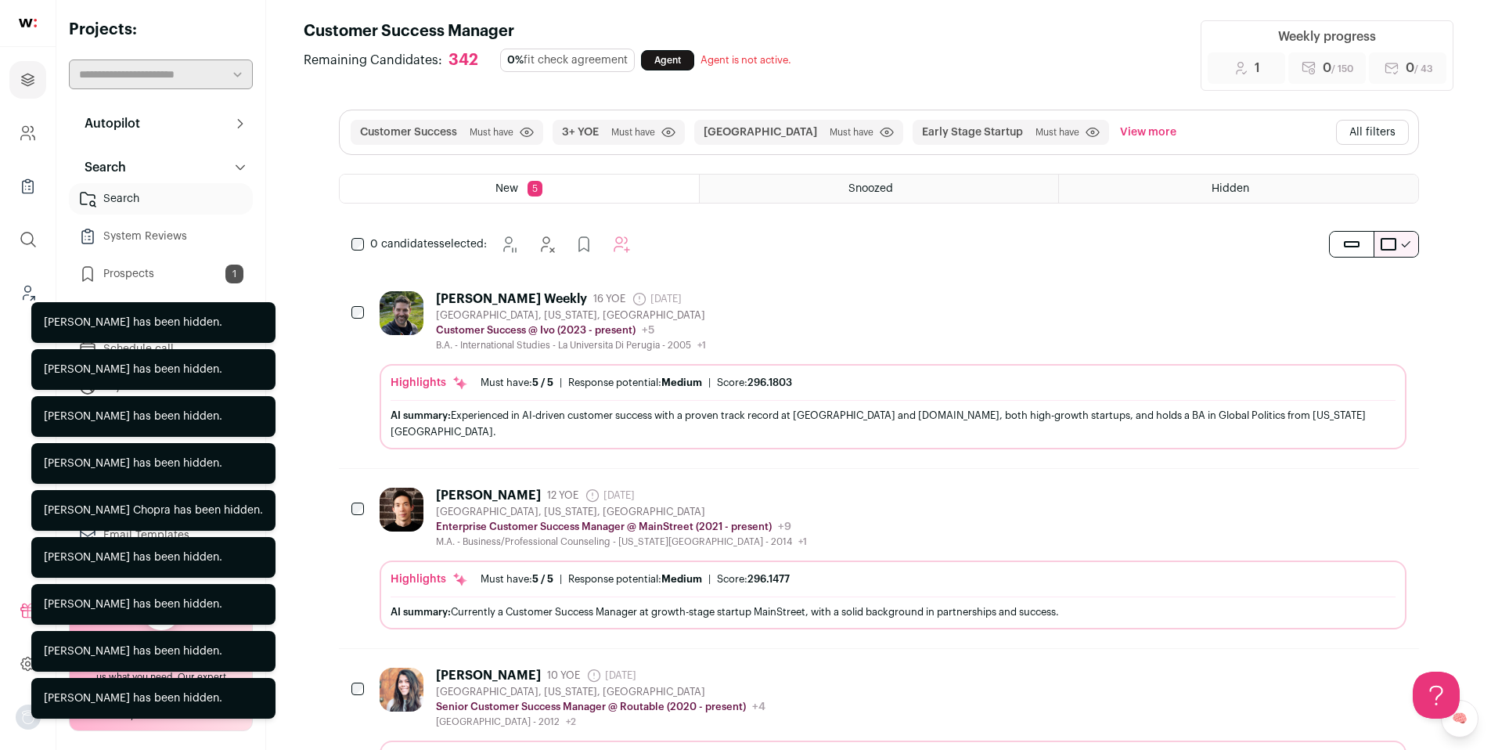
scroll to position [0, 0]
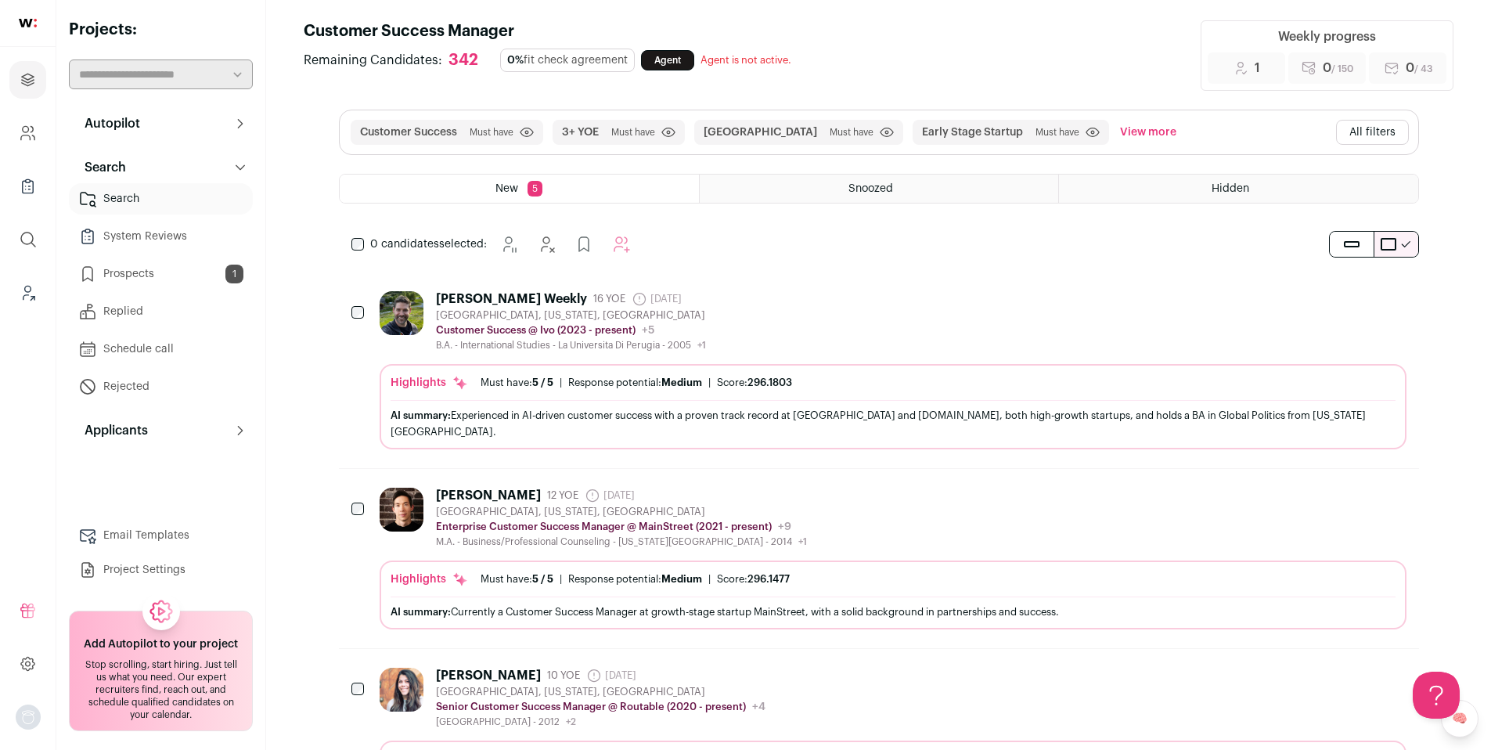
click at [1351, 298] on icon "Add to Prospects" at bounding box center [1350, 298] width 19 height 19
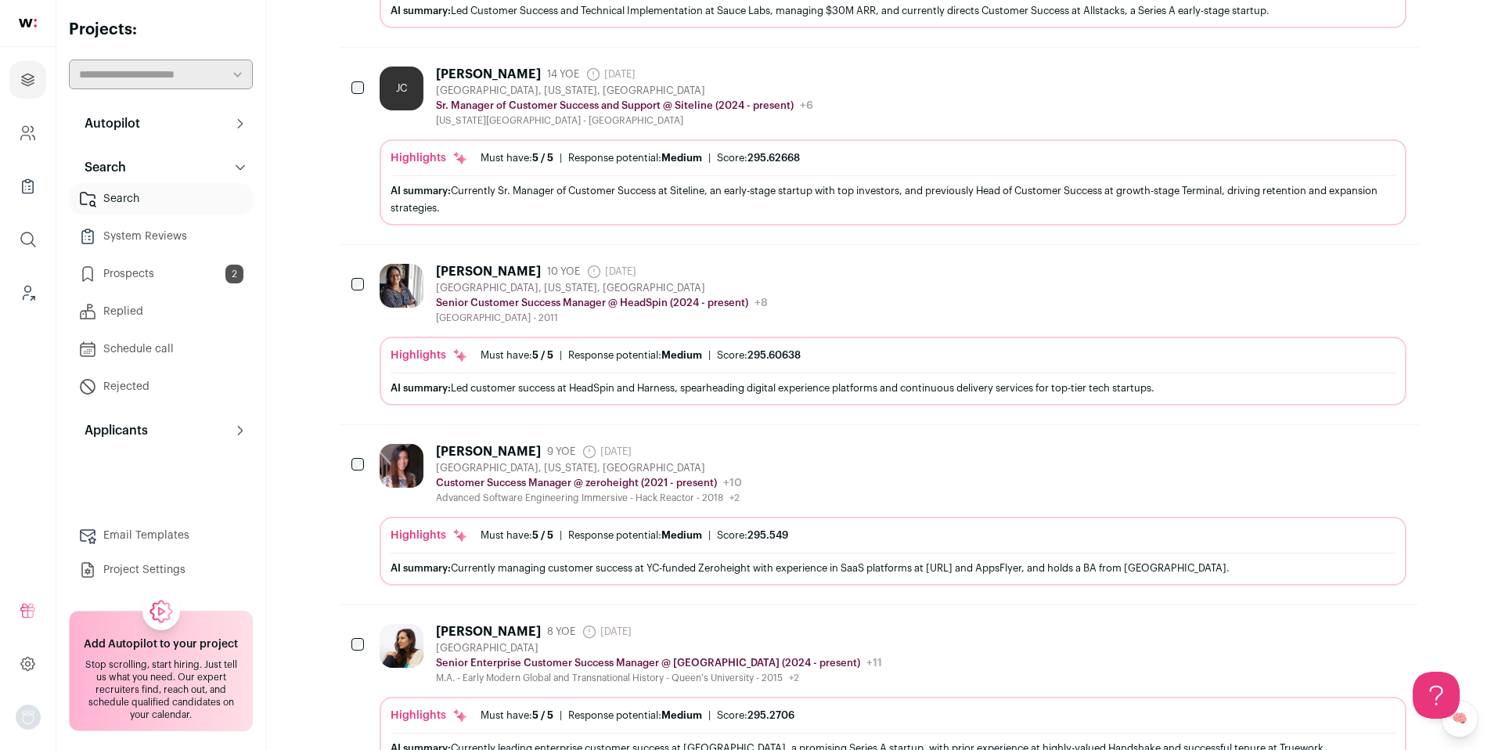
scroll to position [777, 0]
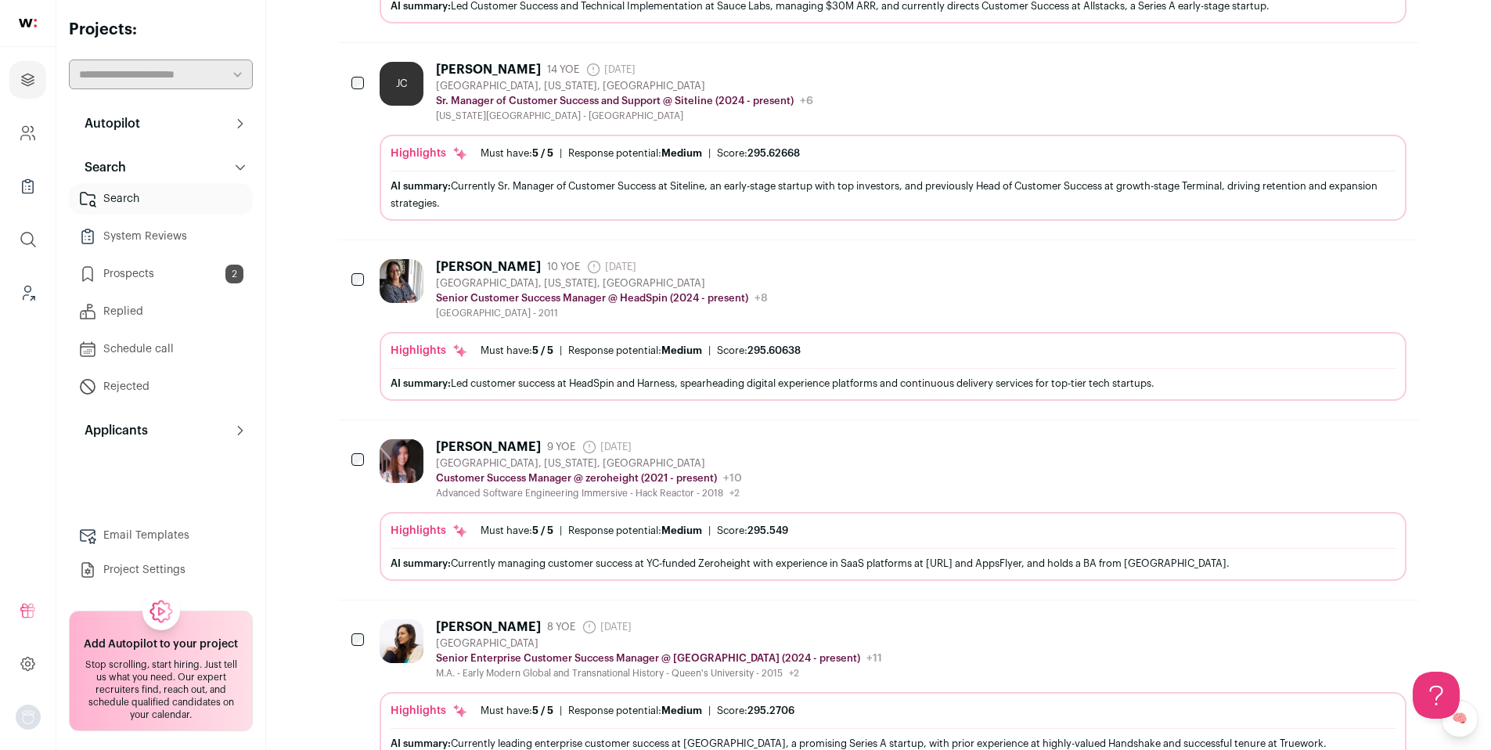
click at [1348, 450] on icon "Add to Prospects" at bounding box center [1350, 446] width 19 height 19
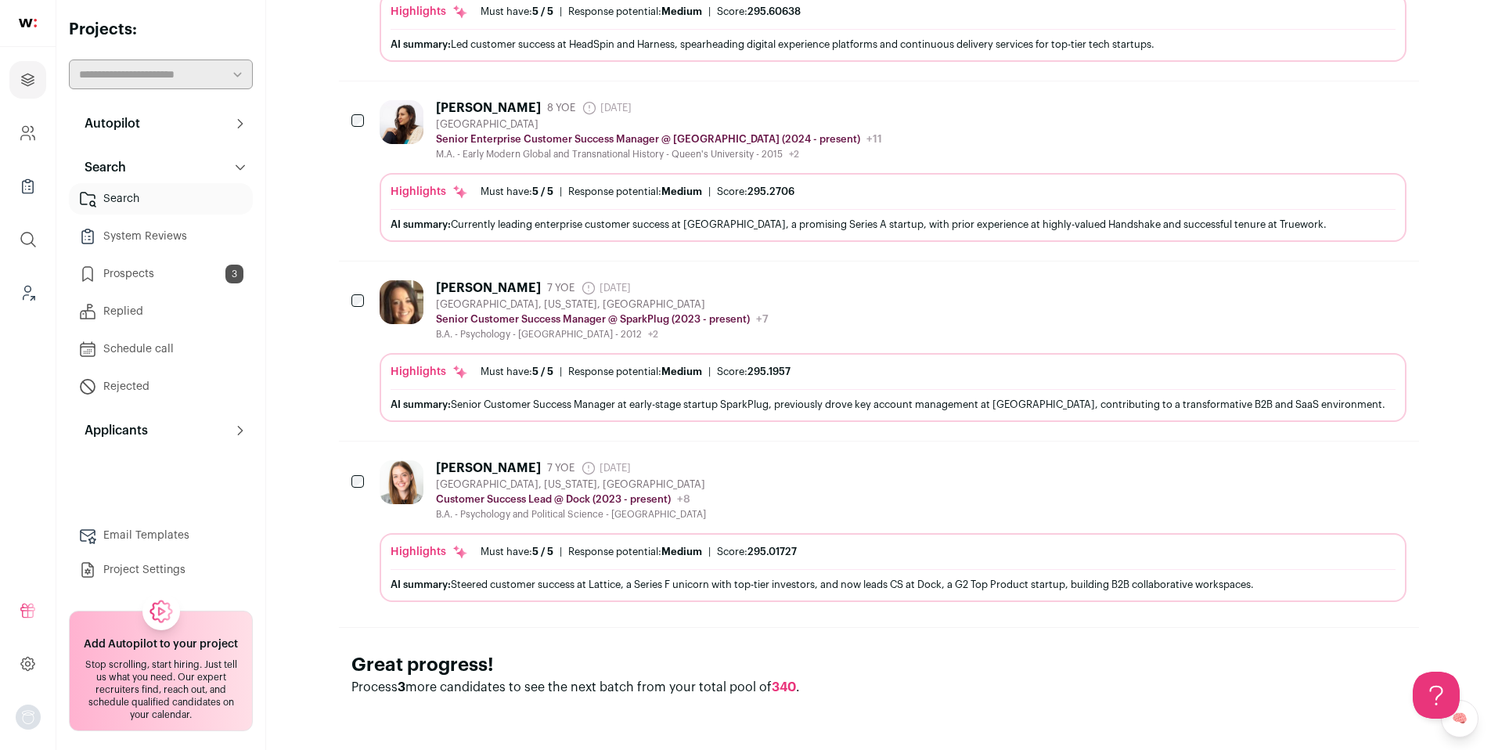
scroll to position [0, 0]
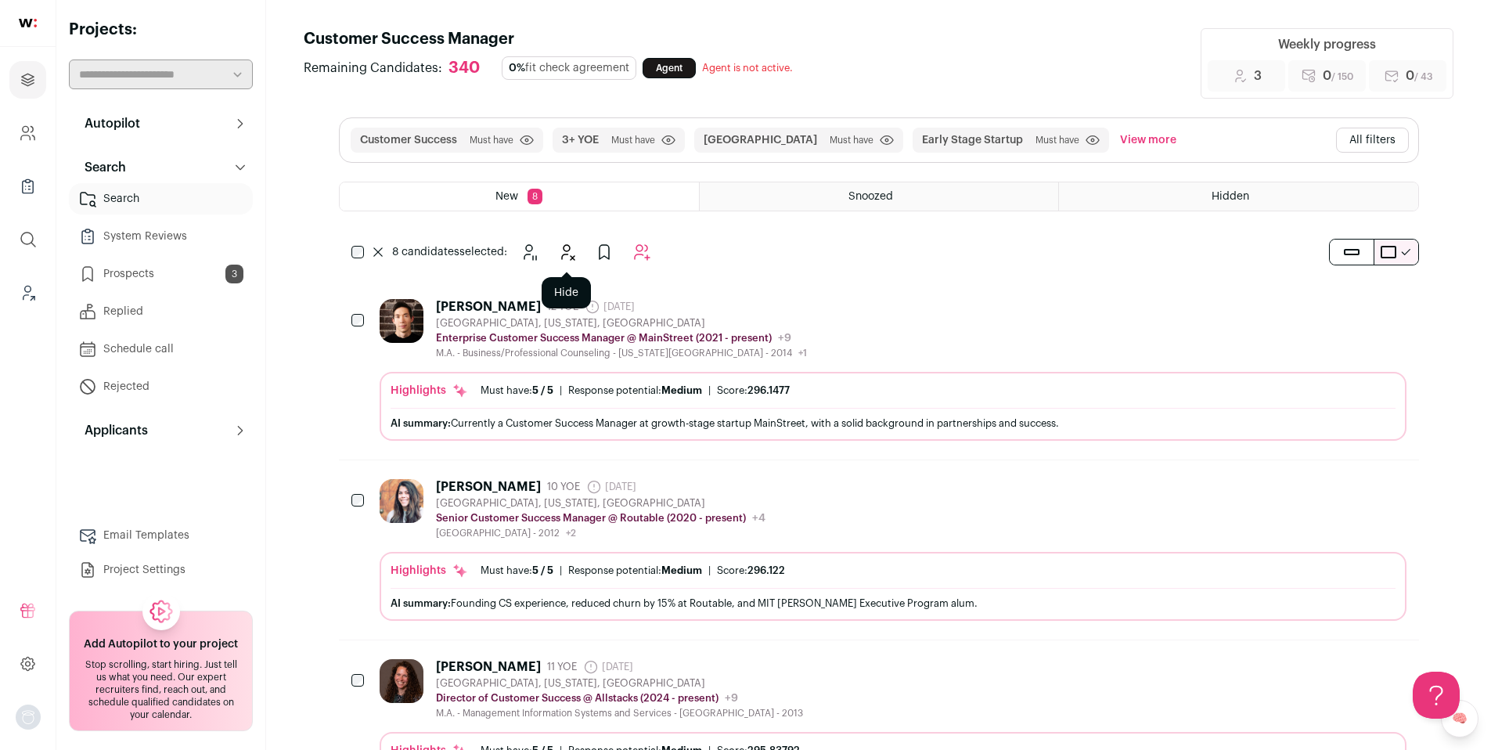
click at [560, 257] on icon "Hide" at bounding box center [566, 252] width 19 height 19
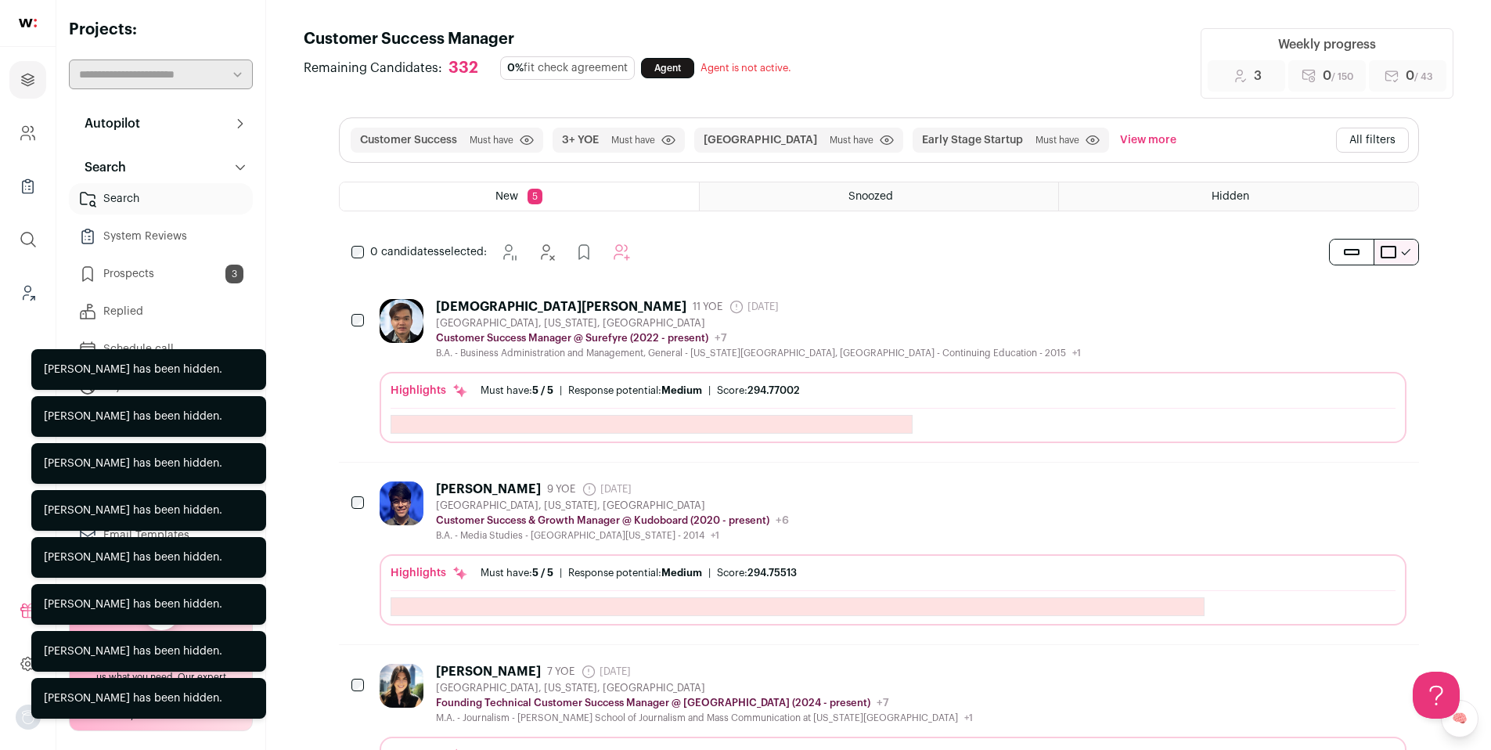
click at [1259, 194] on div "Hidden" at bounding box center [1238, 196] width 358 height 28
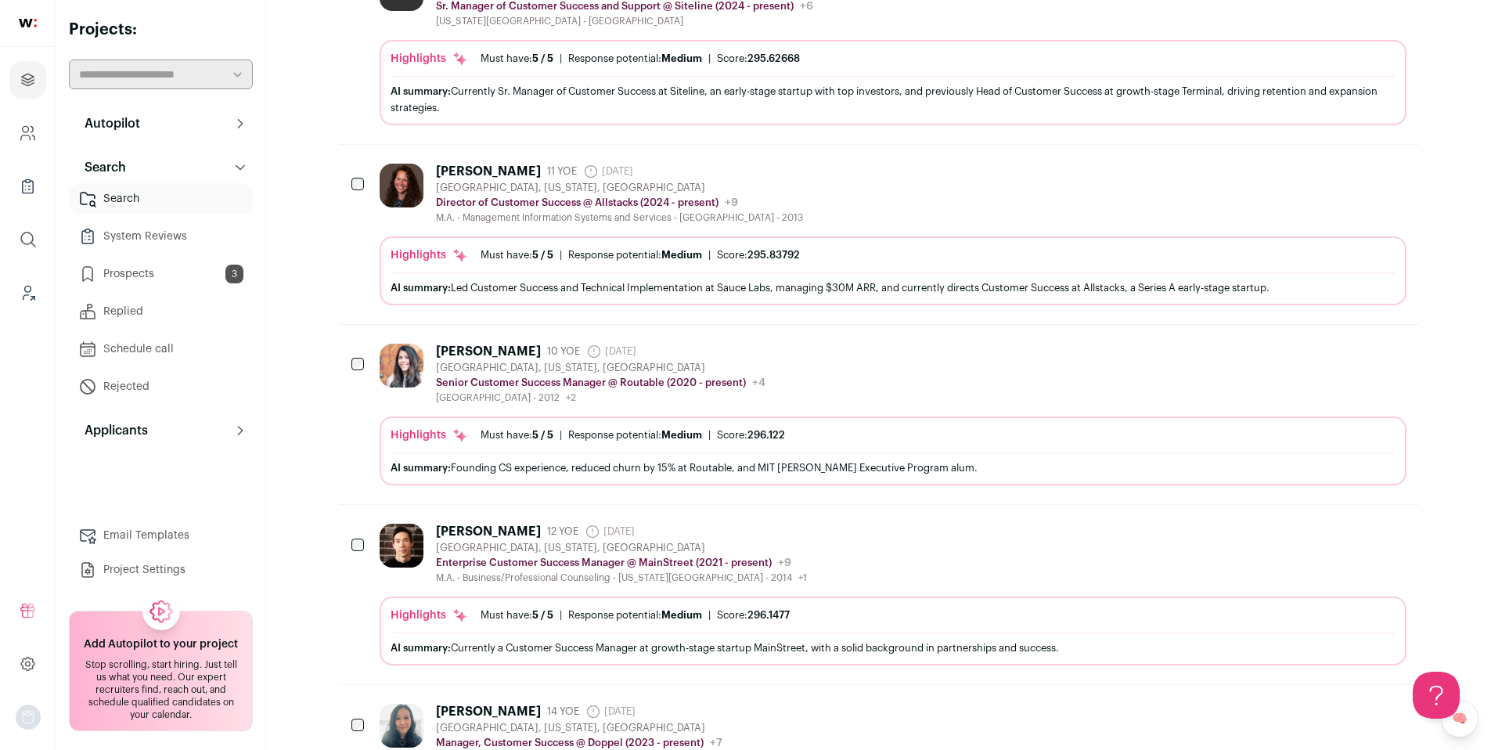
scroll to position [1057, 0]
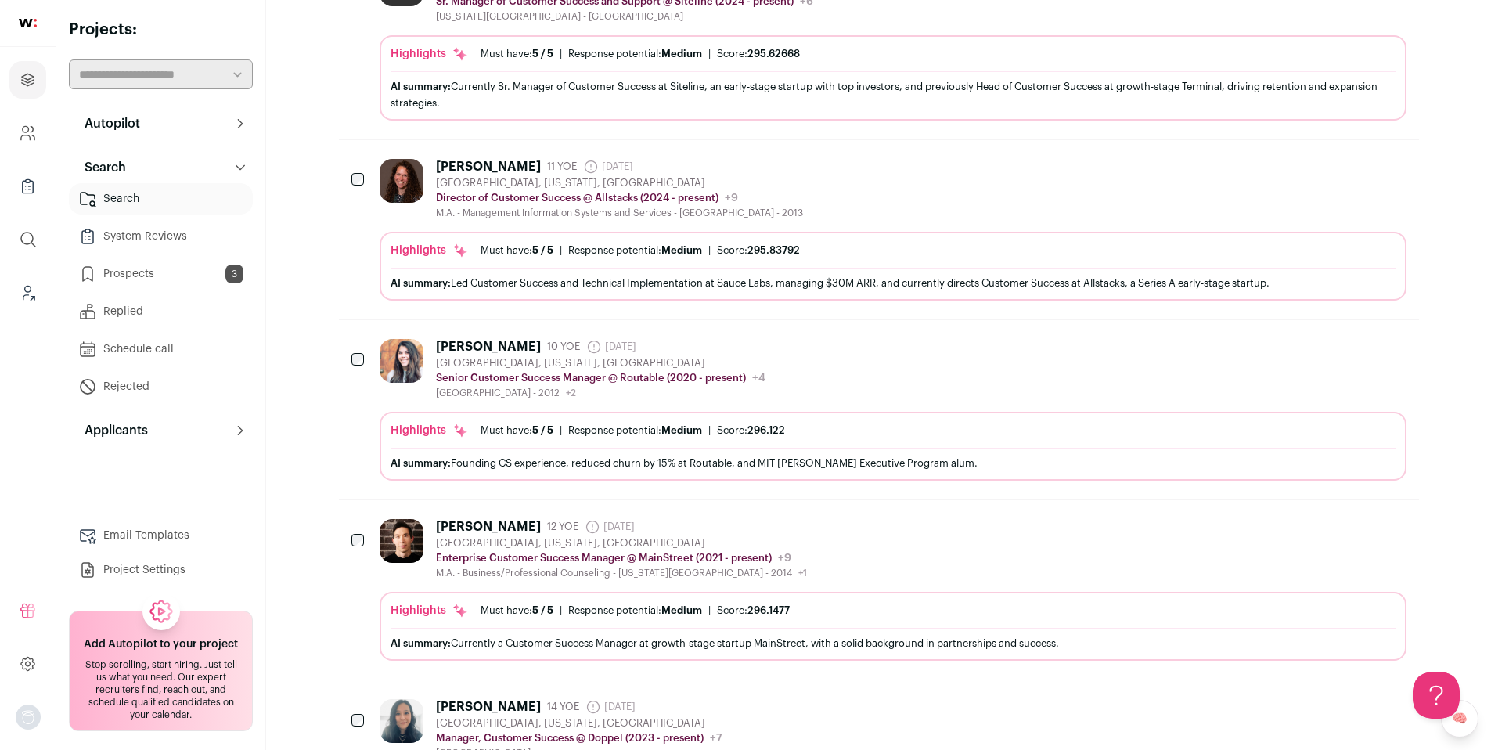
click at [1355, 527] on icon "Add to Prospects" at bounding box center [1350, 526] width 9 height 14
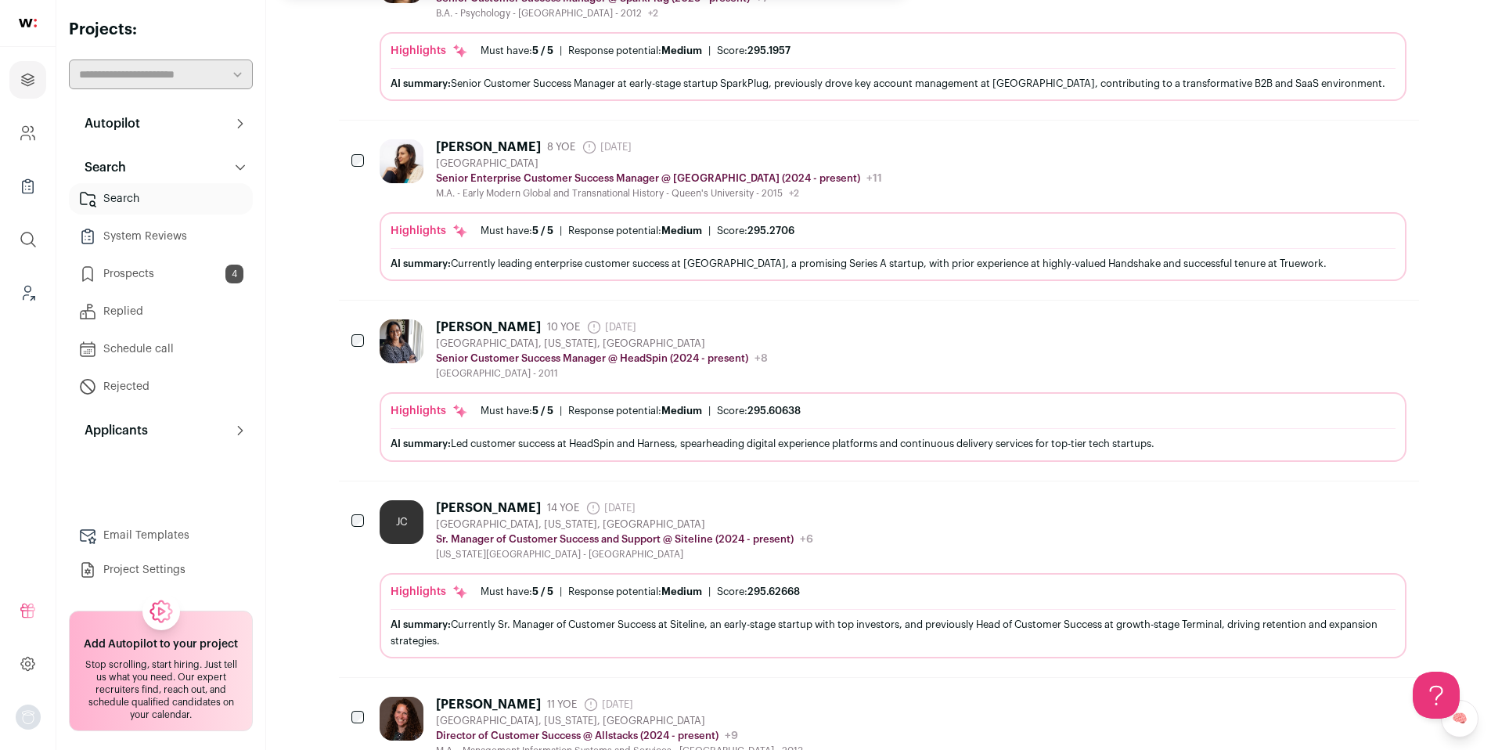
scroll to position [0, 0]
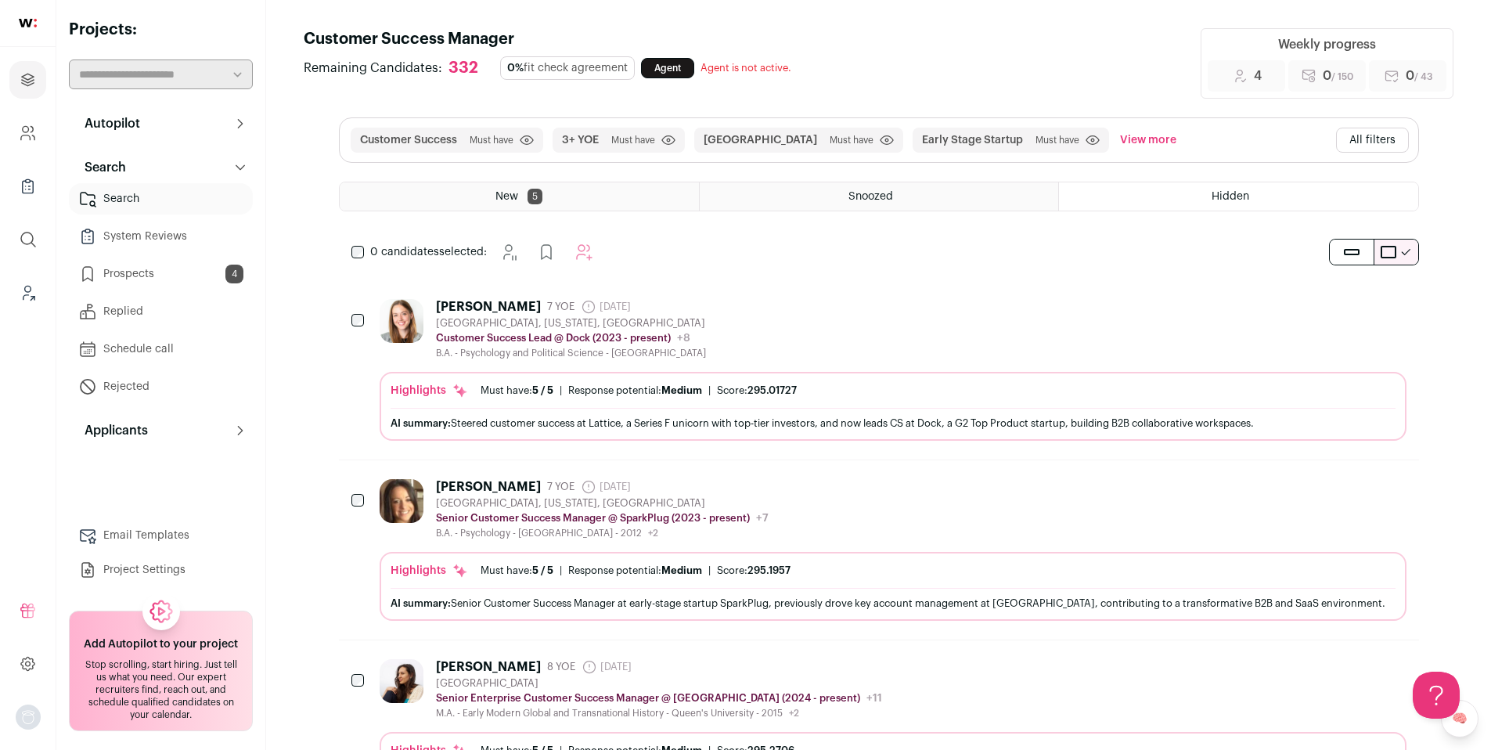
click at [445, 190] on div "New 5" at bounding box center [519, 196] width 359 height 28
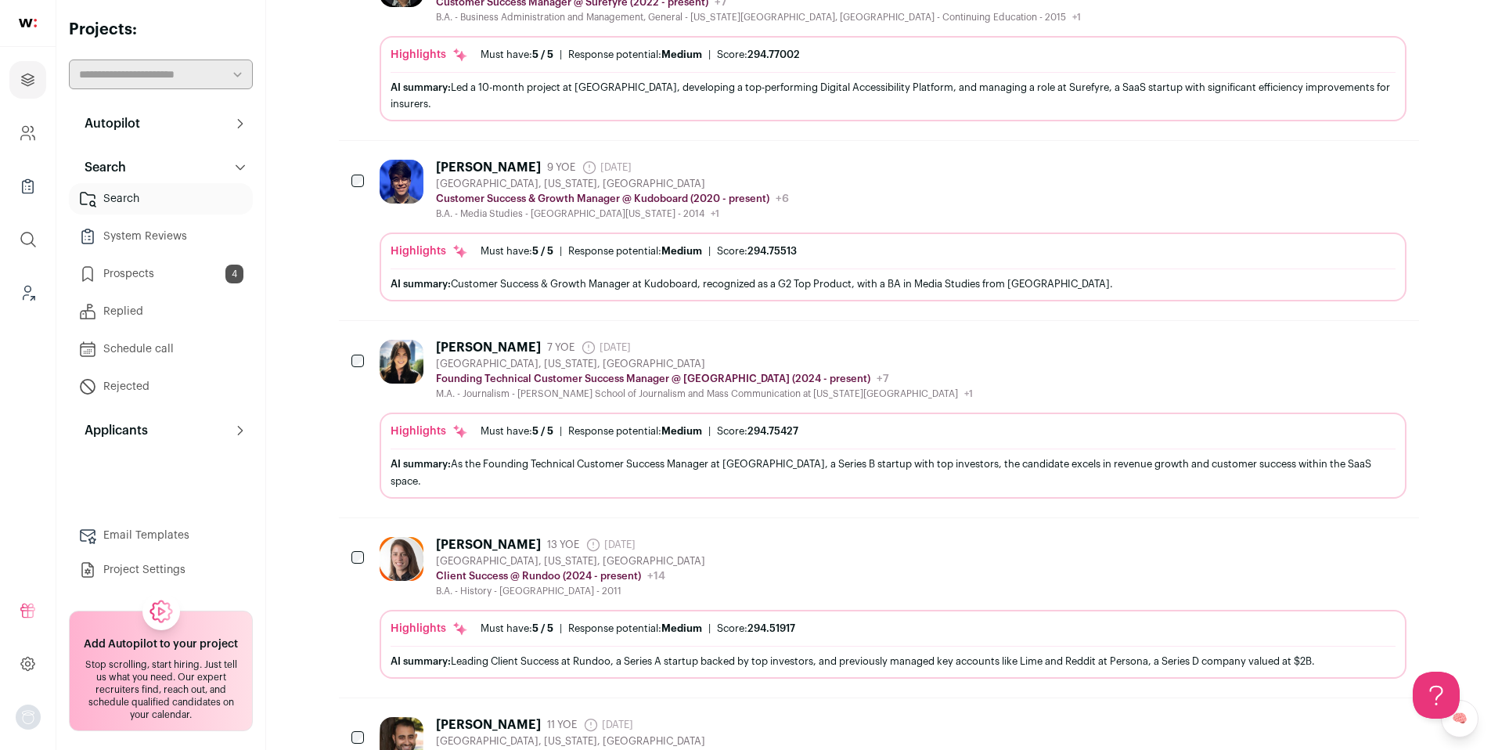
scroll to position [344, 0]
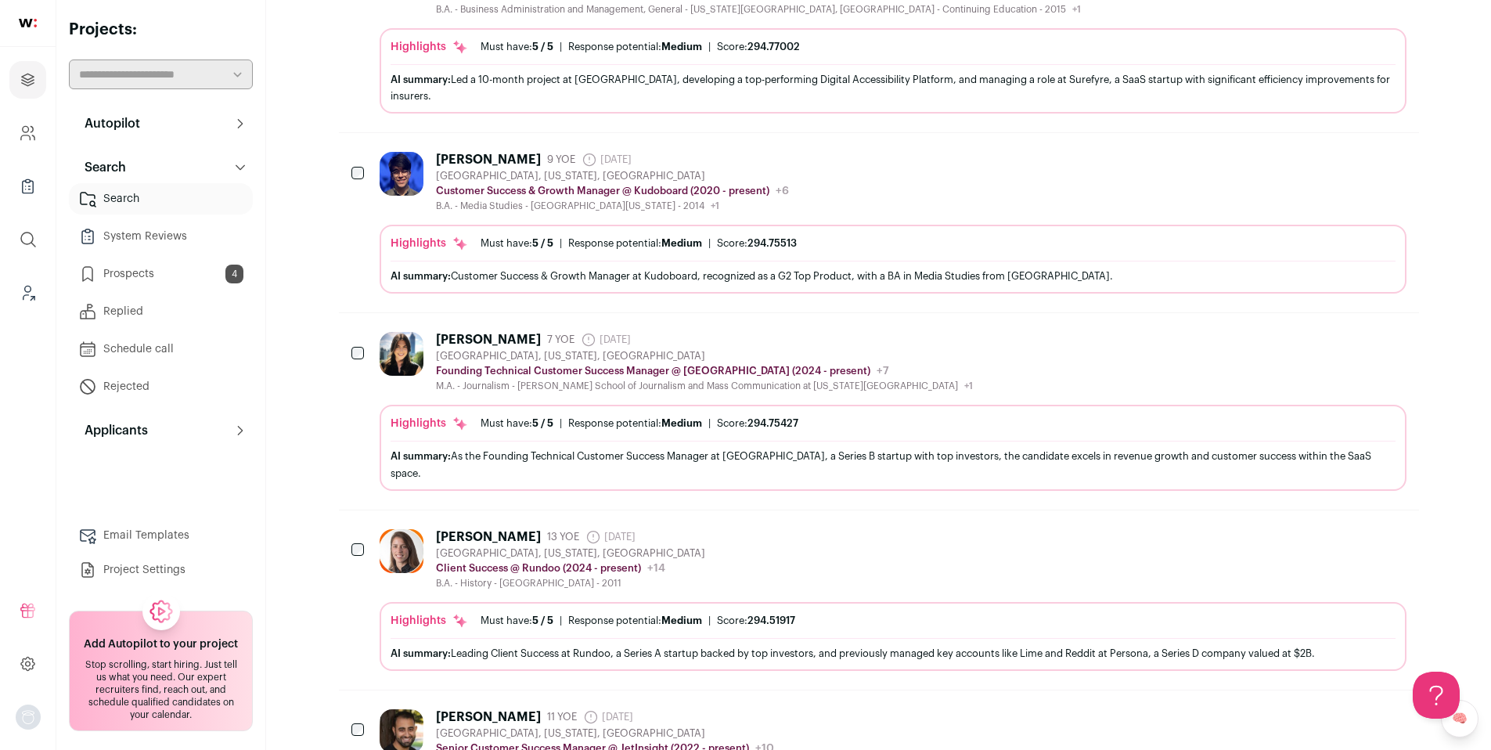
click at [1353, 527] on icon "Add to Prospects" at bounding box center [1350, 536] width 19 height 19
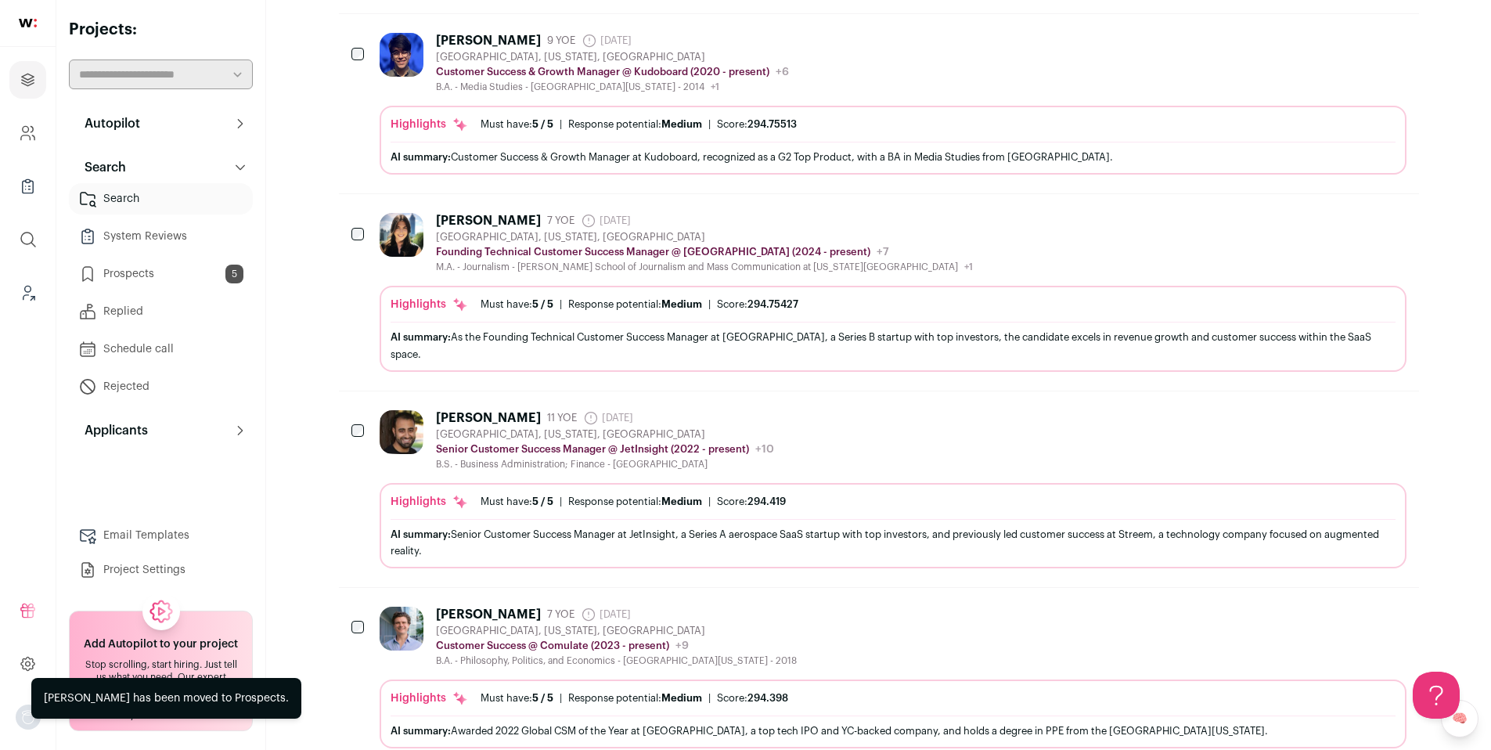
scroll to position [490, 0]
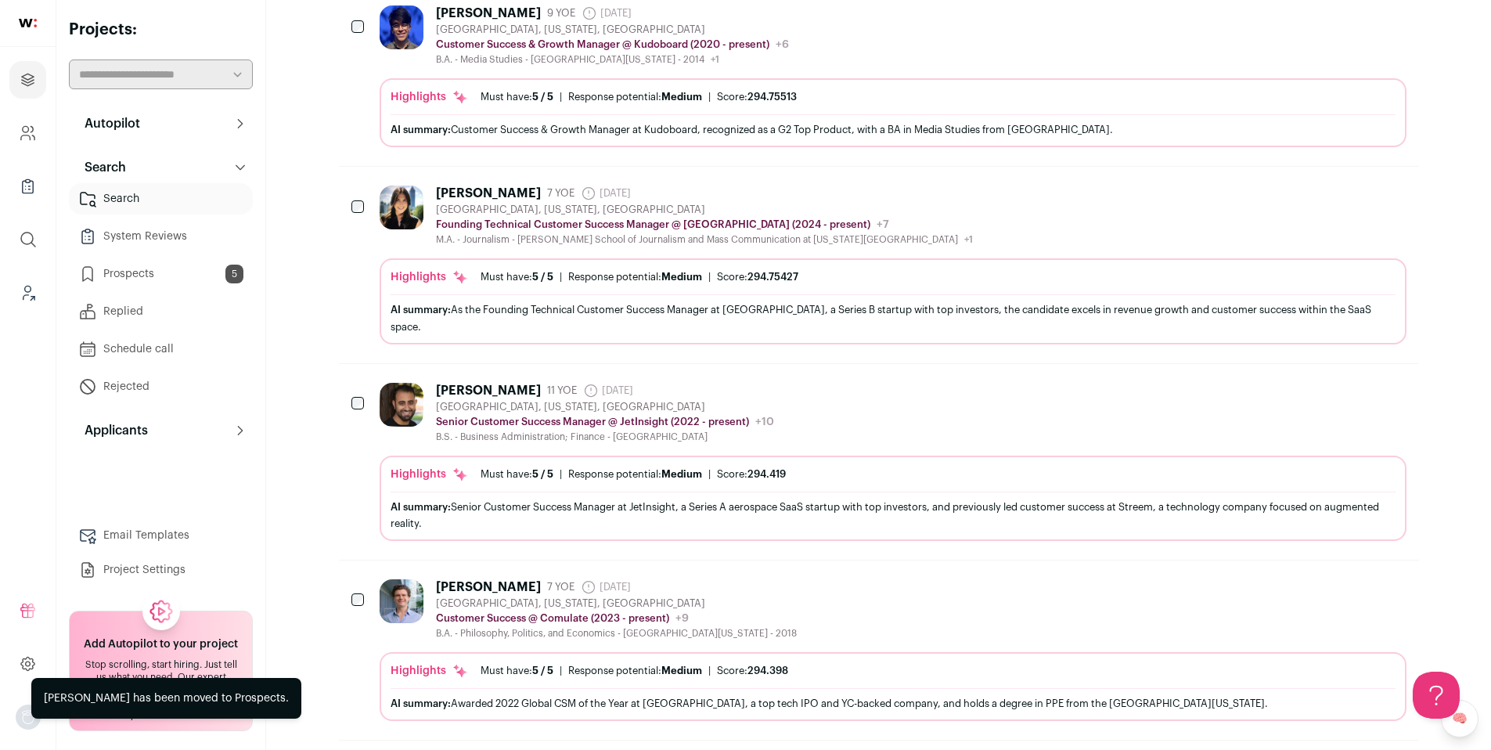
click at [1355, 579] on icon "Add to Prospects" at bounding box center [1350, 586] width 9 height 14
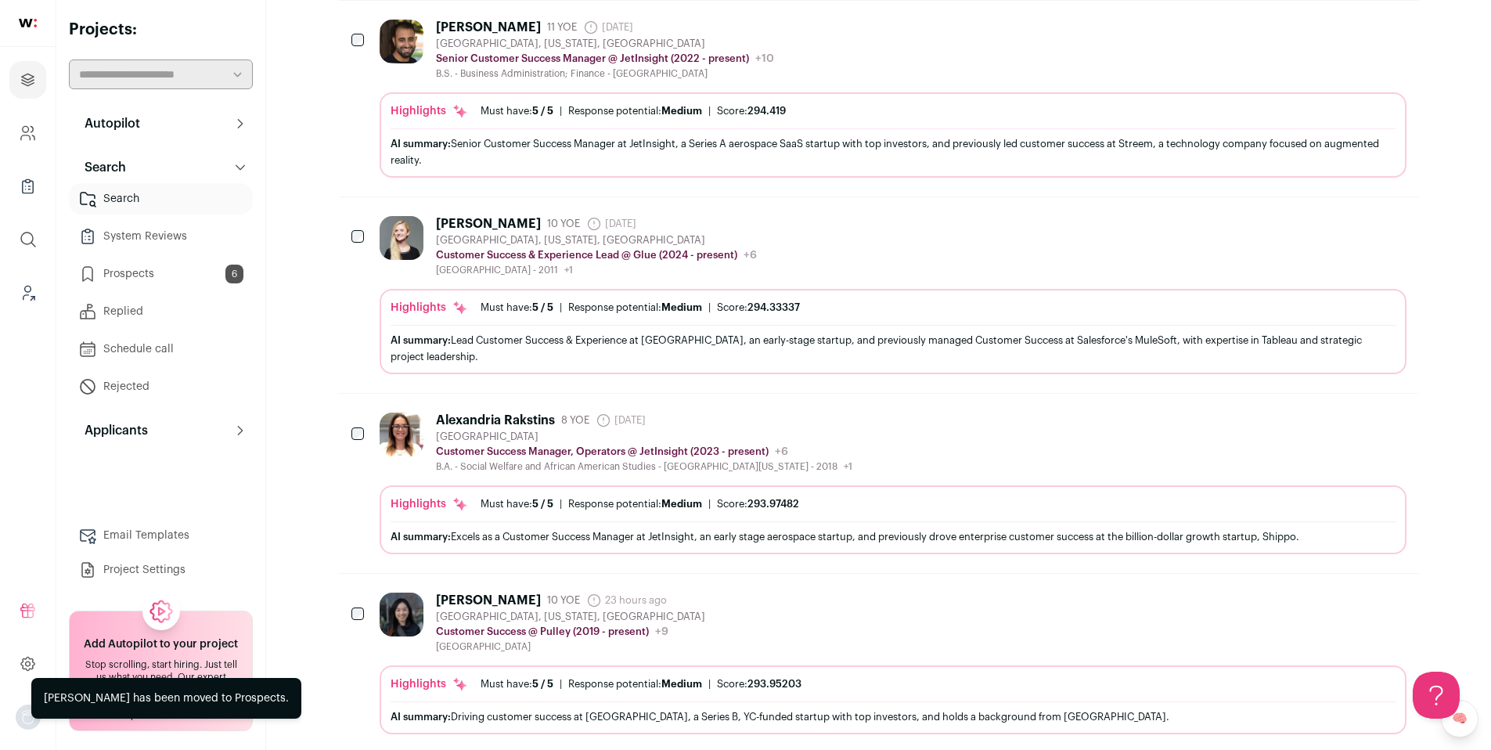
scroll to position [859, 0]
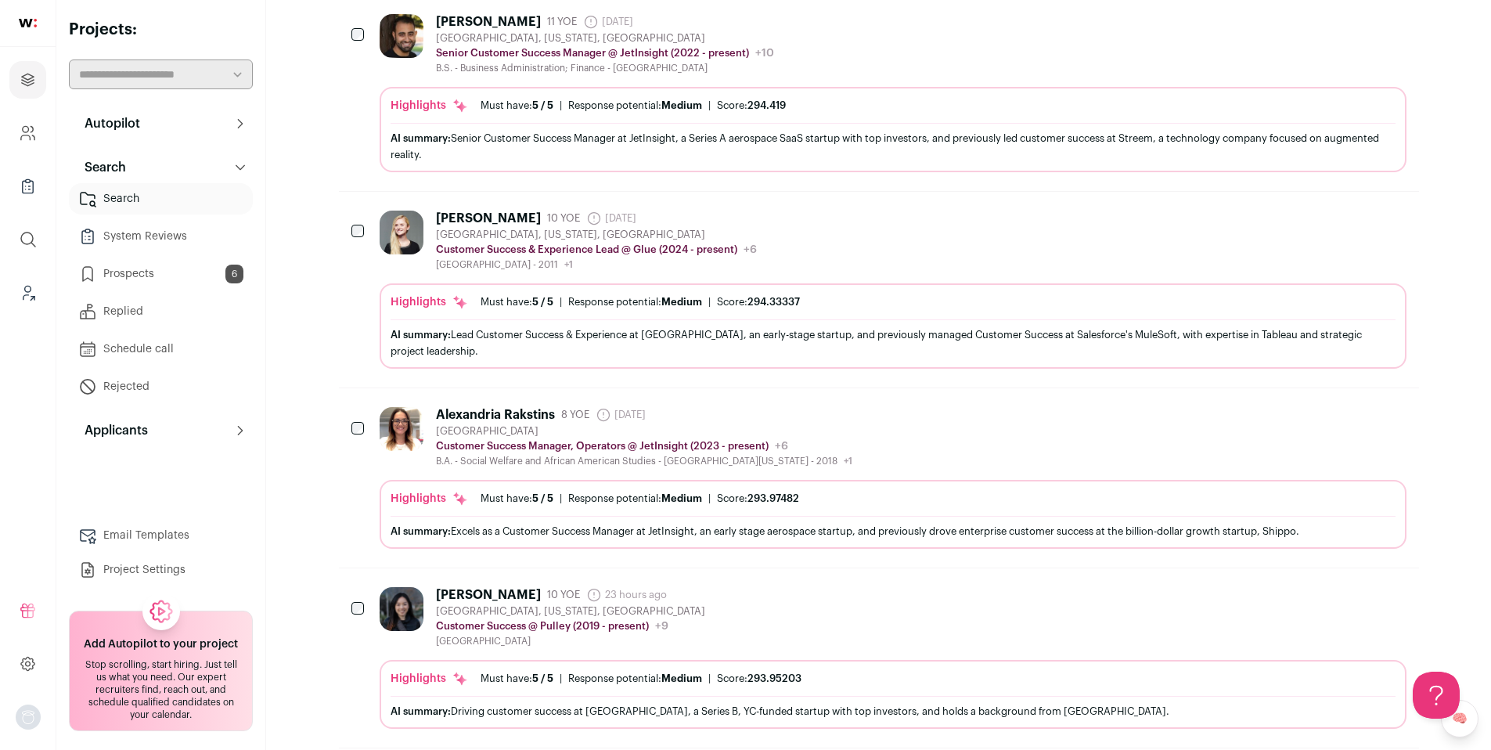
click at [1355, 587] on icon "Add to Prospects" at bounding box center [1350, 594] width 9 height 14
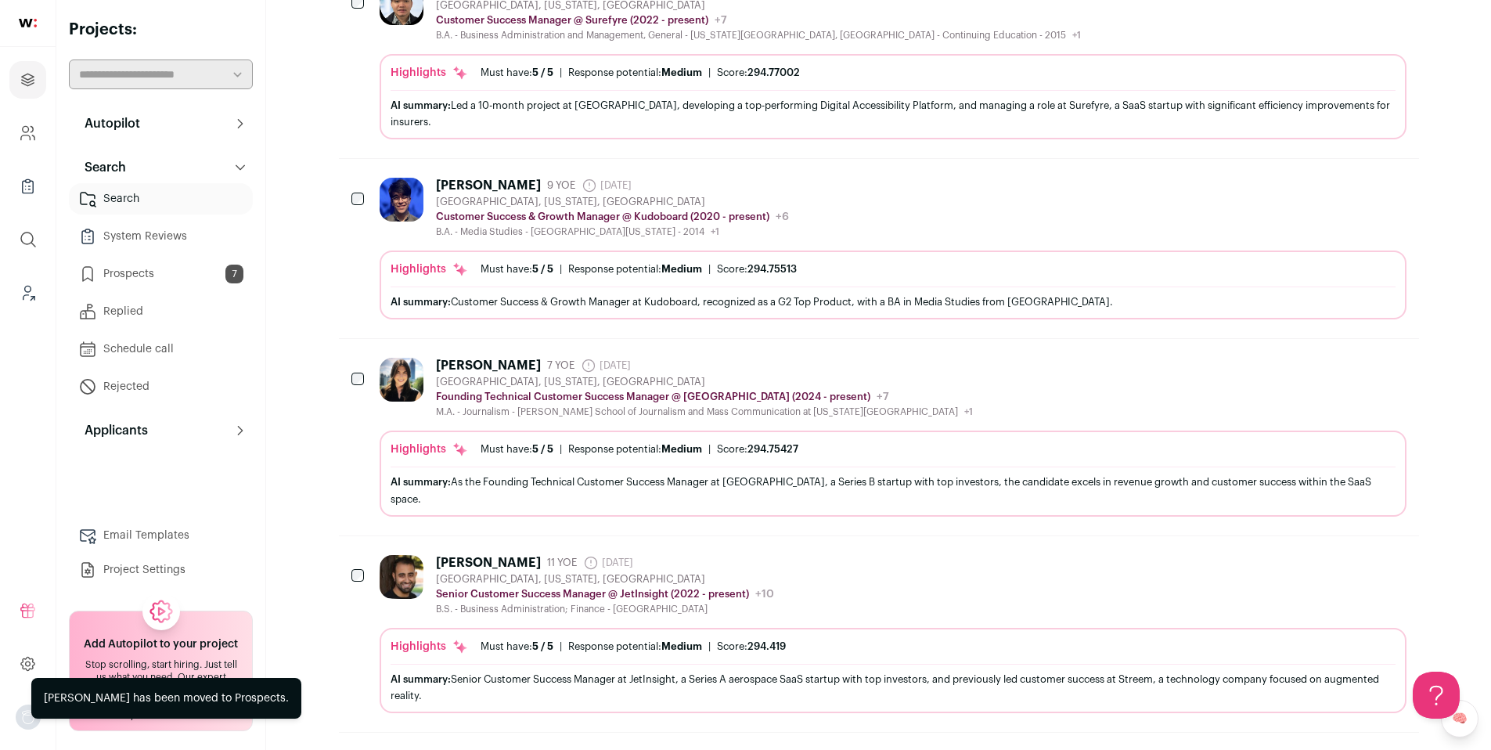
scroll to position [0, 0]
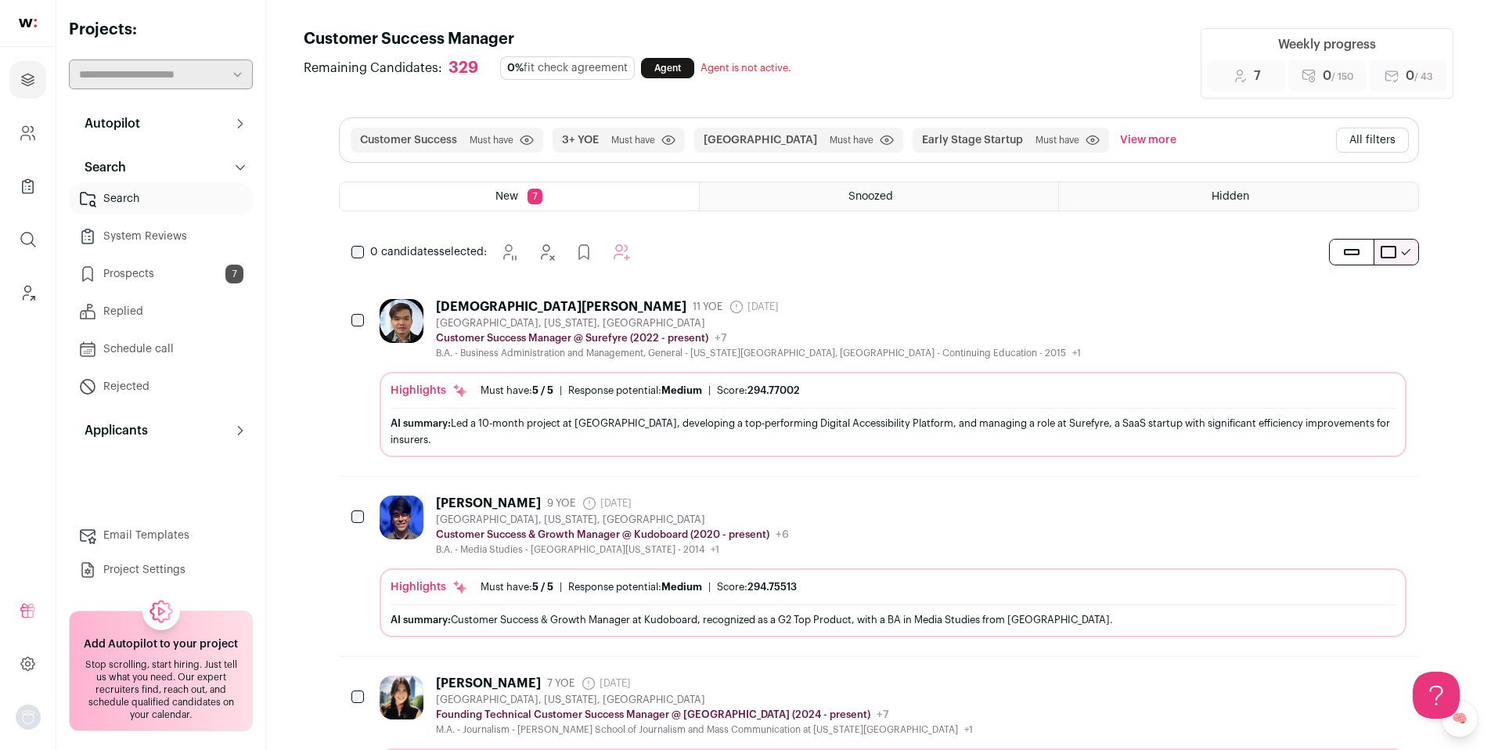
click at [796, 315] on div "Christian Van 11 YOE 1 day ago Admin only. The last time the profile was scrape…" at bounding box center [758, 329] width 645 height 60
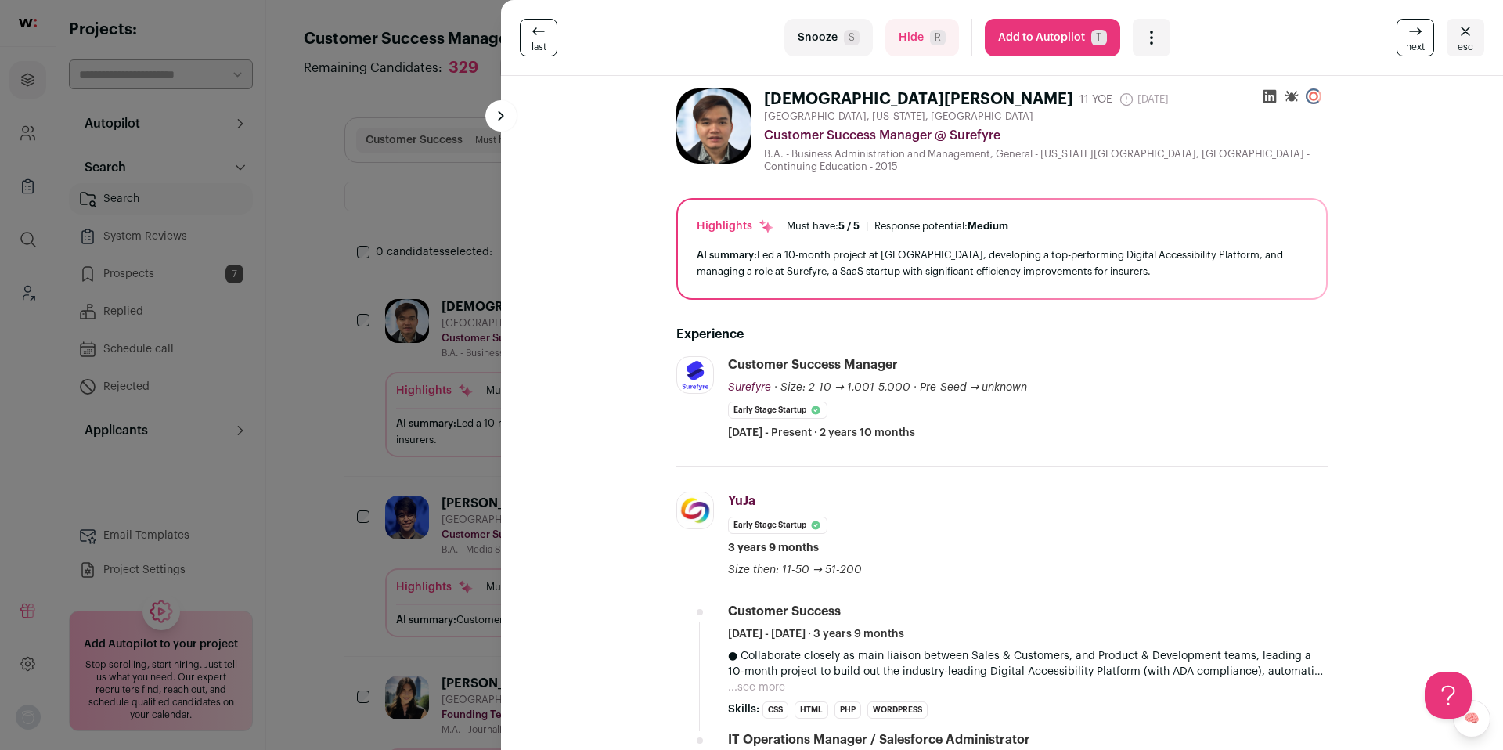
click at [1057, 39] on button "Add to Autopilot T" at bounding box center [1052, 38] width 135 height 38
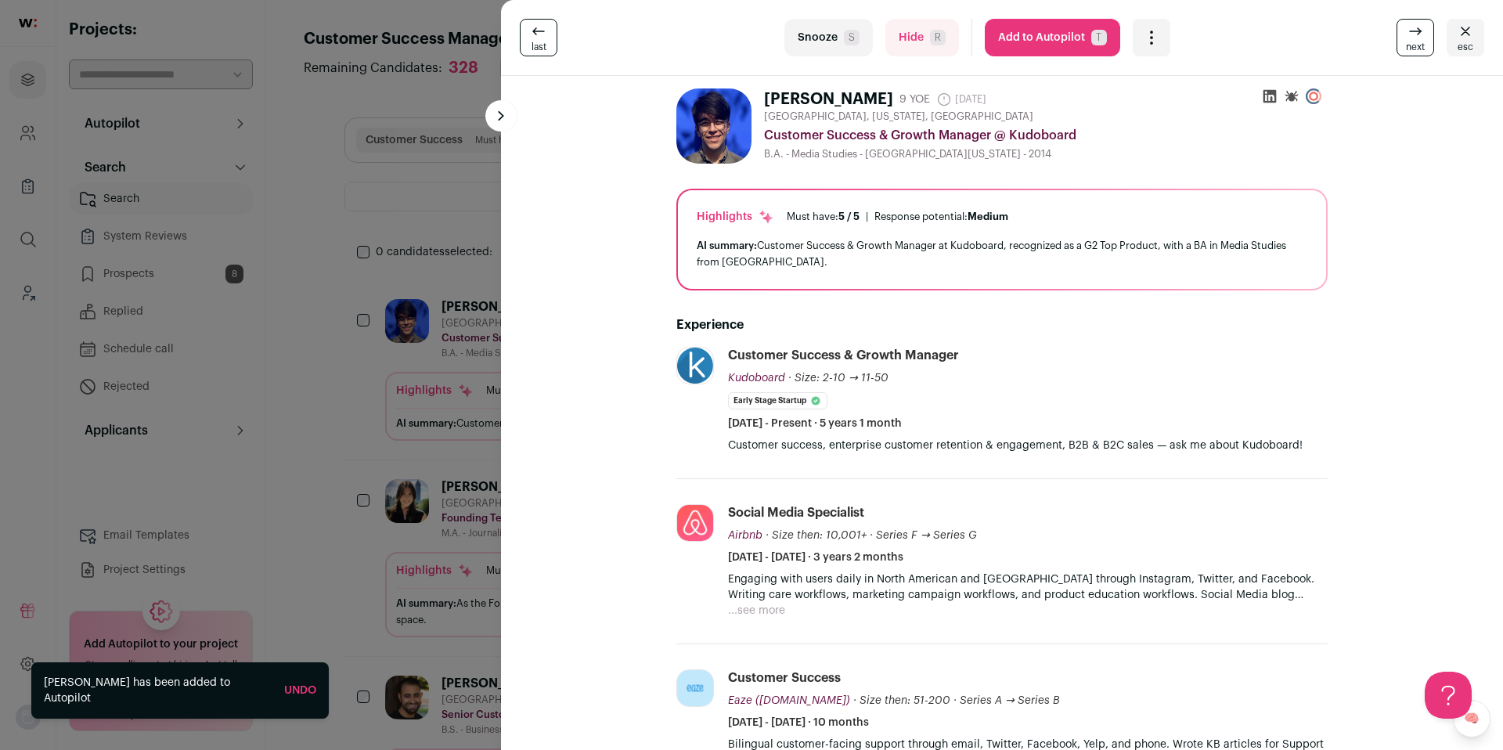
click at [367, 396] on div "last Snooze S Hide R Add to Autopilot T More actions Report a Problem Report th…" at bounding box center [751, 375] width 1503 height 750
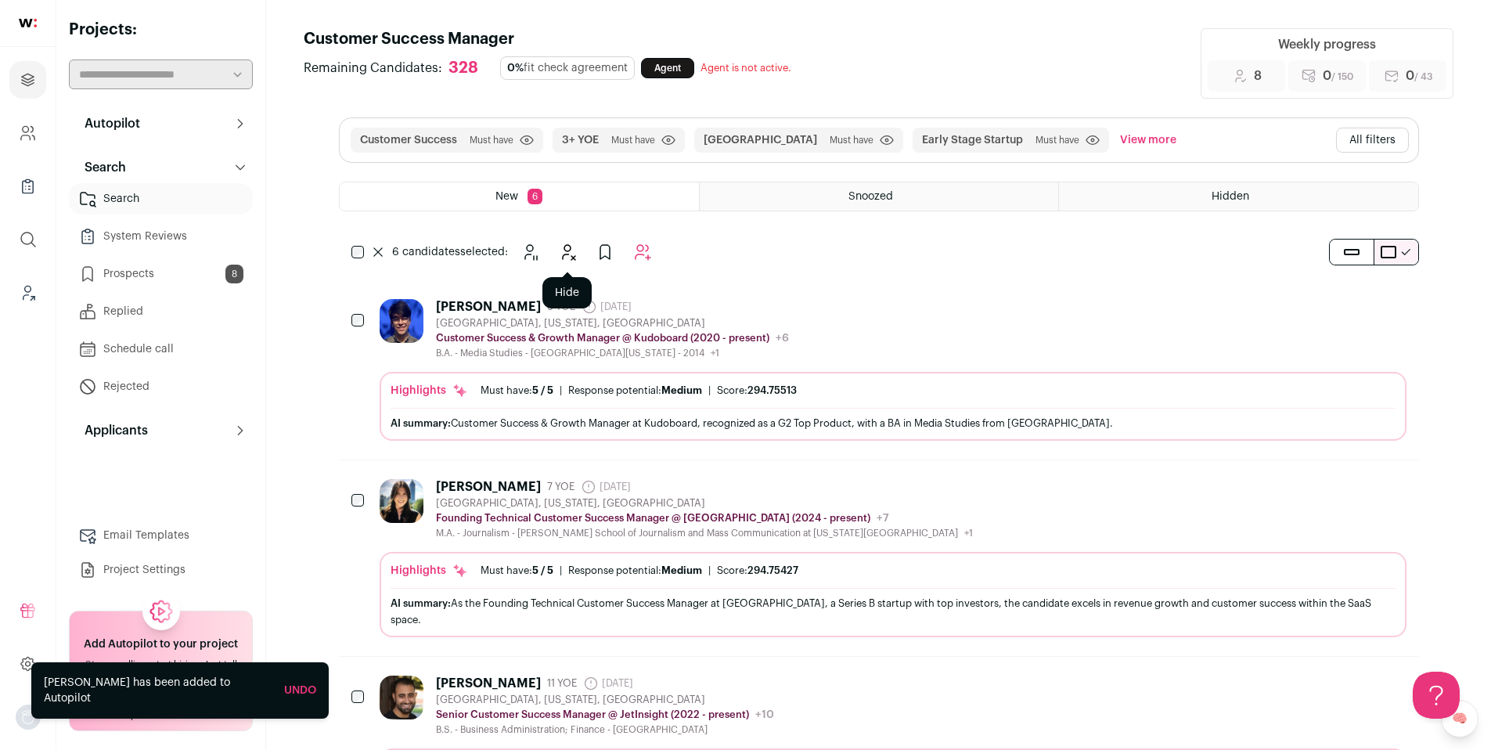
click at [560, 252] on icon "Hide" at bounding box center [567, 252] width 19 height 19
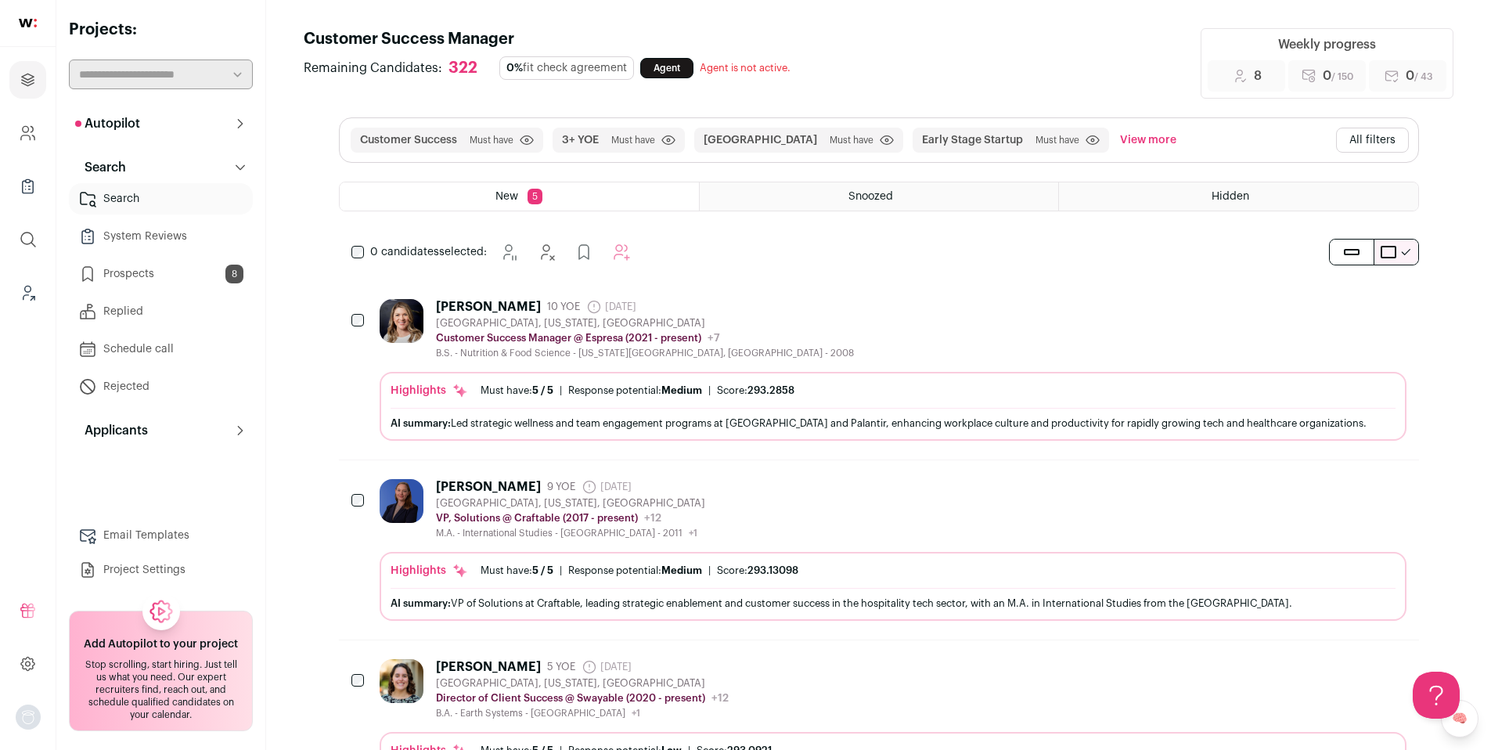
click at [793, 319] on div "Darcy Cramer 10 YOE 1 day ago Admin only. The last time the profile was scraped…" at bounding box center [893, 329] width 1027 height 60
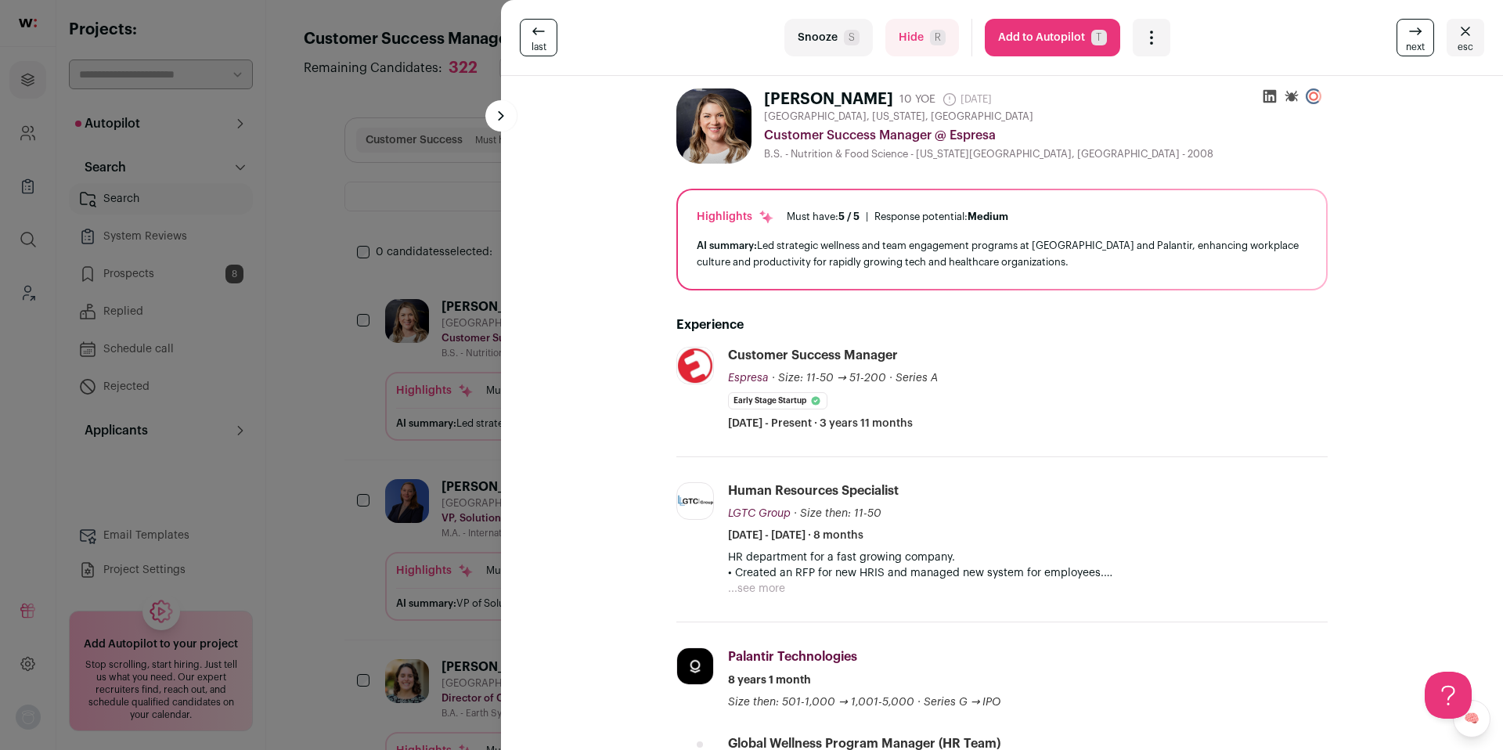
click at [381, 254] on div "last Snooze S Hide R Add to Autopilot T More actions Report a Problem Report th…" at bounding box center [751, 375] width 1503 height 750
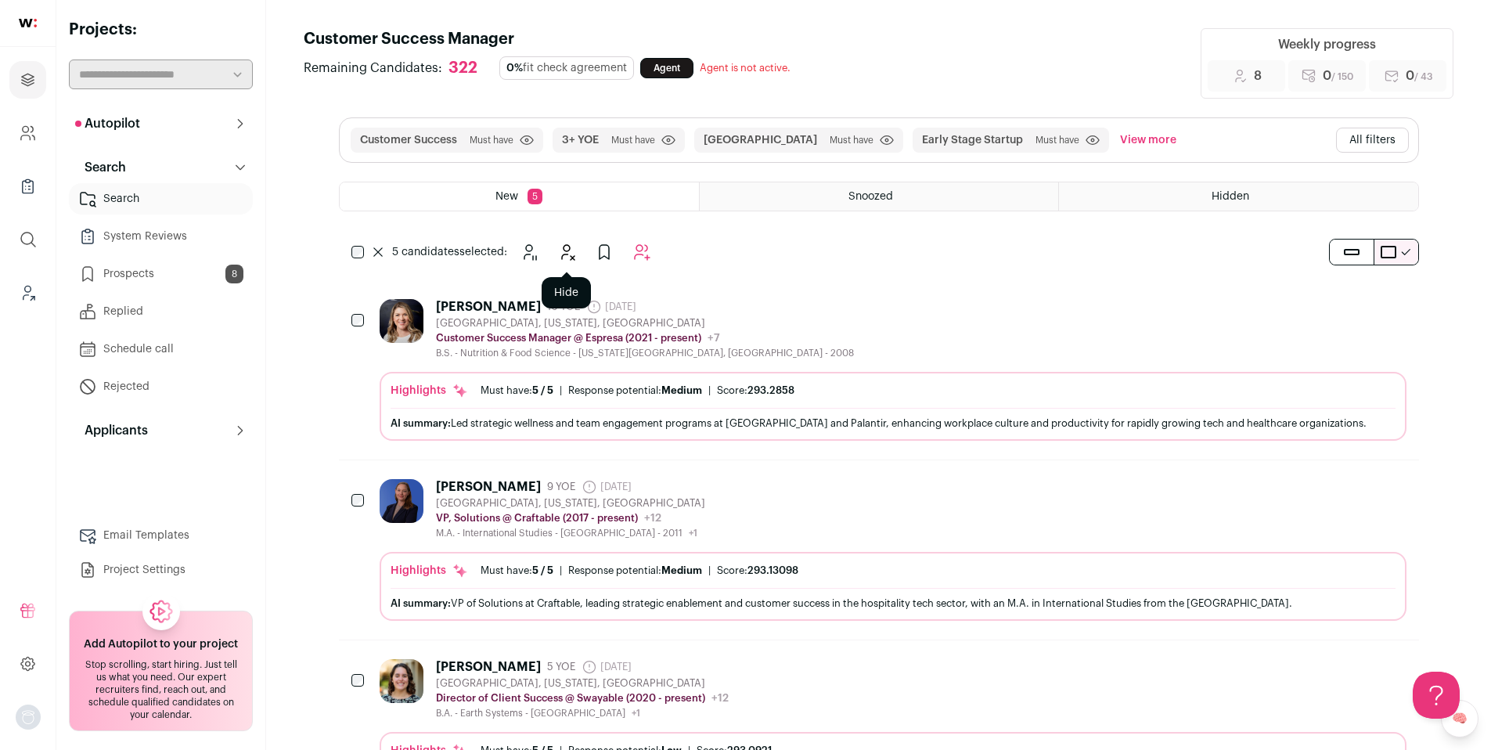
click at [571, 257] on icon "Hide" at bounding box center [568, 252] width 13 height 15
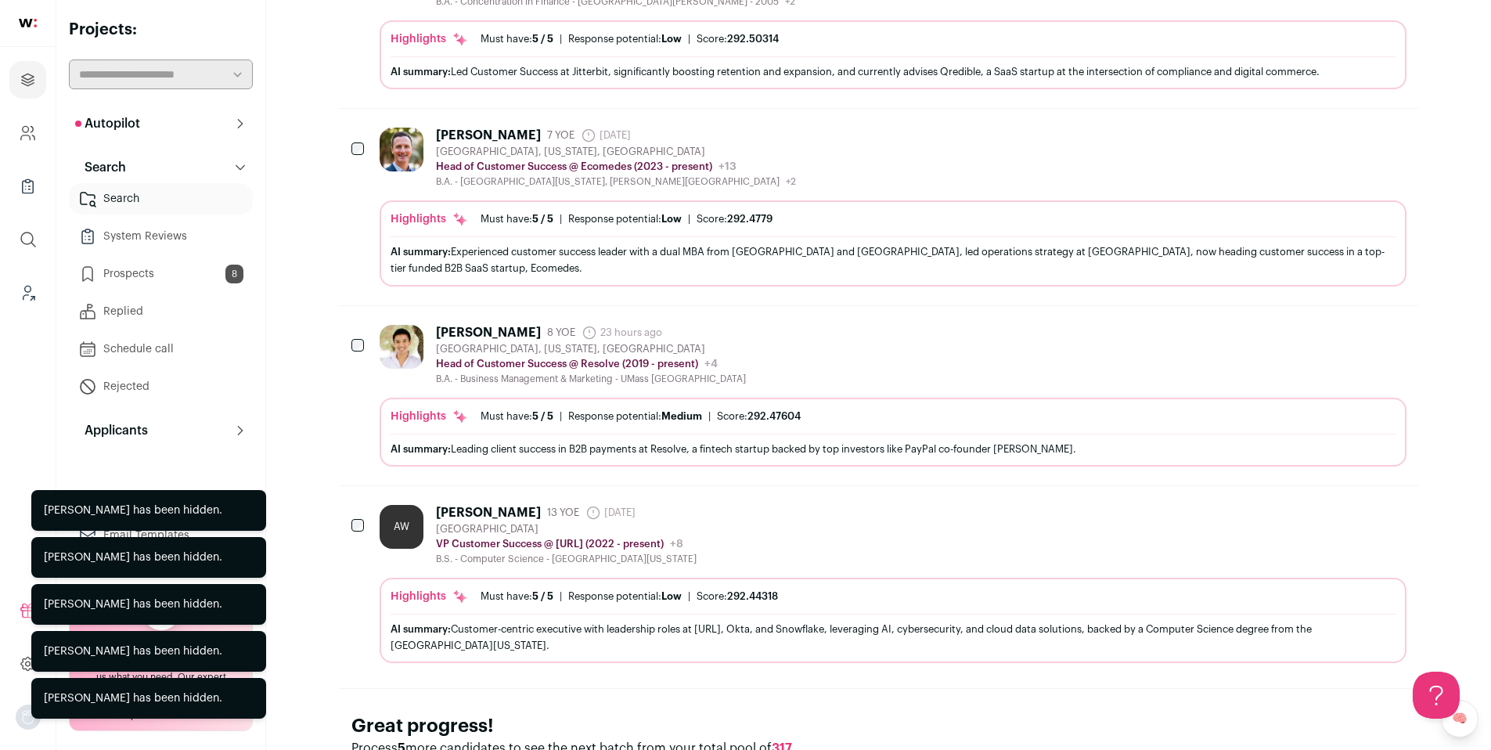
scroll to position [556, 0]
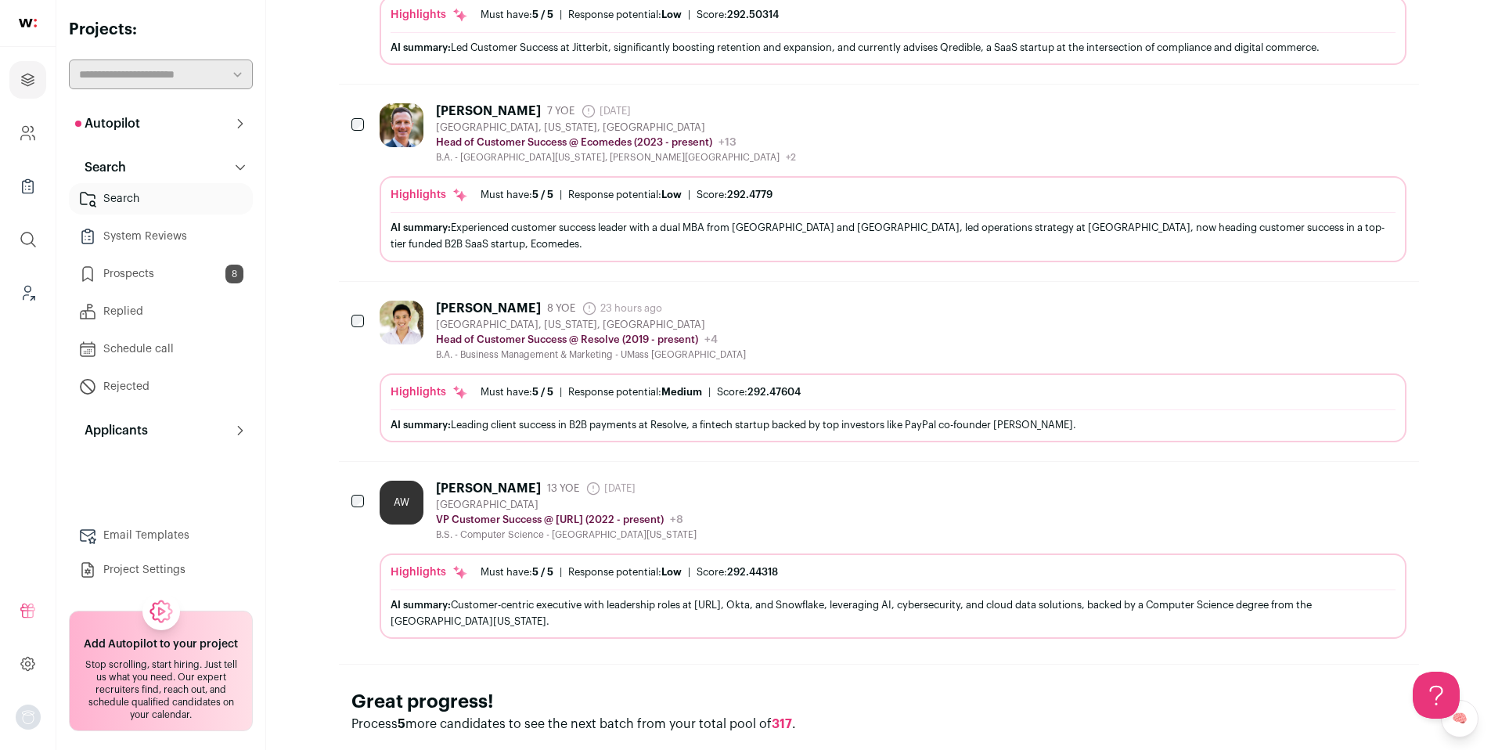
click at [1348, 308] on icon "Add to Prospects" at bounding box center [1350, 307] width 19 height 19
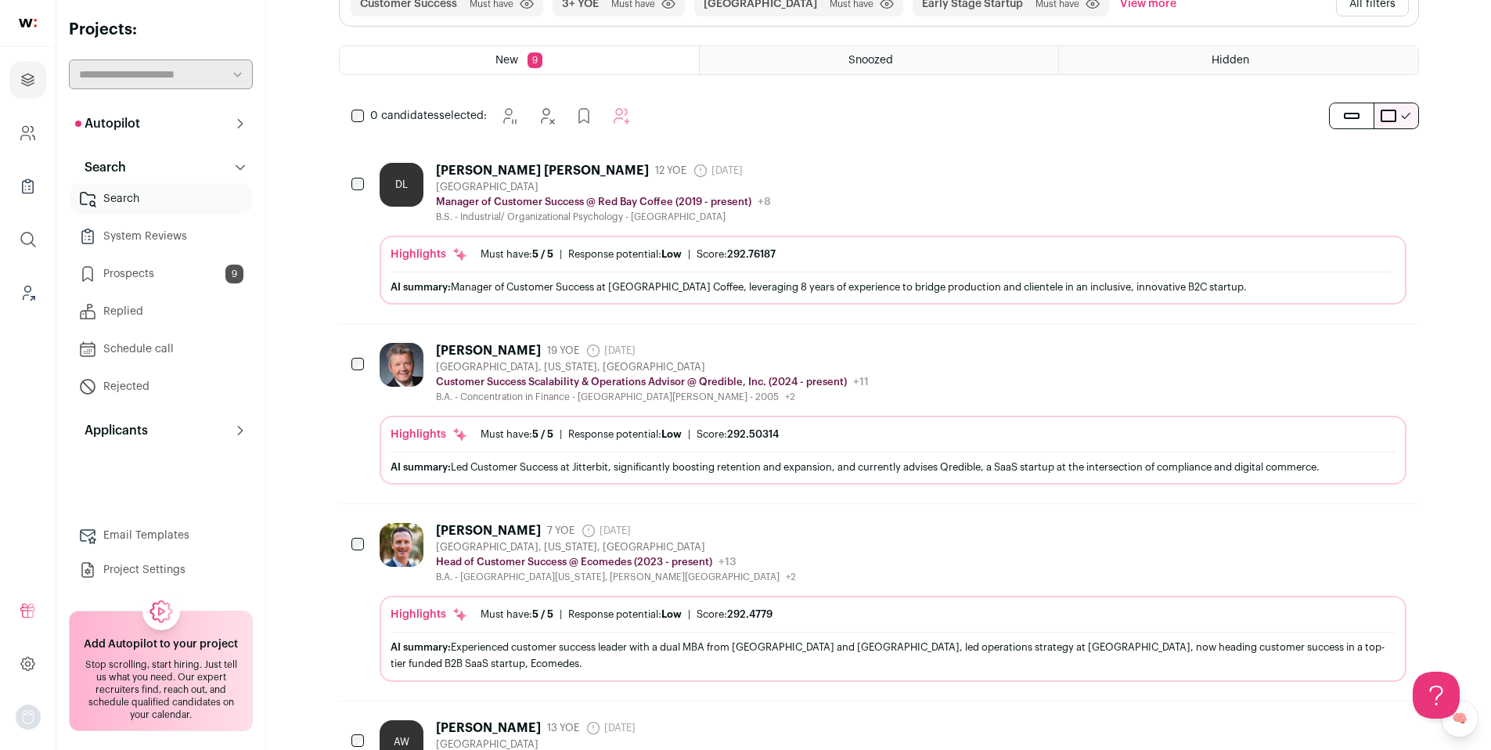
scroll to position [131, 0]
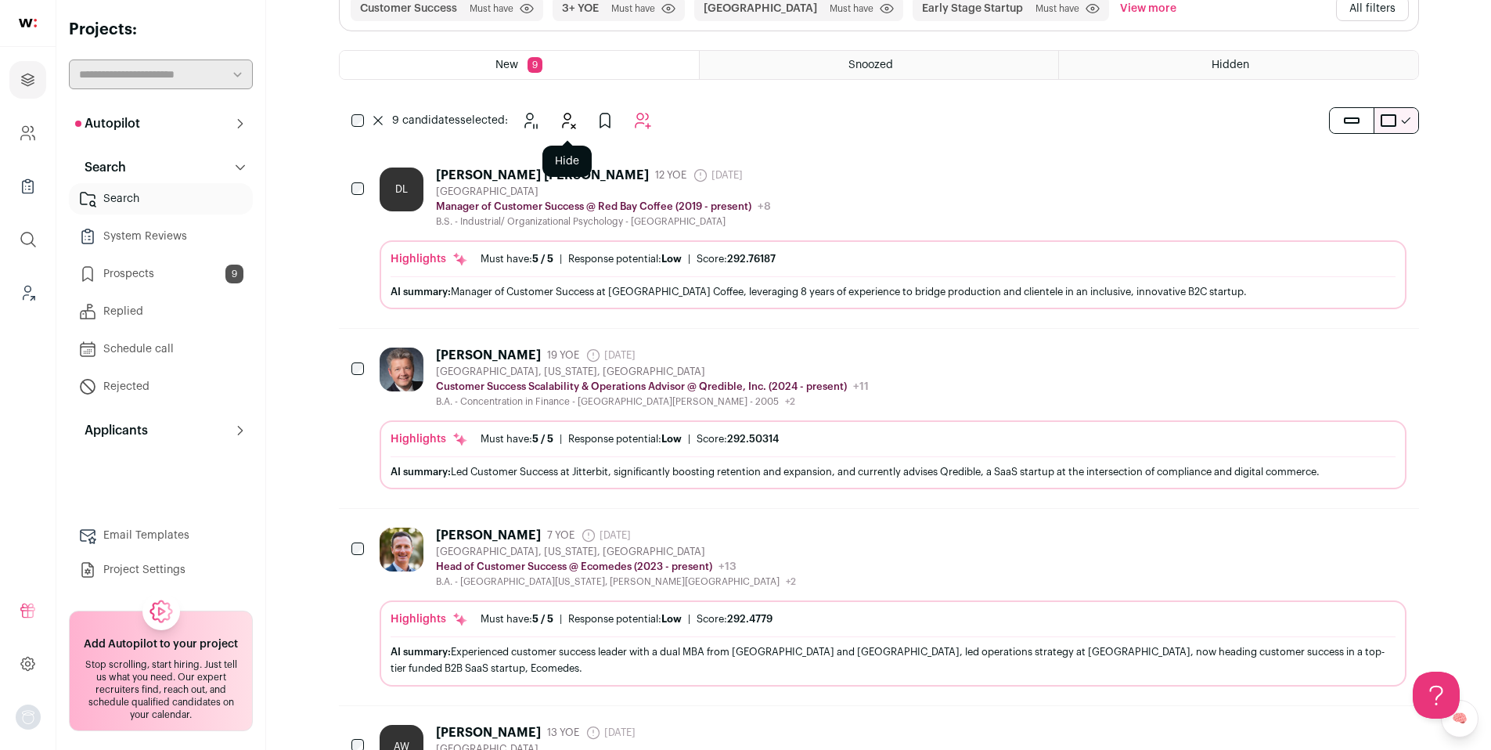
click at [574, 128] on icon "Hide" at bounding box center [567, 120] width 19 height 19
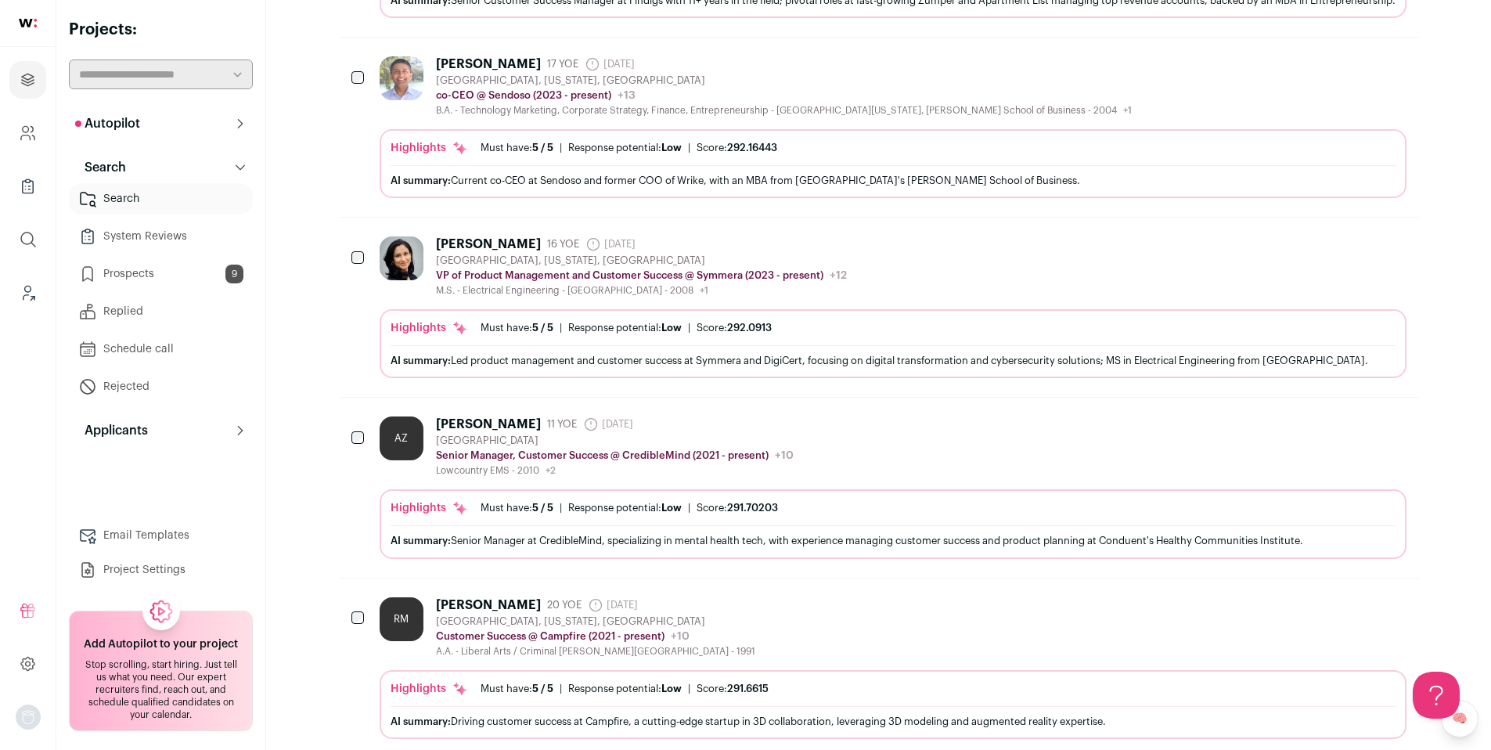
scroll to position [0, 0]
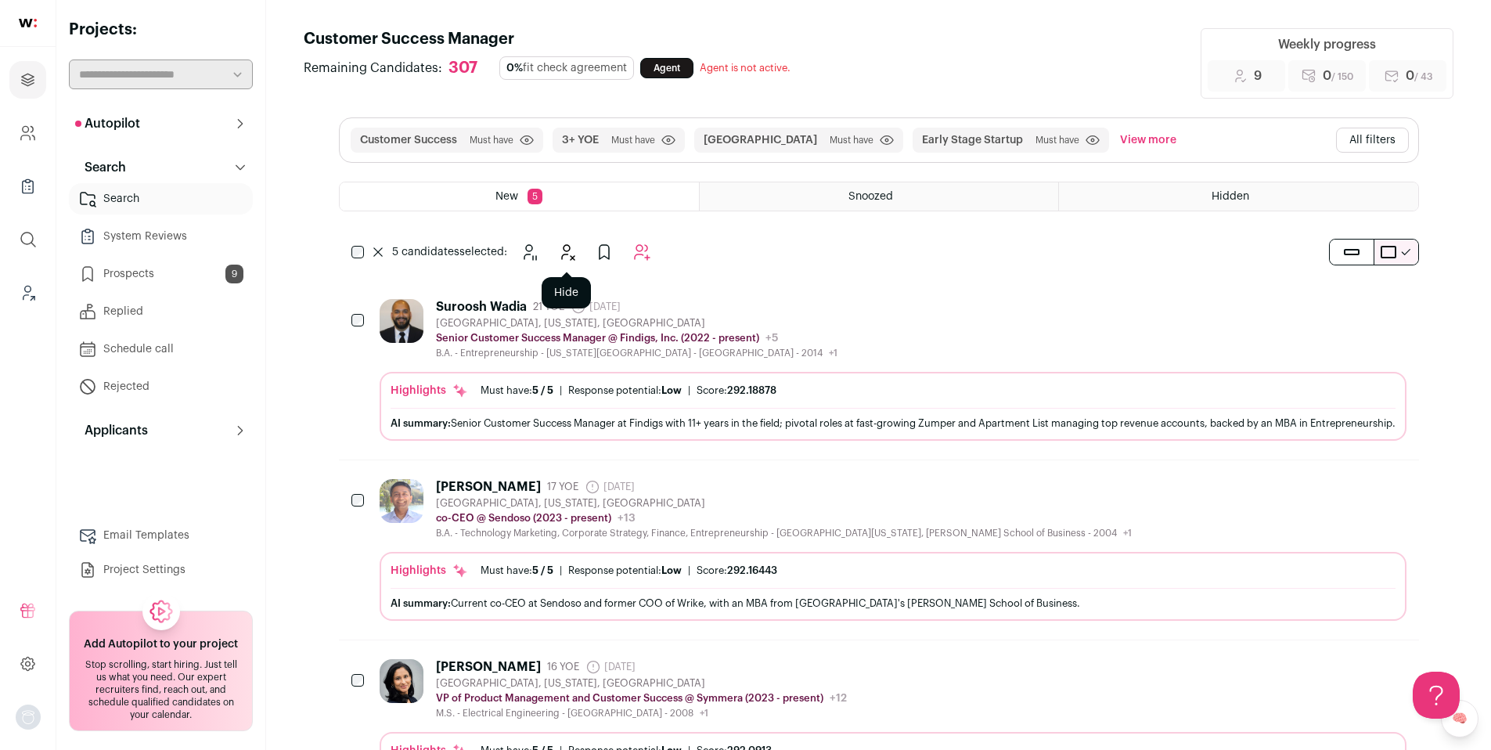
click at [578, 253] on button "Hide" at bounding box center [566, 251] width 31 height 31
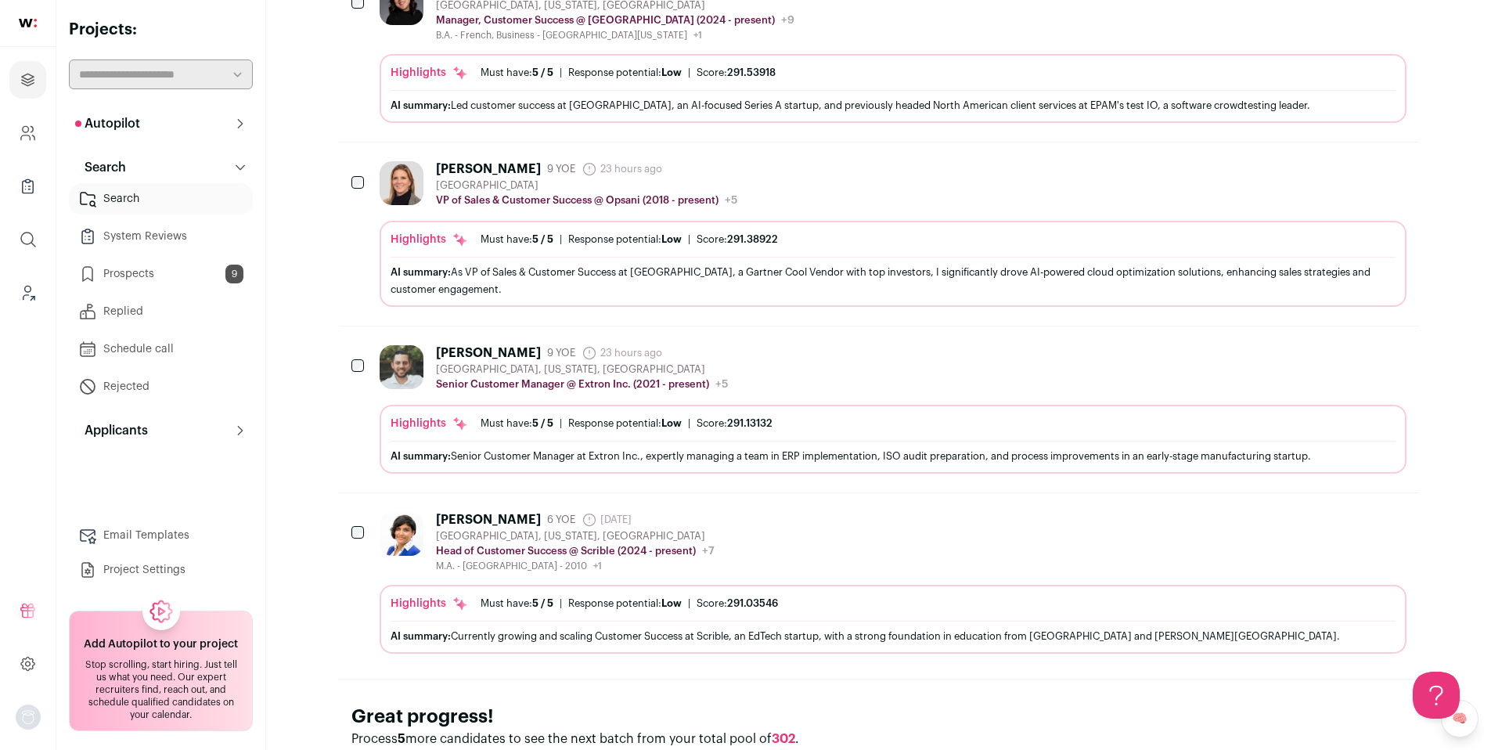
scroll to position [566, 0]
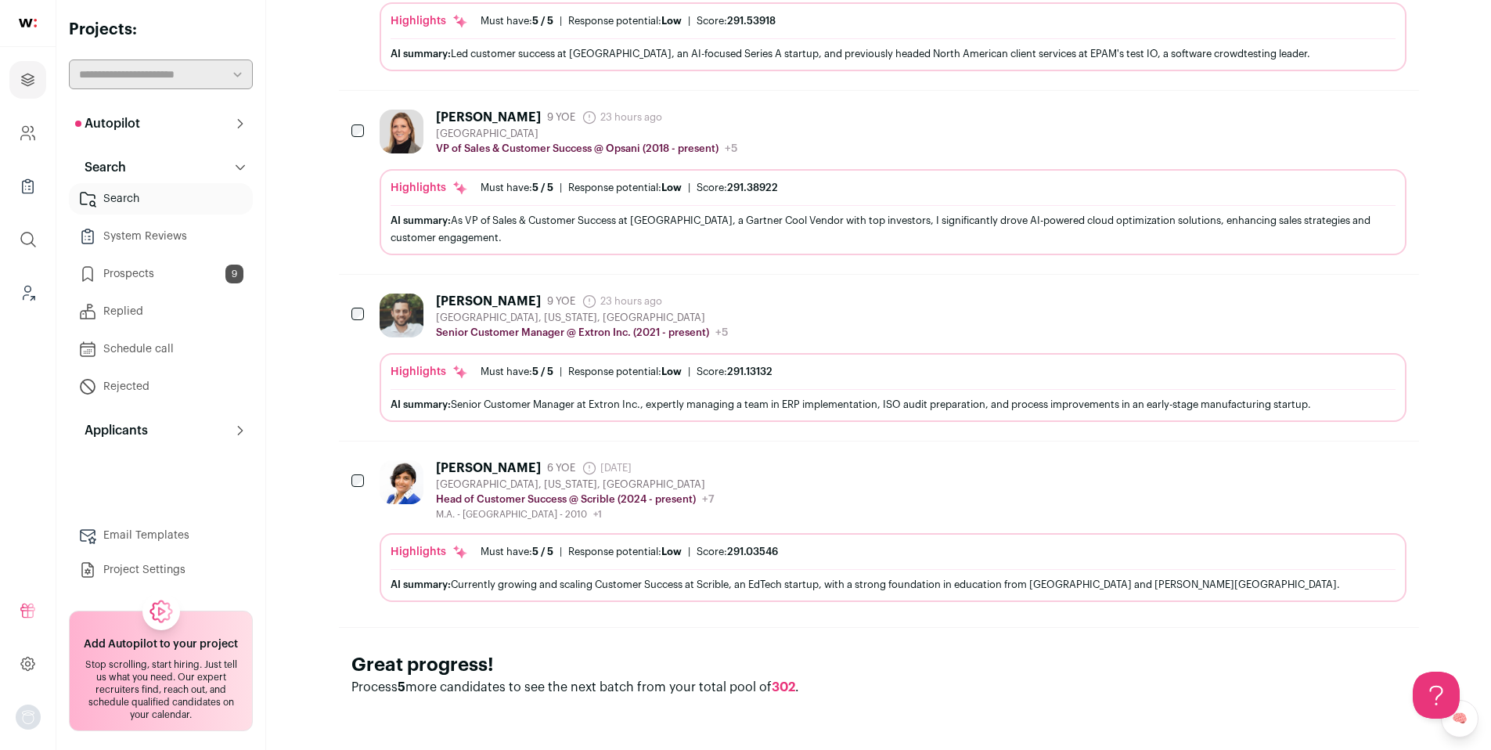
click at [179, 268] on link "Prospects 9" at bounding box center [161, 273] width 184 height 31
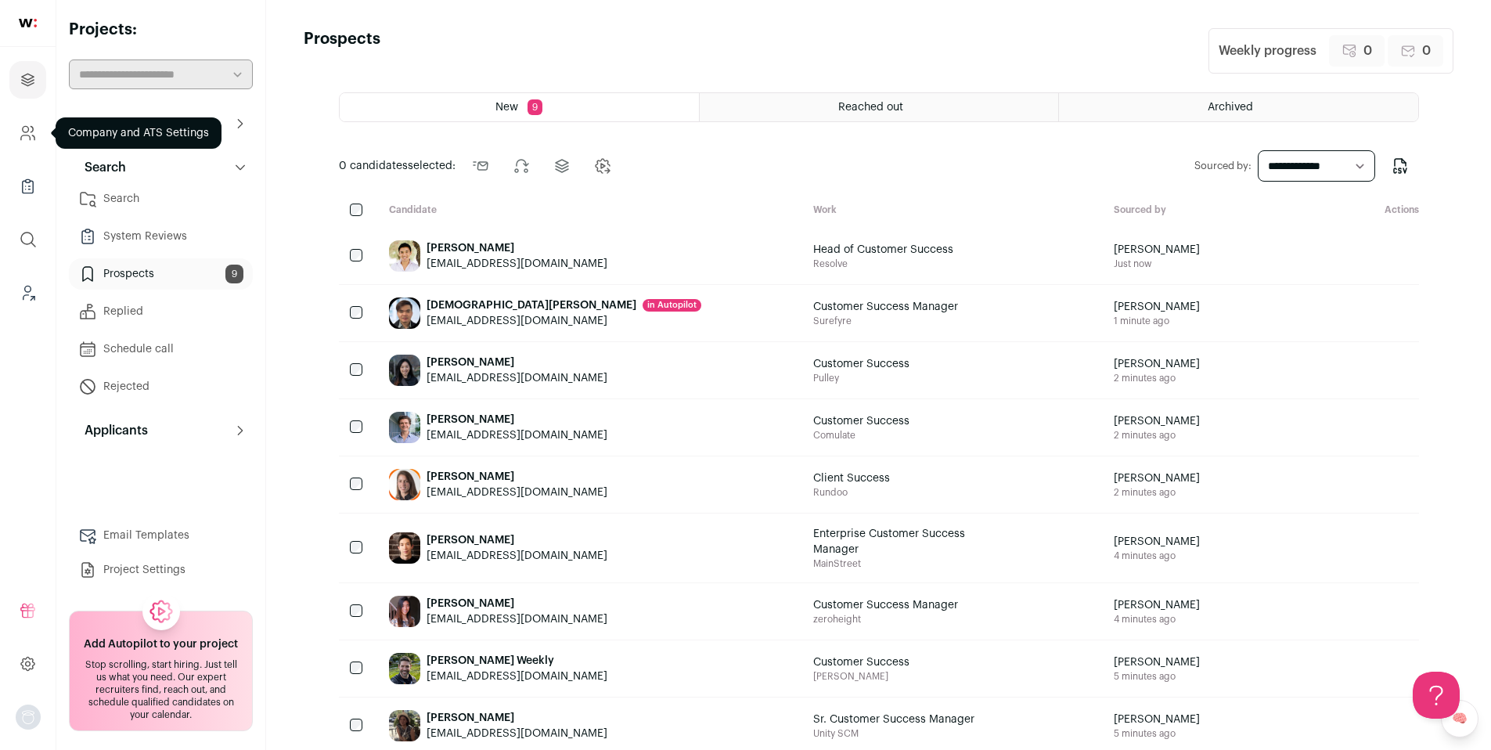
click at [28, 128] on icon "Company and ATS Settings" at bounding box center [26, 129] width 6 height 6
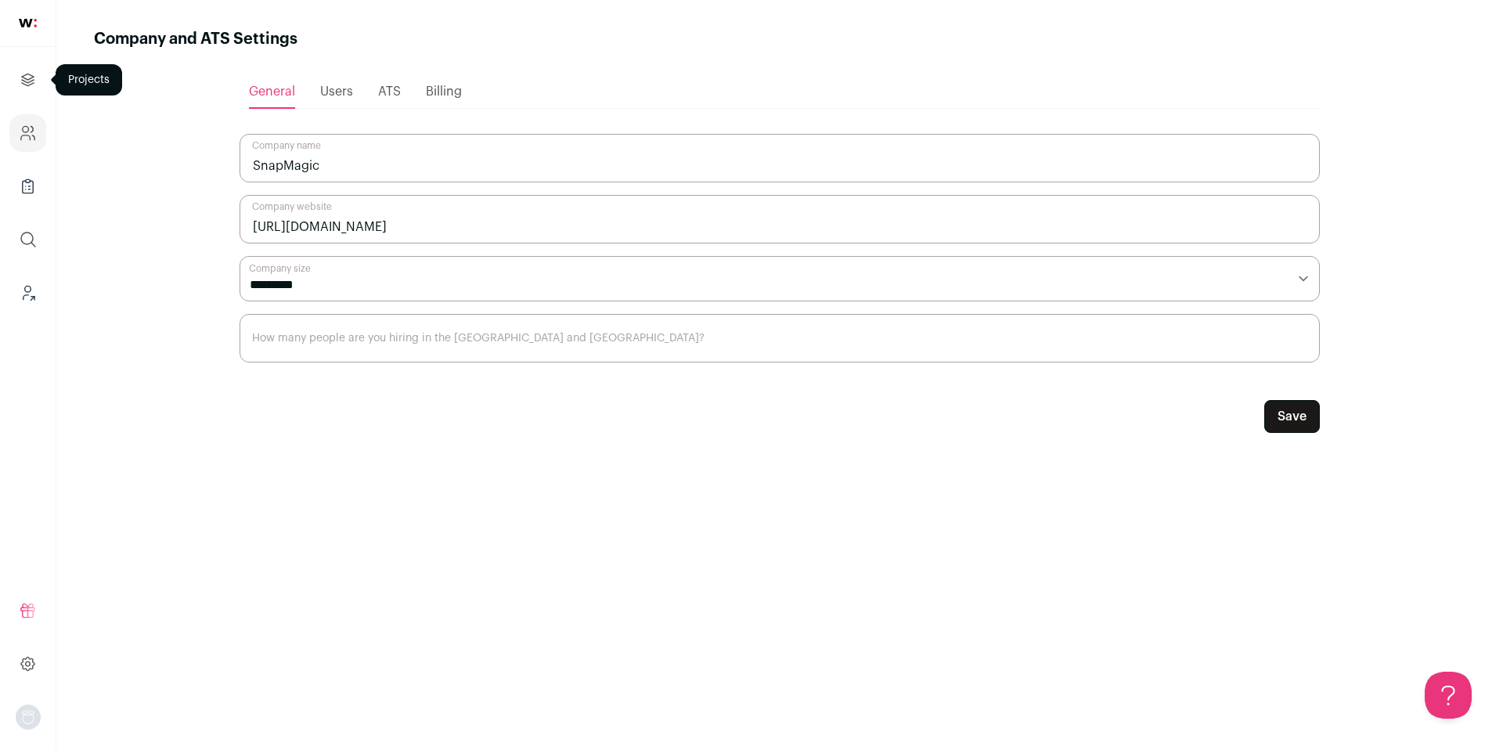
click at [30, 88] on icon "Projects" at bounding box center [28, 79] width 18 height 19
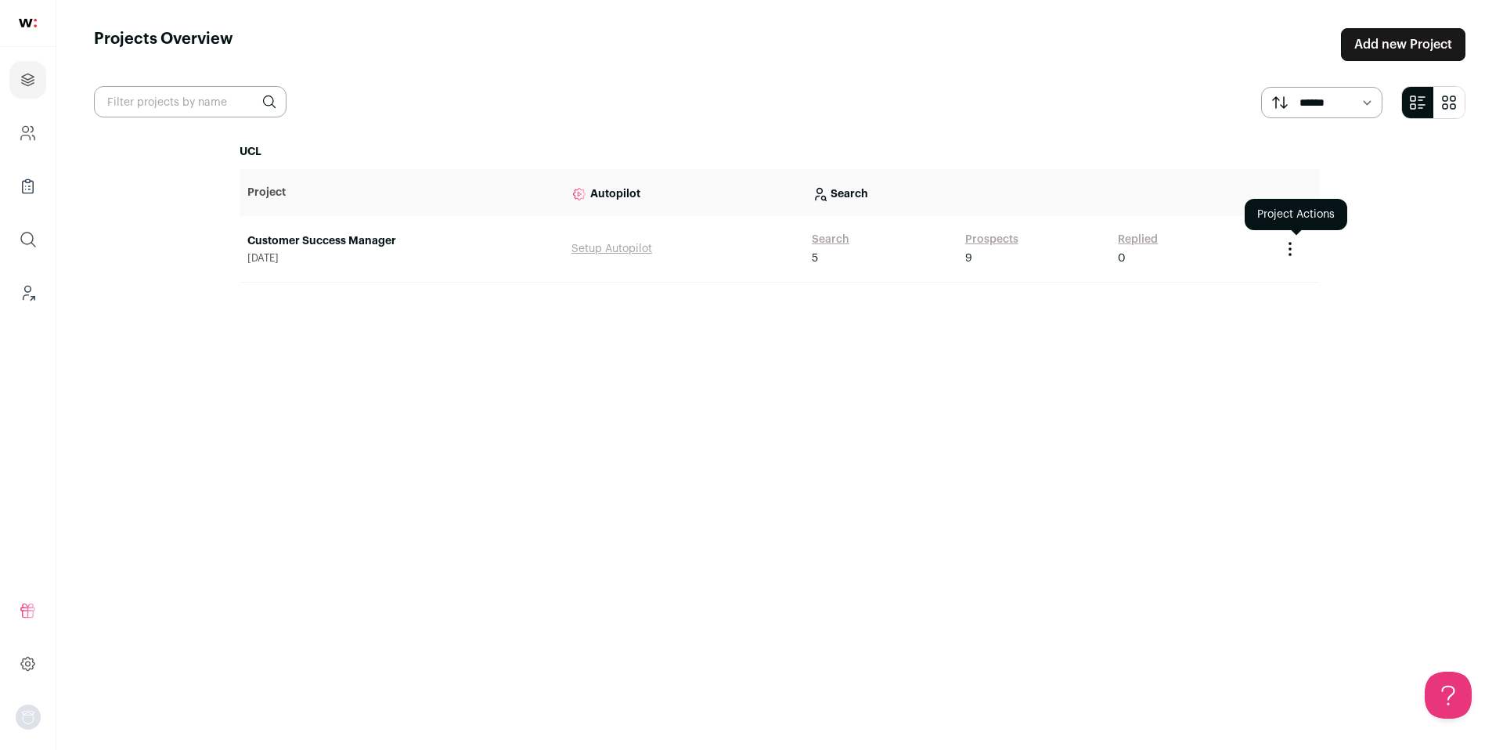
click at [1284, 254] on icon "Project Actions" at bounding box center [1289, 248] width 19 height 19
click at [1247, 315] on button "Create Share Link" at bounding box center [1255, 318] width 87 height 13
click at [1295, 247] on icon "Project Actions" at bounding box center [1289, 248] width 19 height 19
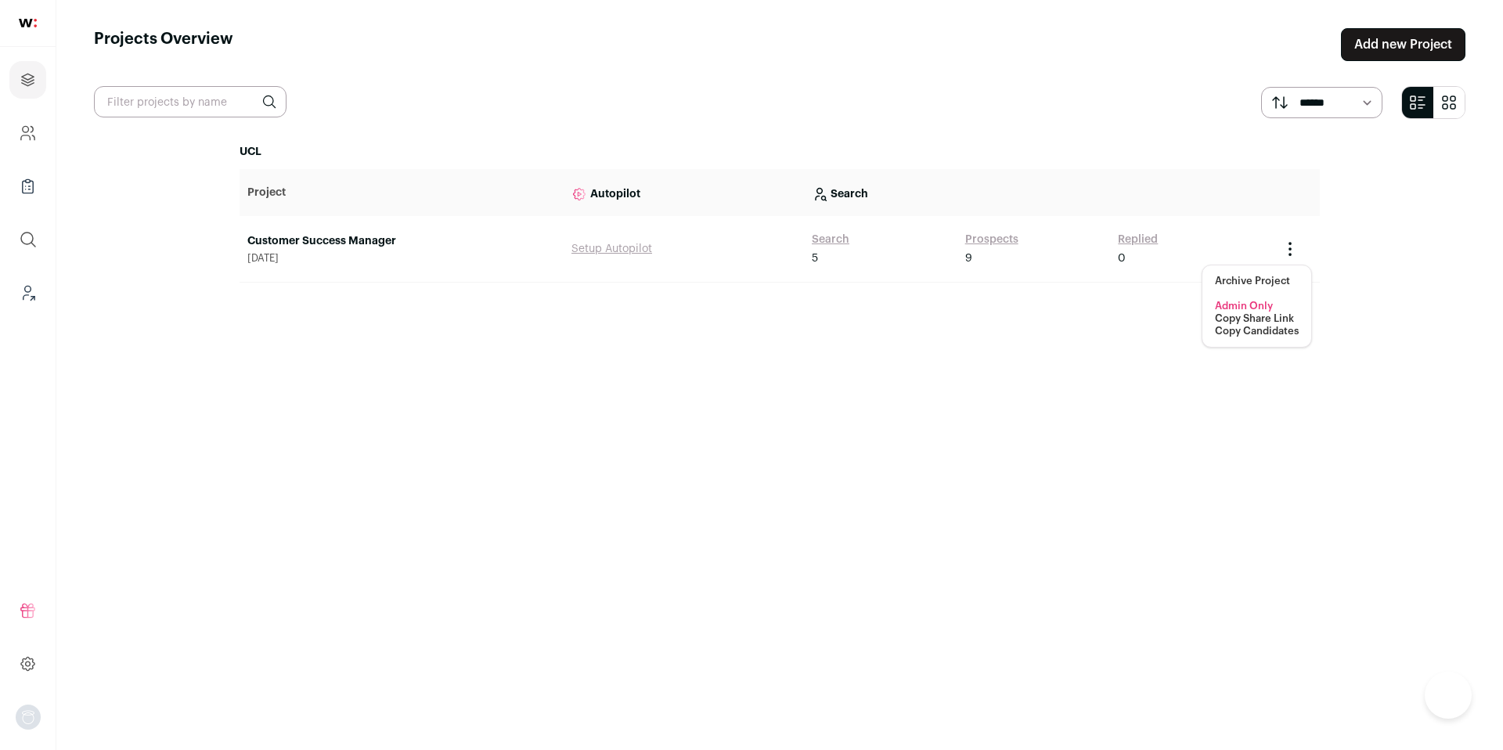
click at [1255, 319] on button "Copy Share Link" at bounding box center [1254, 318] width 79 height 13
click at [1289, 246] on icon "Project Actions" at bounding box center [1289, 248] width 19 height 19
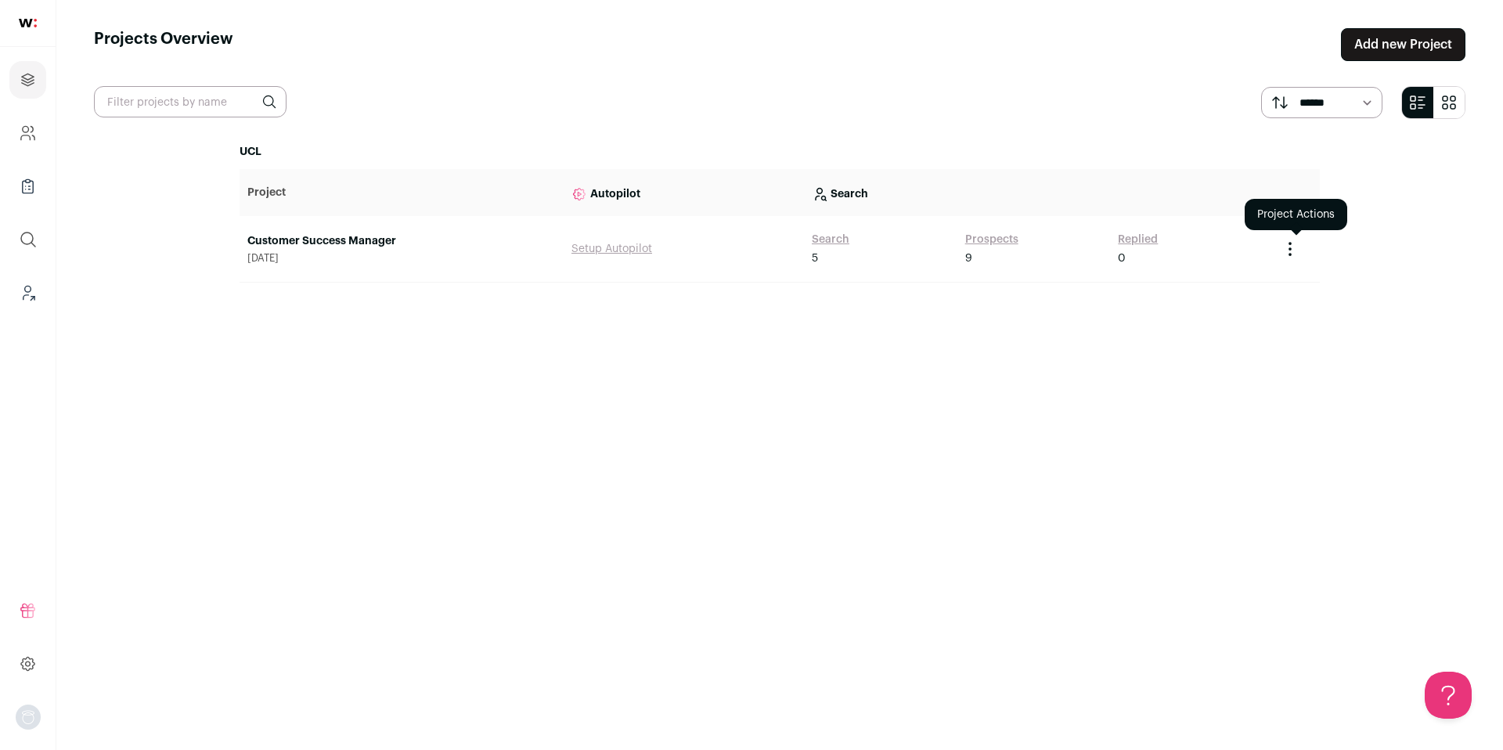
click at [1289, 248] on icon "Project Actions" at bounding box center [1290, 249] width 2 height 2
click at [1259, 316] on button "Copy Share Link" at bounding box center [1254, 318] width 79 height 13
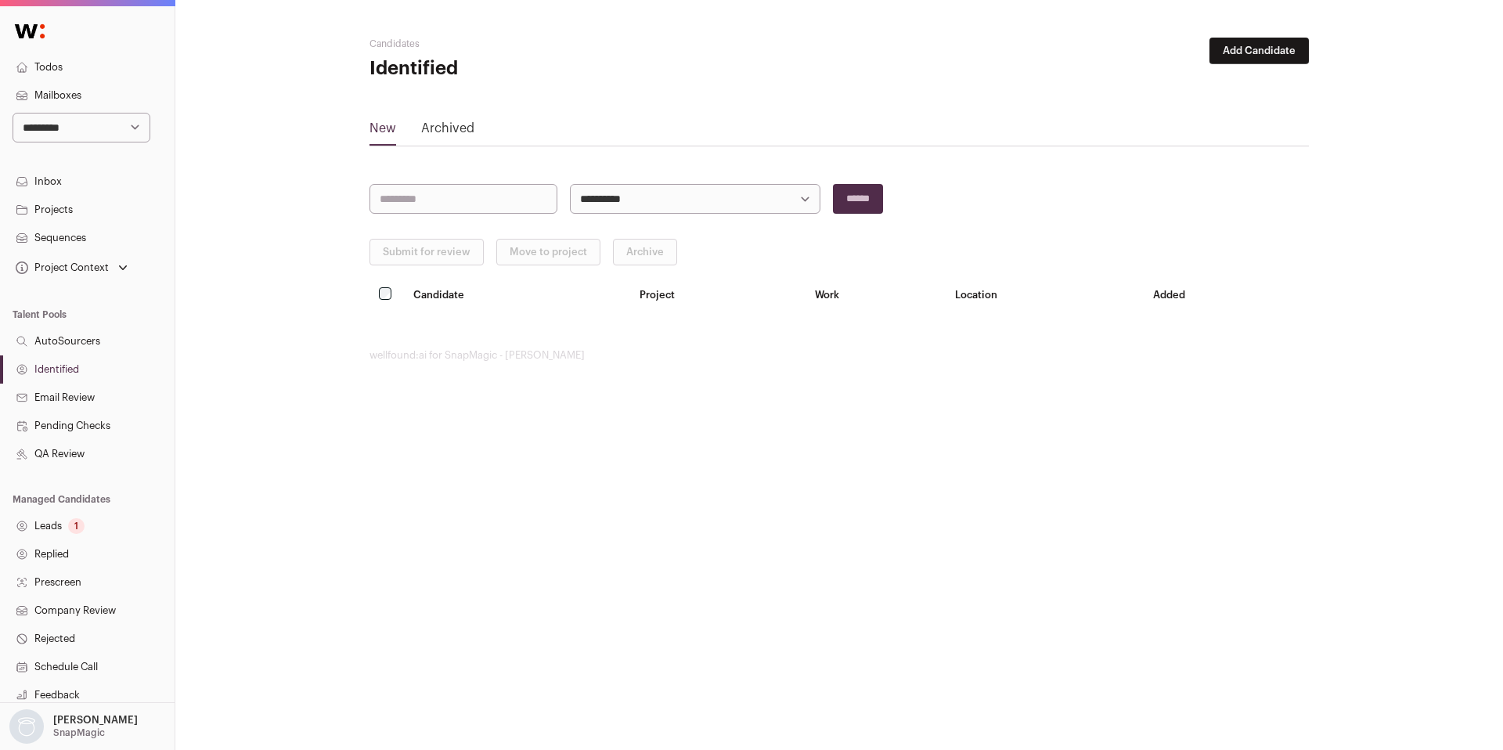
select select "*****"
click at [13, 113] on select "**********" at bounding box center [82, 128] width 138 height 30
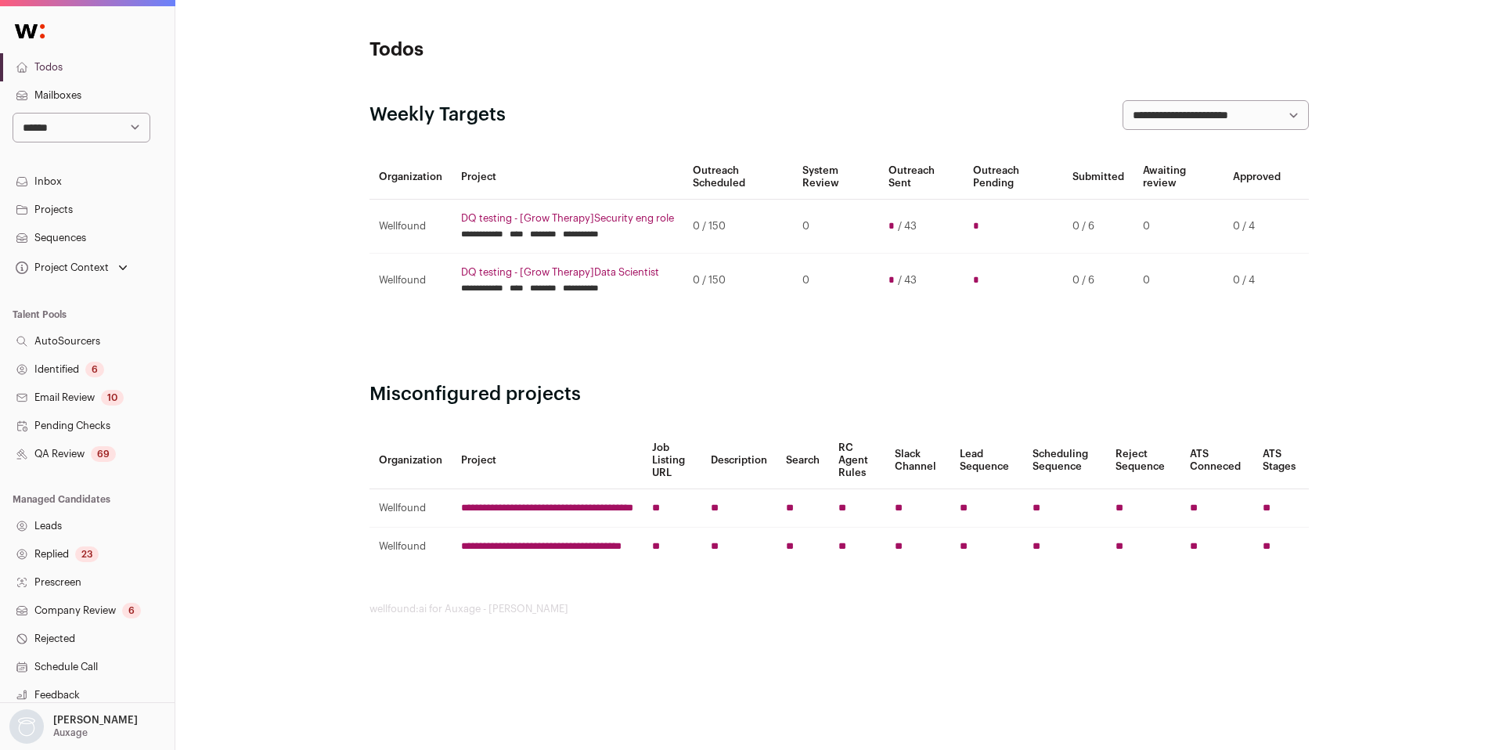
click at [70, 369] on link "Identified 6" at bounding box center [87, 369] width 175 height 28
